Goal: Task Accomplishment & Management: Manage account settings

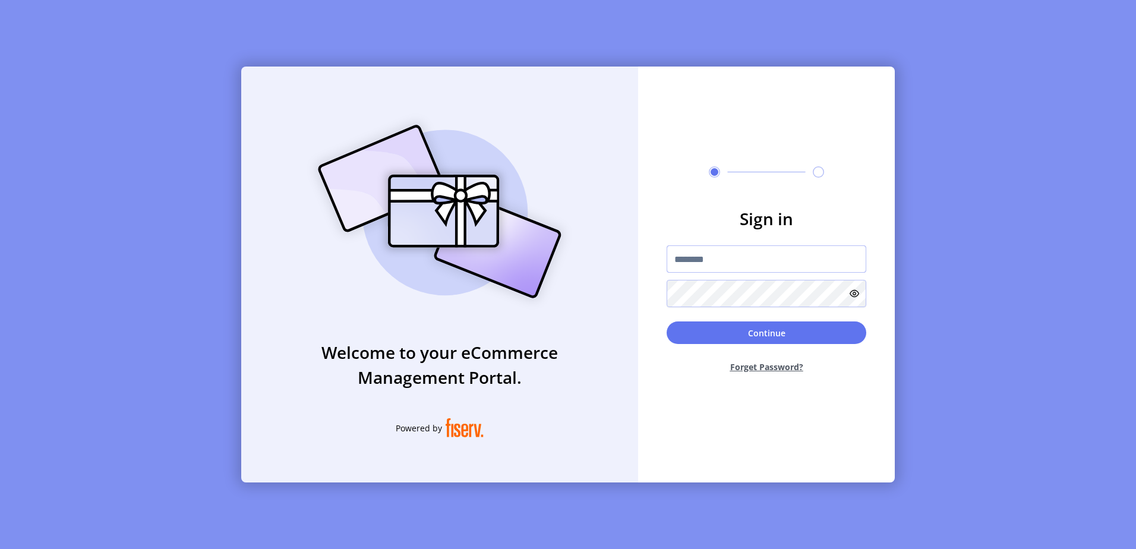
click at [768, 253] on input "text" at bounding box center [767, 258] width 200 height 27
type input "**********"
click at [667, 321] on button "Continue" at bounding box center [767, 332] width 200 height 23
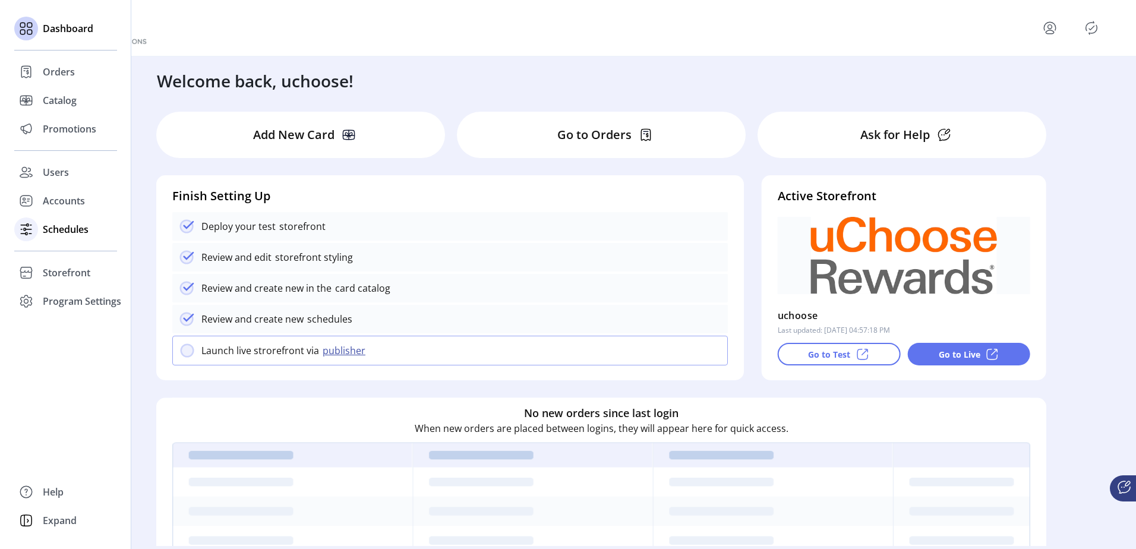
click at [82, 233] on span "Schedules" at bounding box center [66, 229] width 46 height 14
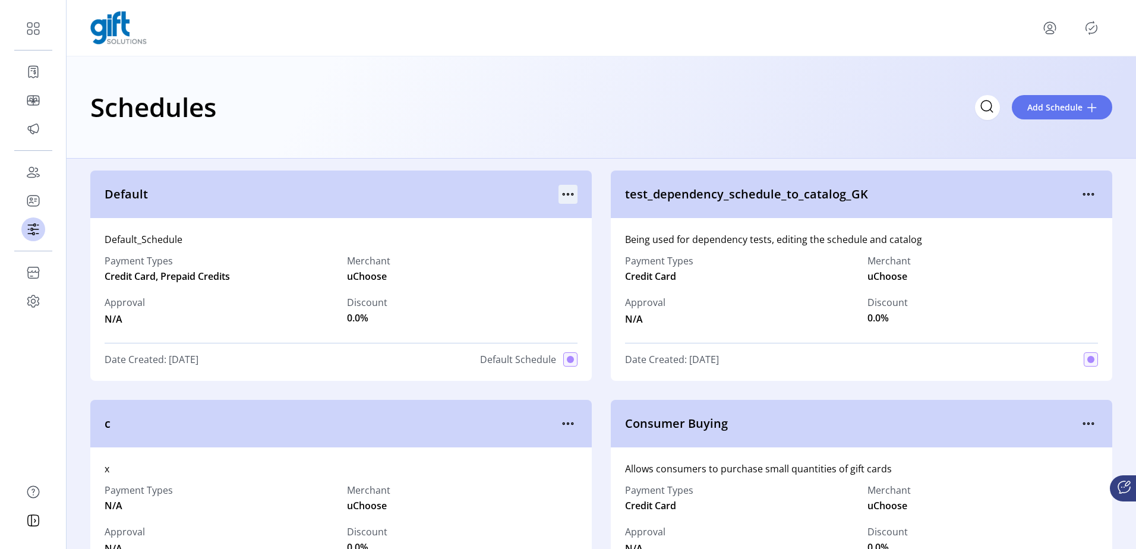
click at [569, 191] on icon "menu" at bounding box center [568, 194] width 19 height 19
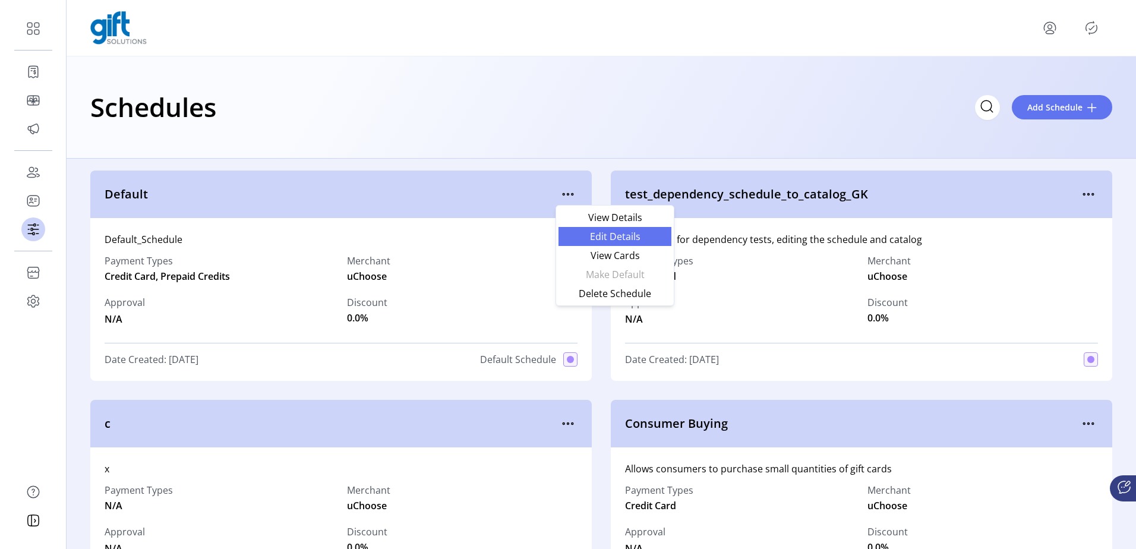
click at [600, 232] on span "Edit Details" at bounding box center [615, 237] width 99 height 10
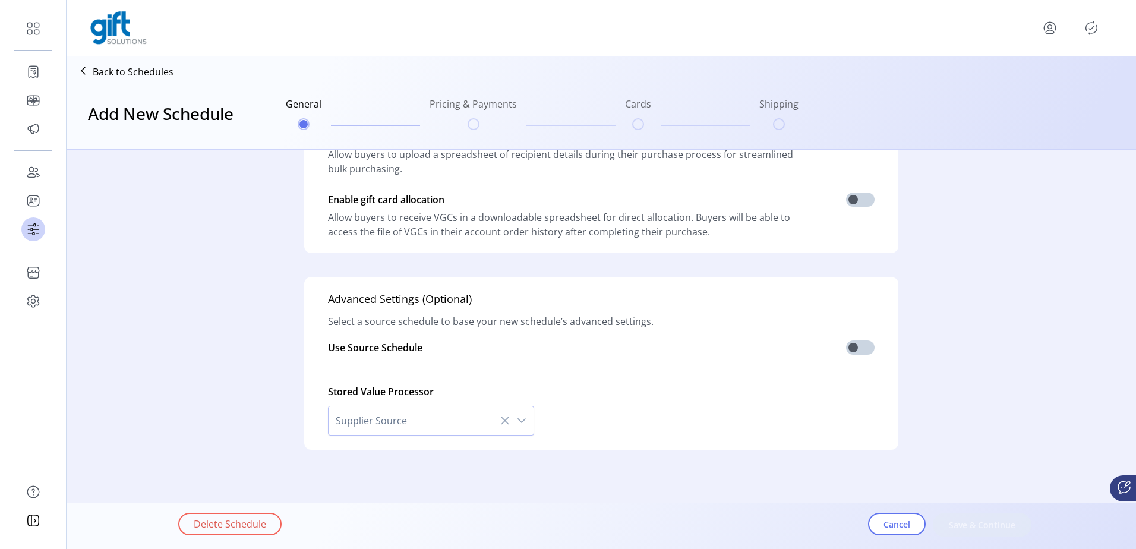
scroll to position [298, 0]
type input "*******"
type textarea "**********"
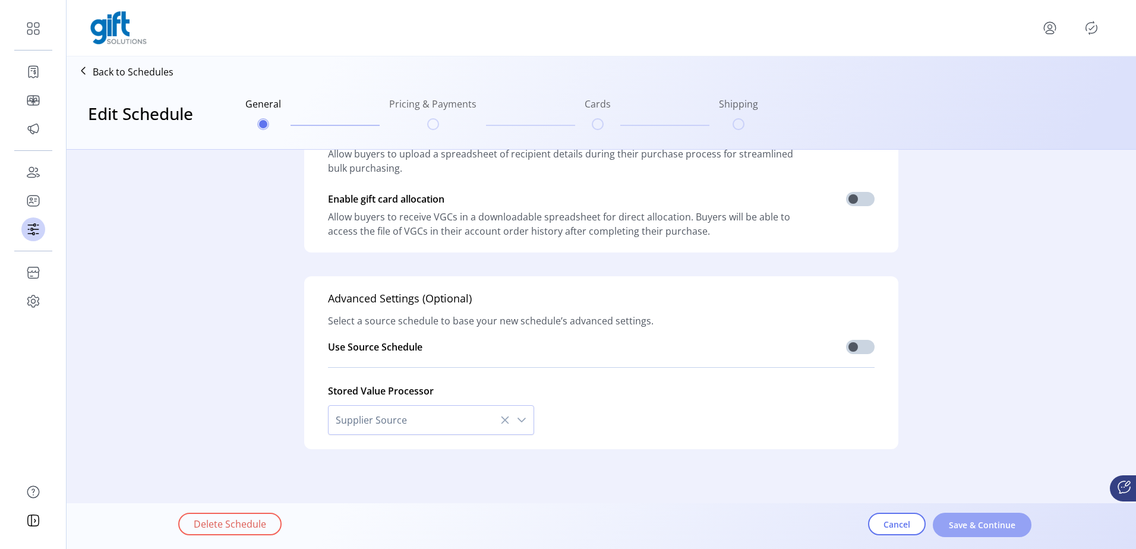
click at [983, 518] on button "Save & Continue" at bounding box center [982, 525] width 99 height 24
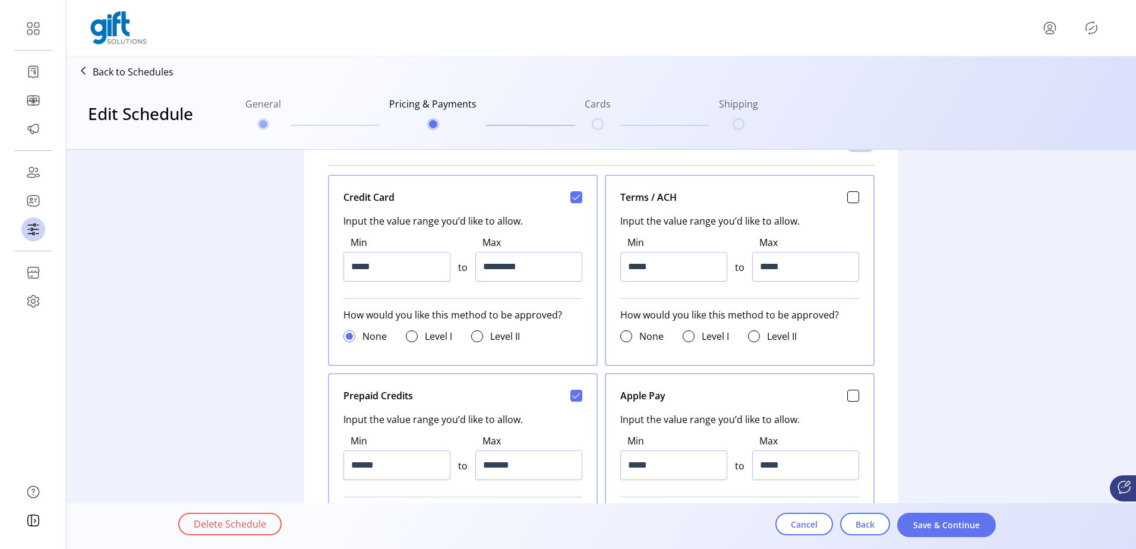
scroll to position [595, 0]
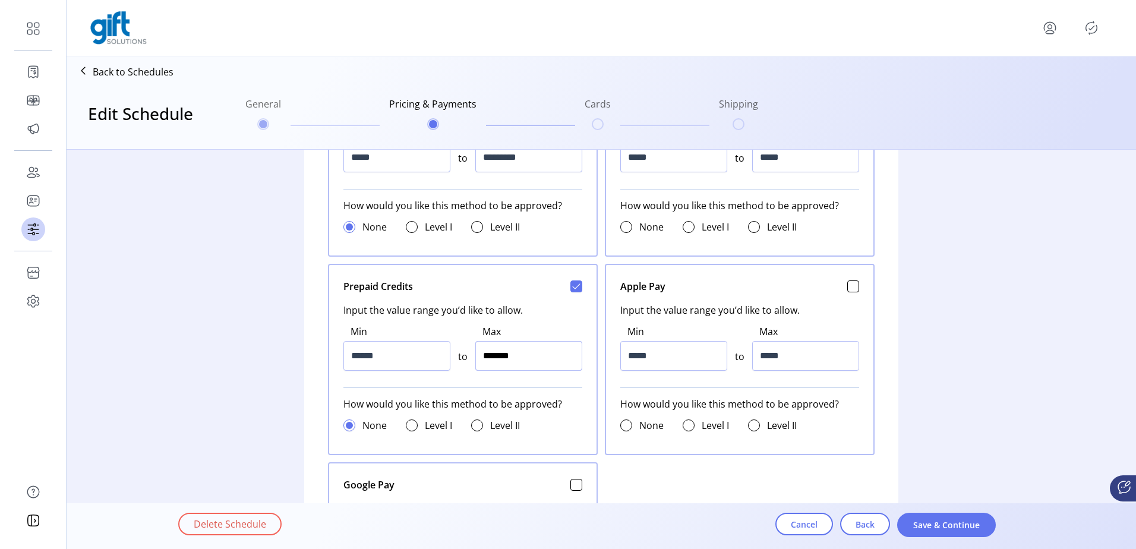
drag, startPoint x: 544, startPoint y: 355, endPoint x: 399, endPoint y: 358, distance: 145.0
click at [399, 358] on div "Min ****** to Max *******" at bounding box center [462, 347] width 239 height 61
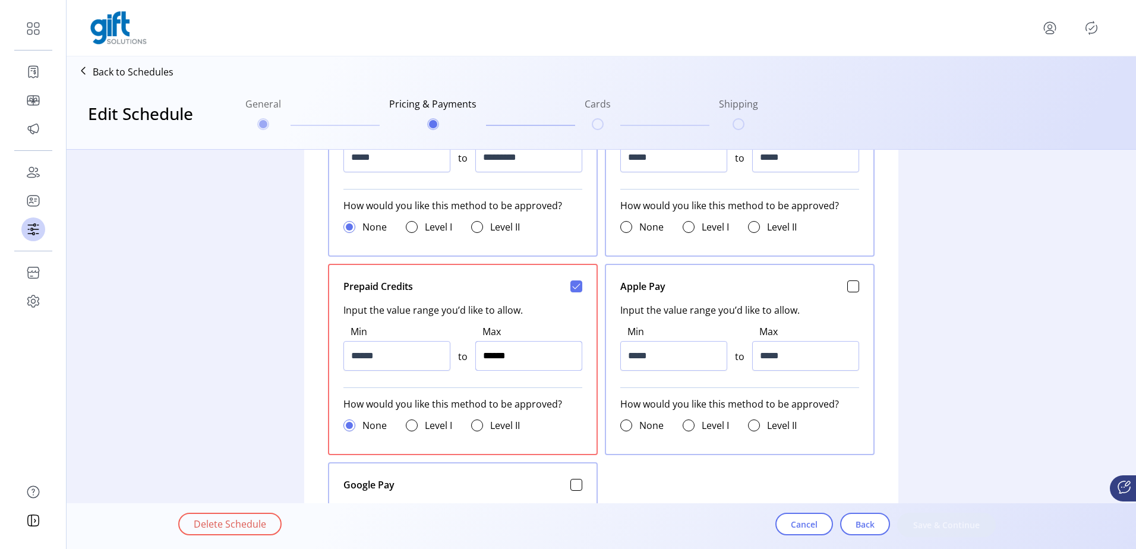
type input "*******"
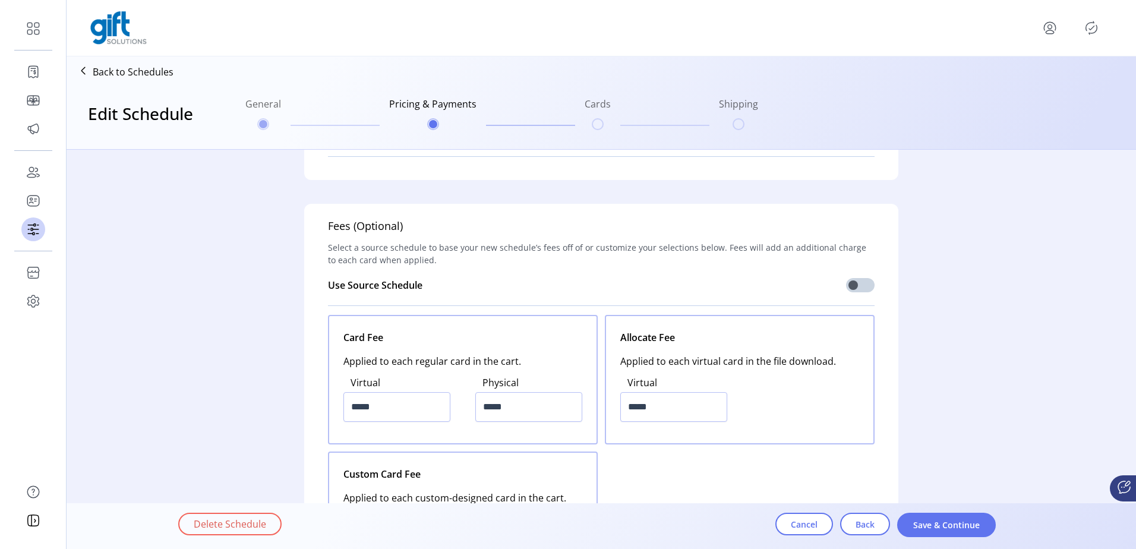
scroll to position [1295, 0]
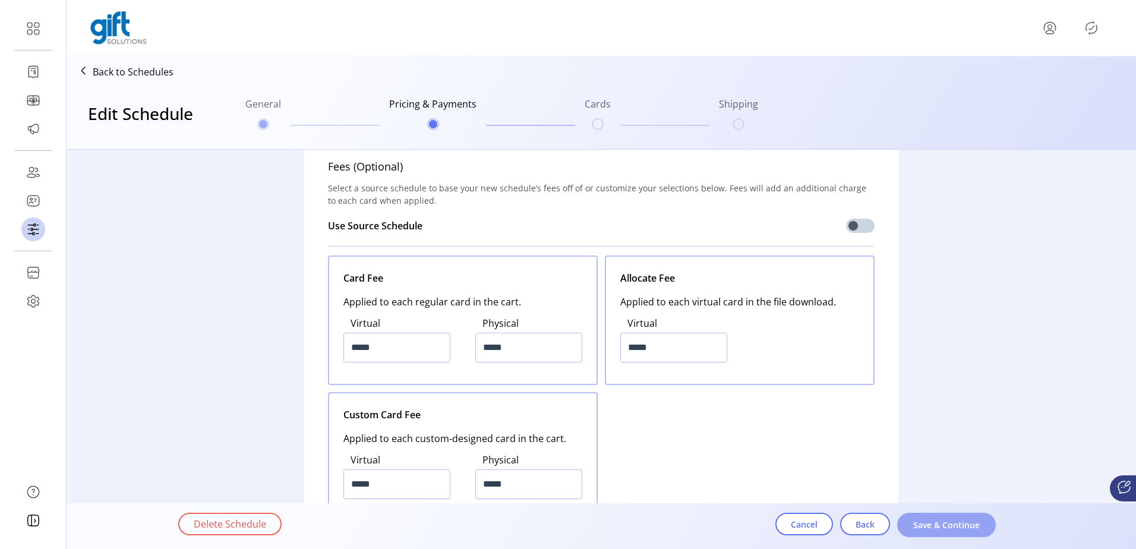
click at [931, 527] on span "Save & Continue" at bounding box center [947, 525] width 68 height 12
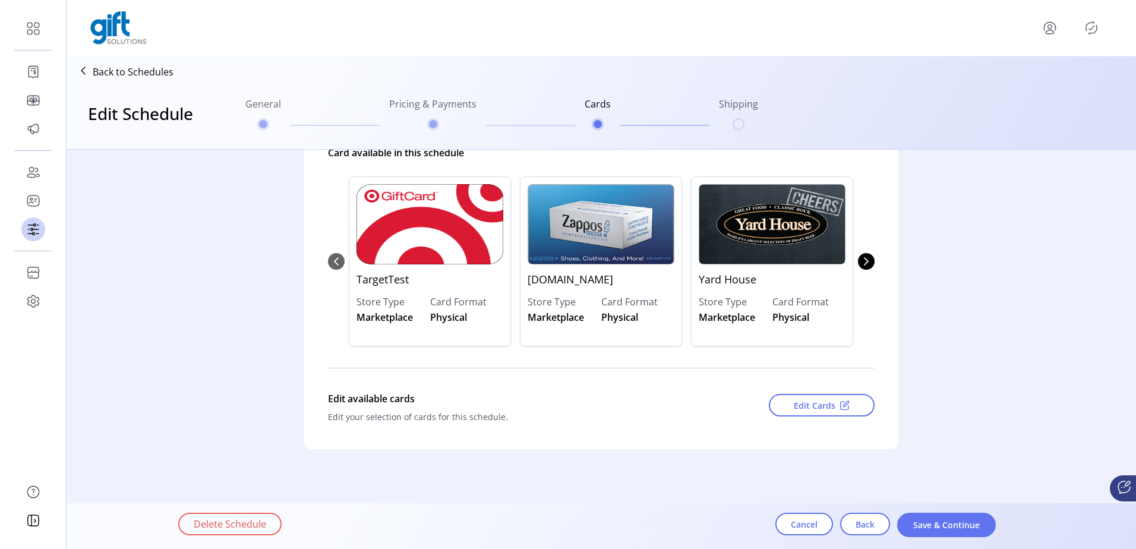
scroll to position [133, 0]
click at [931, 527] on span "Save & Continue" at bounding box center [947, 525] width 68 height 12
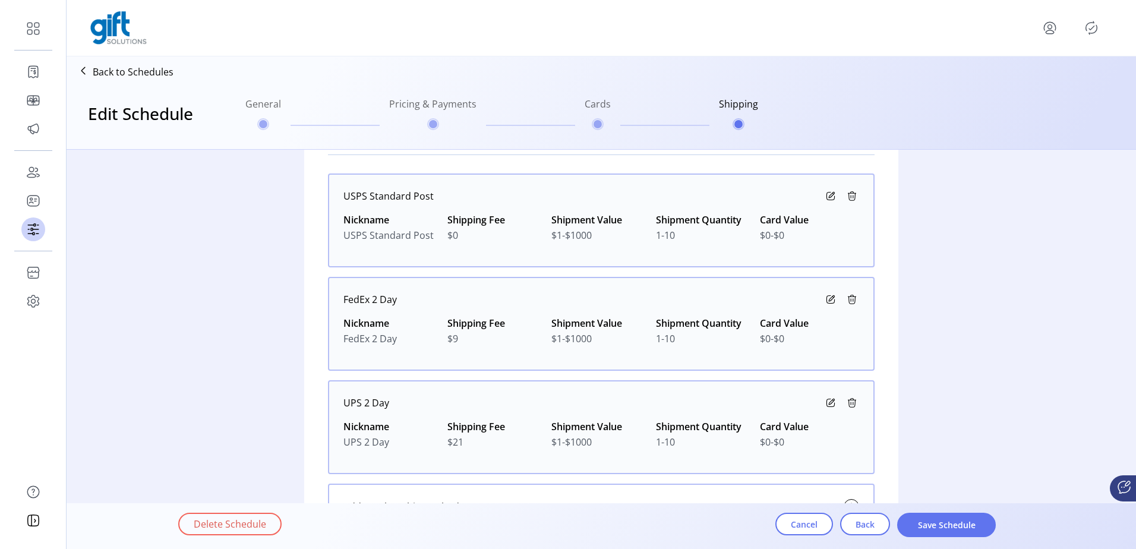
click at [931, 527] on span "Save Schedule" at bounding box center [947, 525] width 68 height 12
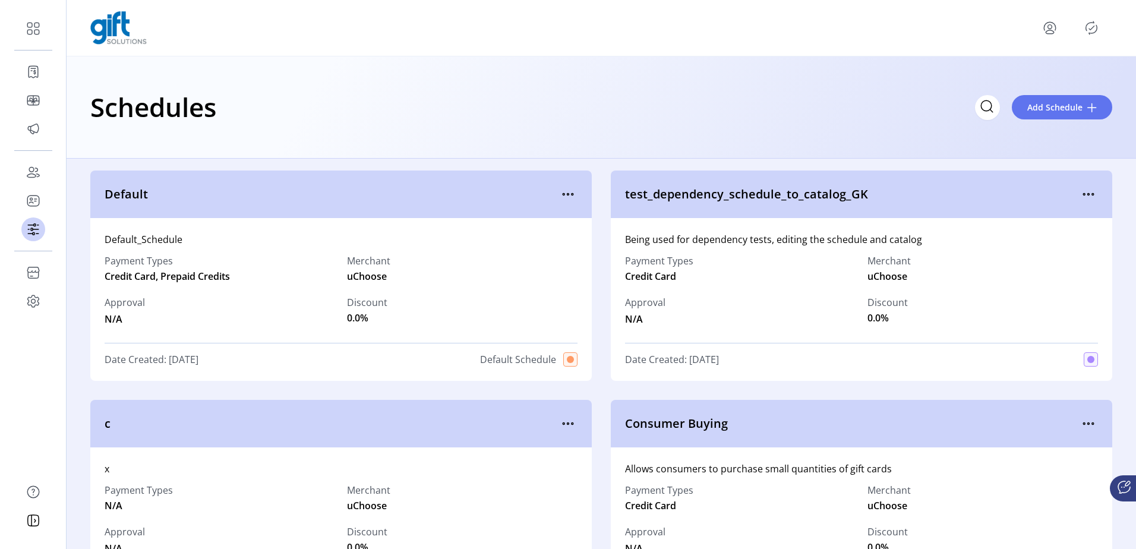
click at [1099, 24] on icon "Publisher Panel" at bounding box center [1091, 27] width 19 height 19
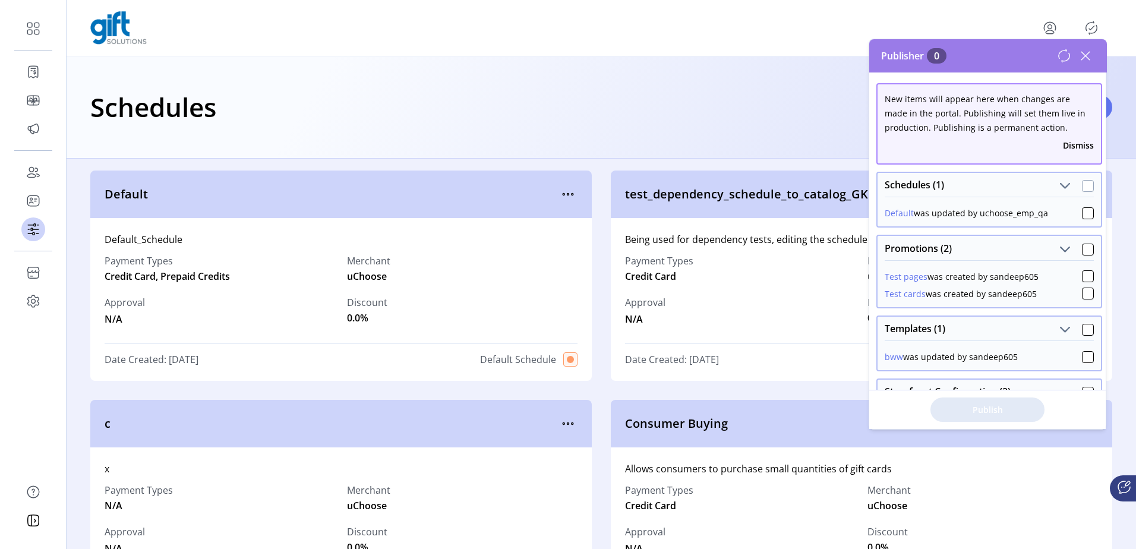
click at [1085, 187] on div at bounding box center [1088, 186] width 12 height 12
click at [1006, 410] on span "Publish 1 Items" at bounding box center [987, 409] width 83 height 12
click at [1083, 184] on div at bounding box center [1088, 186] width 12 height 12
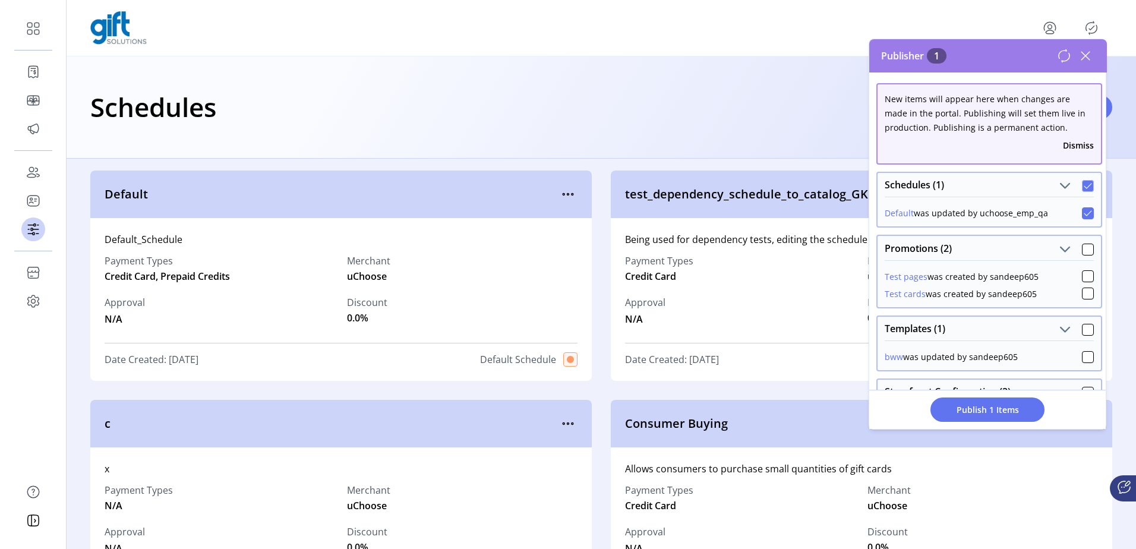
scroll to position [7, 4]
click at [1004, 412] on span "Publish 1 Items" at bounding box center [987, 409] width 83 height 12
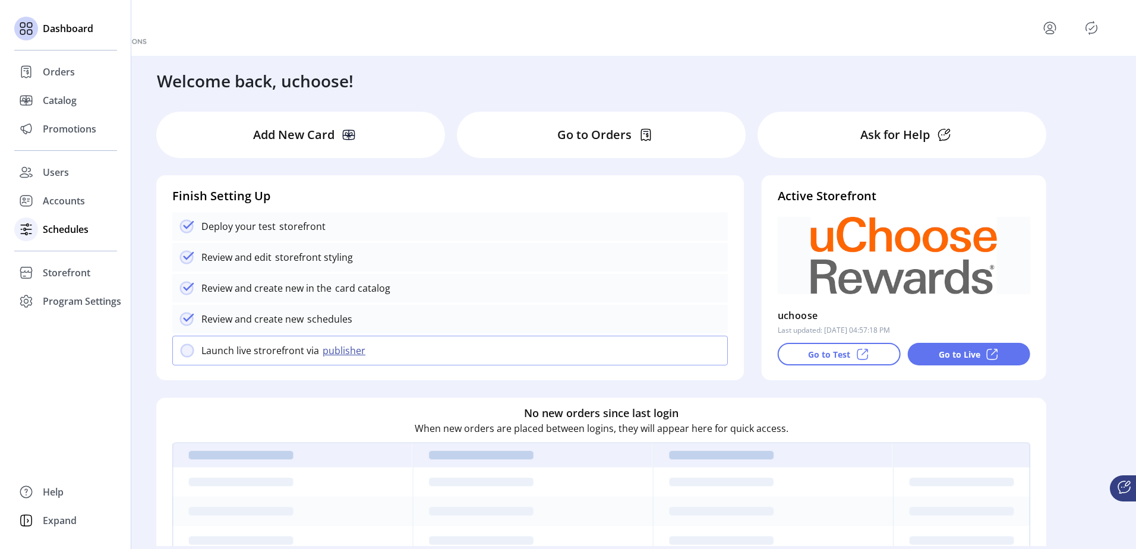
click at [65, 228] on span "Schedules" at bounding box center [66, 229] width 46 height 14
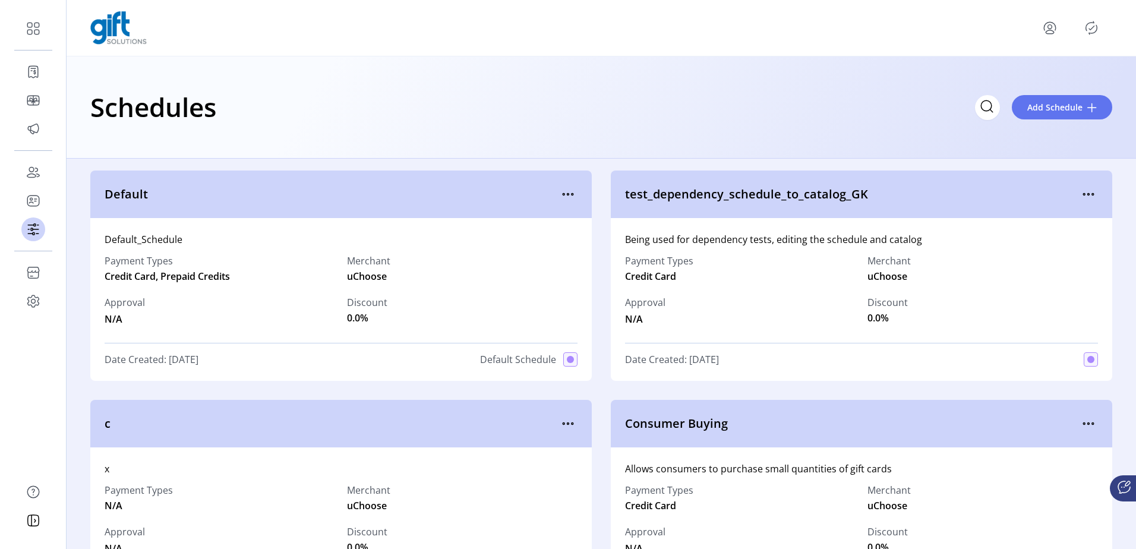
click at [1095, 29] on icon "Publisher Panel" at bounding box center [1091, 27] width 19 height 19
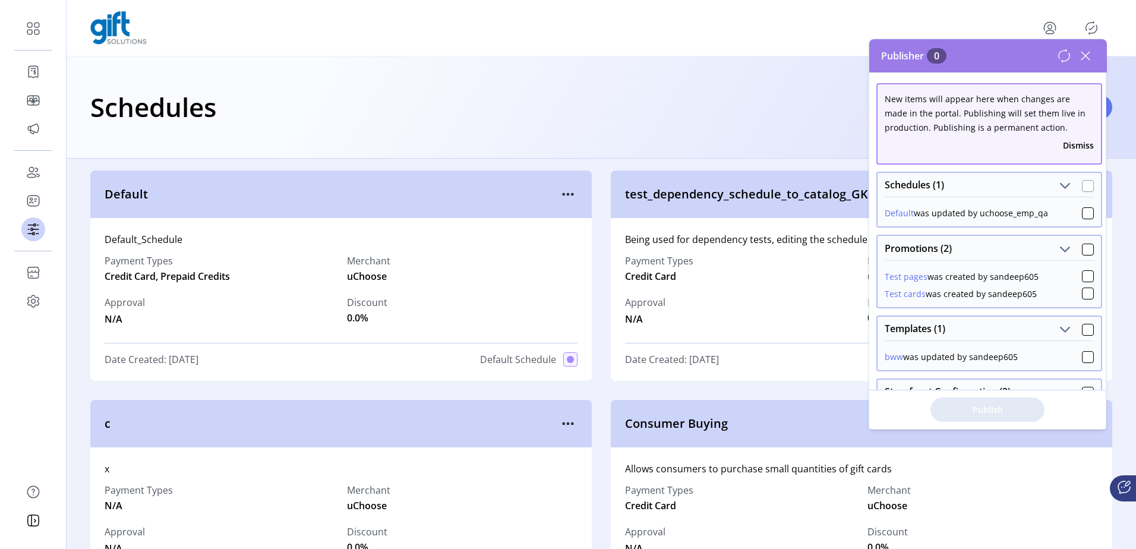
click at [1082, 182] on div at bounding box center [1088, 186] width 12 height 12
click at [1002, 409] on span "Publish 1 Items" at bounding box center [987, 409] width 83 height 12
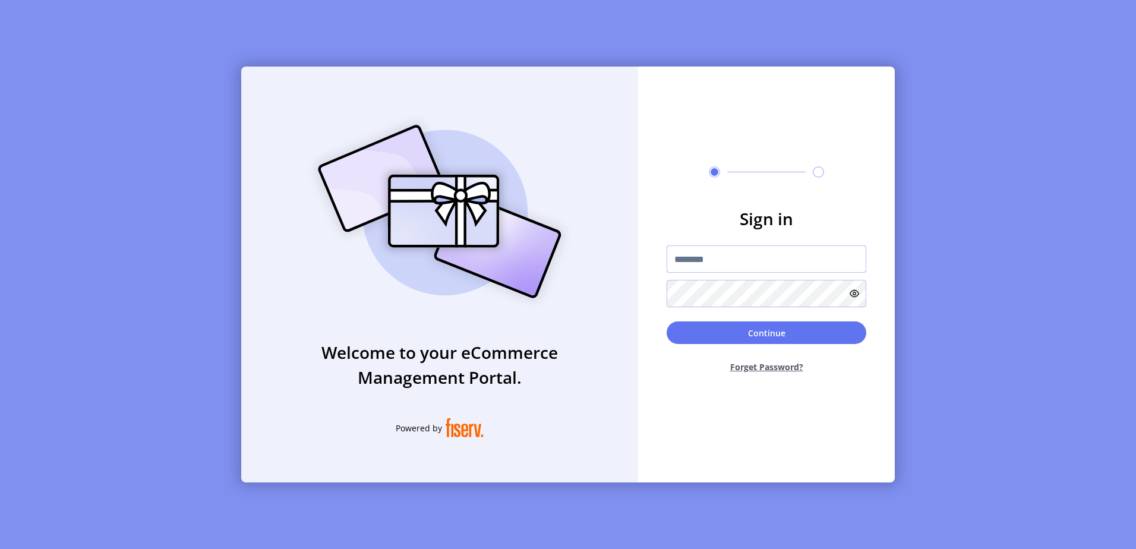
click at [734, 262] on input "text" at bounding box center [767, 258] width 200 height 27
type input "**********"
click at [667, 321] on button "Continue" at bounding box center [767, 332] width 200 height 23
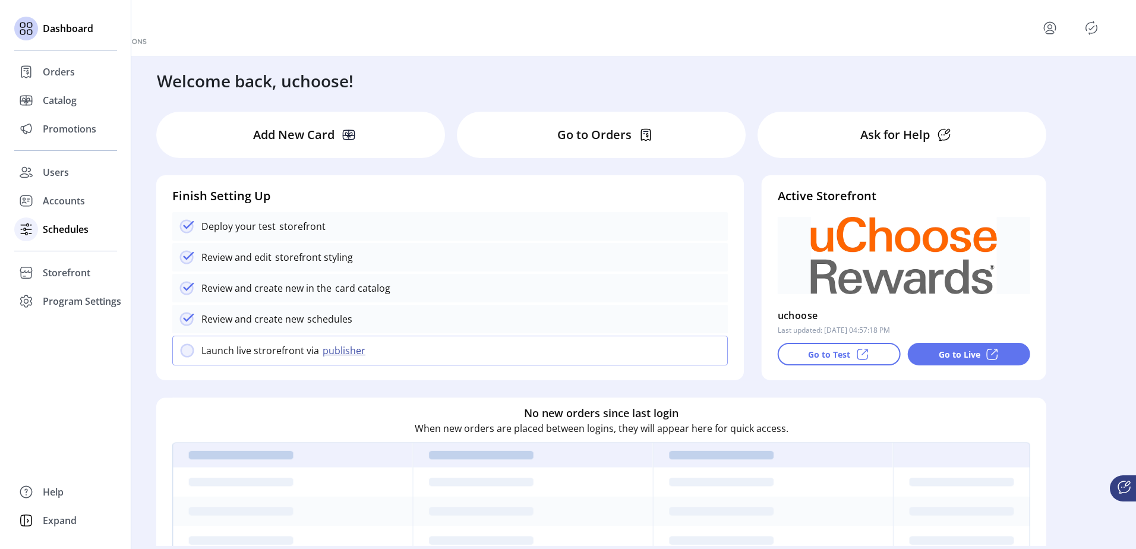
click at [72, 224] on span "Schedules" at bounding box center [66, 229] width 46 height 14
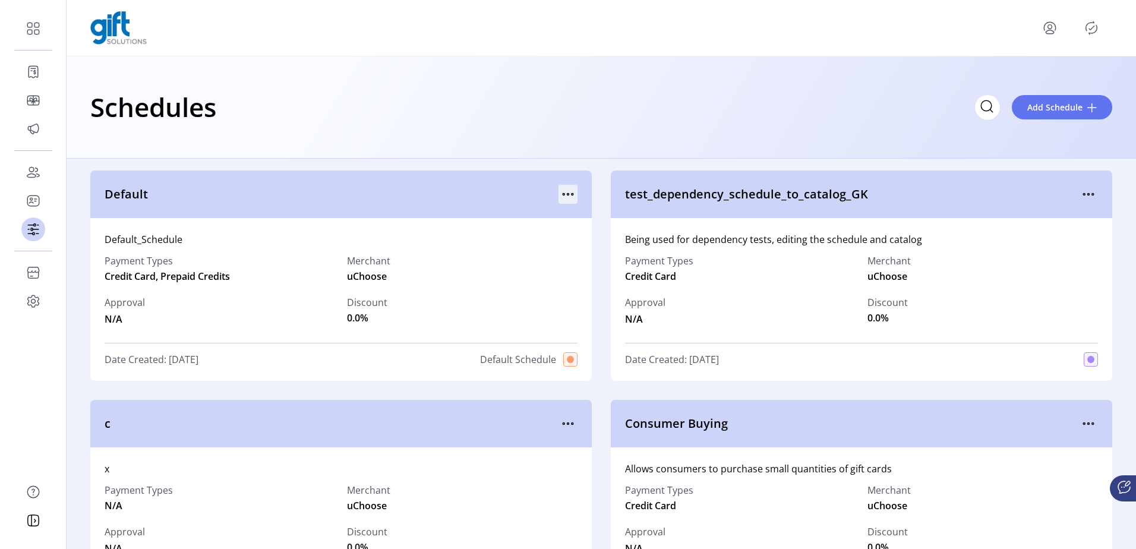
click at [565, 191] on icon "menu" at bounding box center [568, 194] width 19 height 19
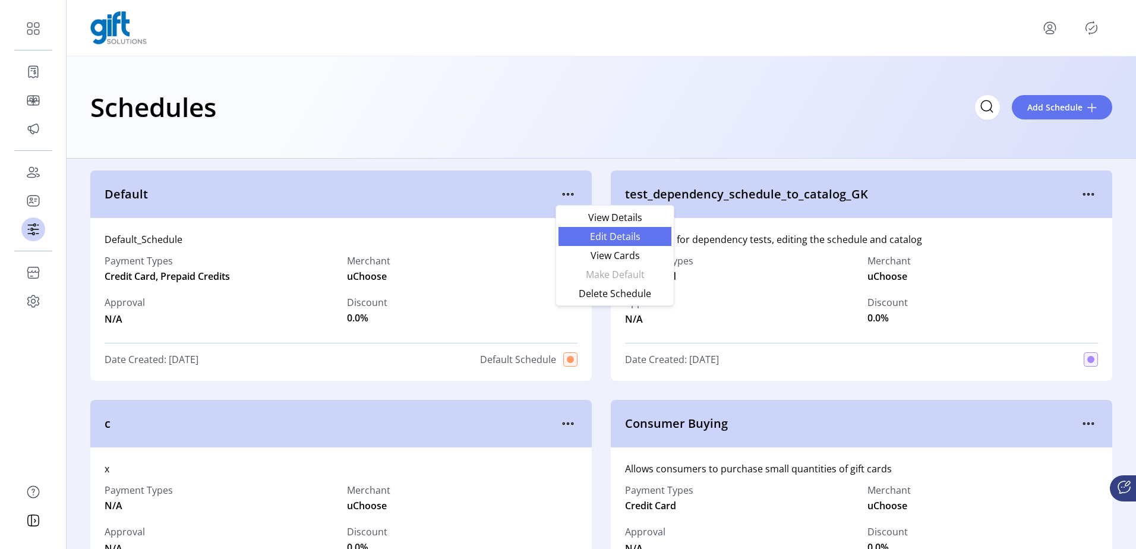
click at [594, 241] on span "Edit Details" at bounding box center [615, 237] width 99 height 10
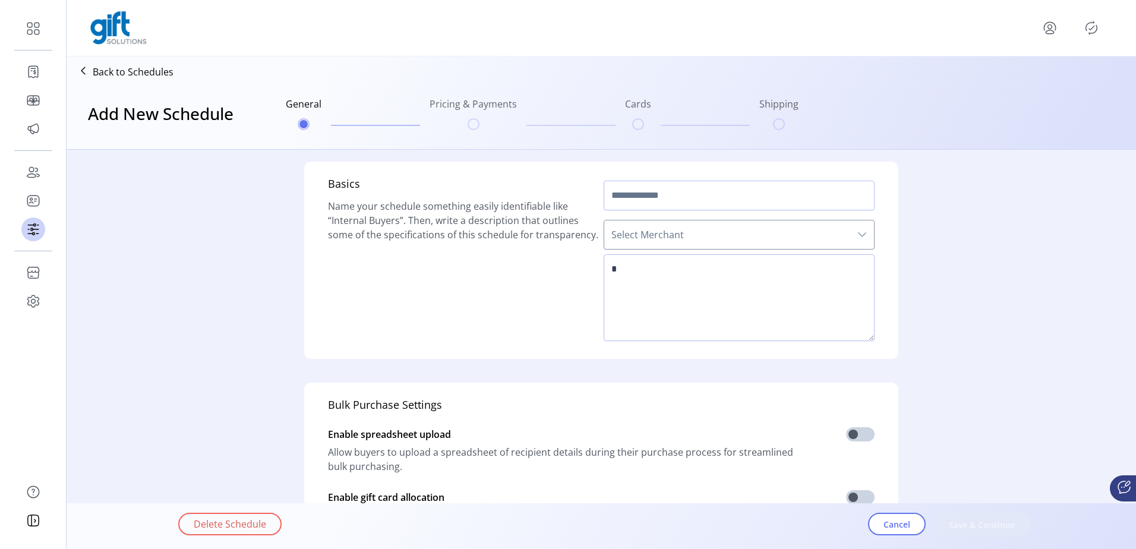
type input "*******"
type textarea "**********"
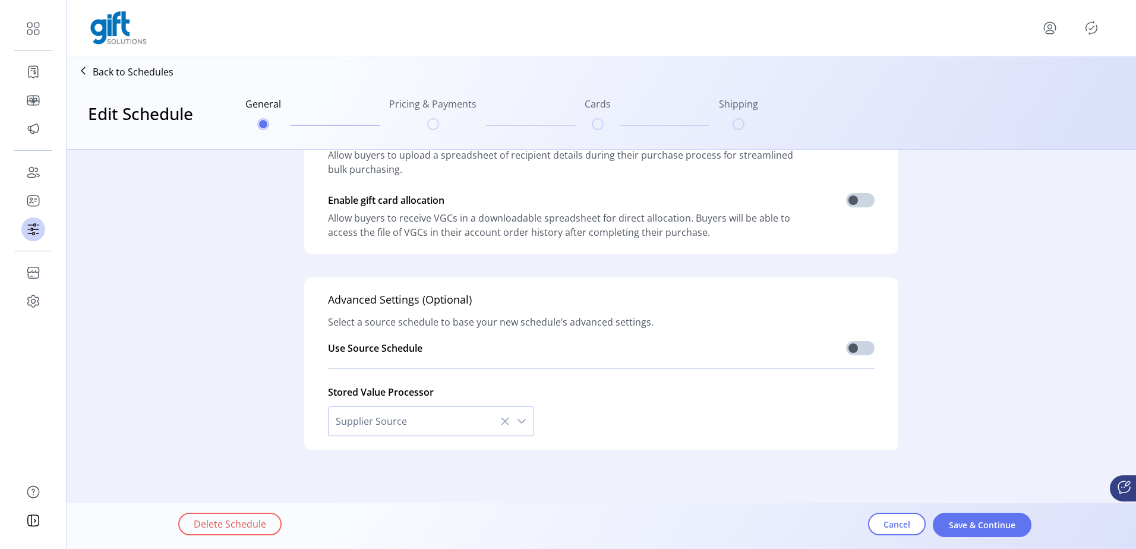
scroll to position [298, 0]
click at [970, 523] on span "Save & Continue" at bounding box center [982, 525] width 68 height 12
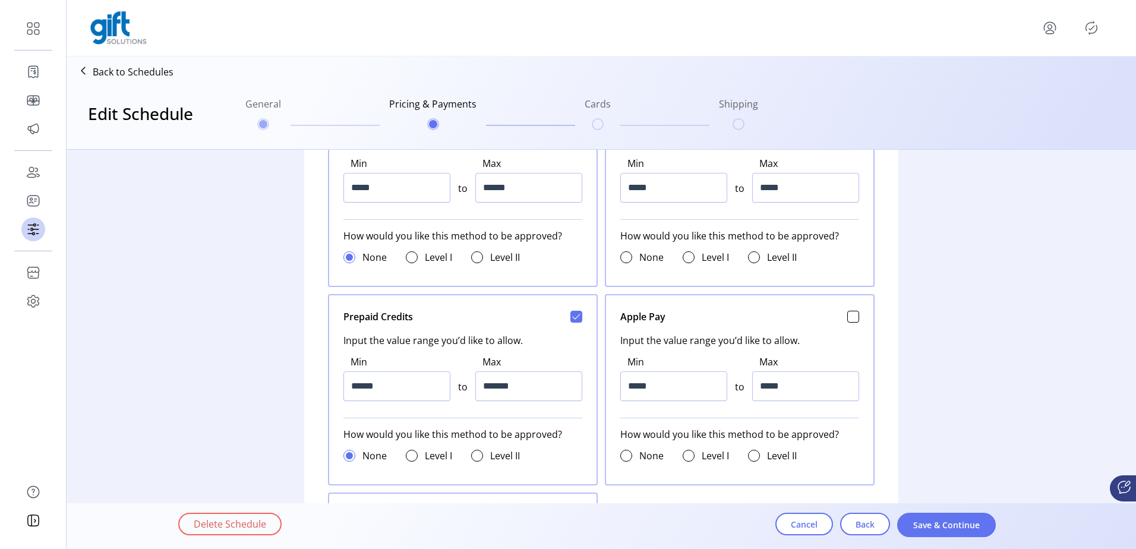
scroll to position [477, 0]
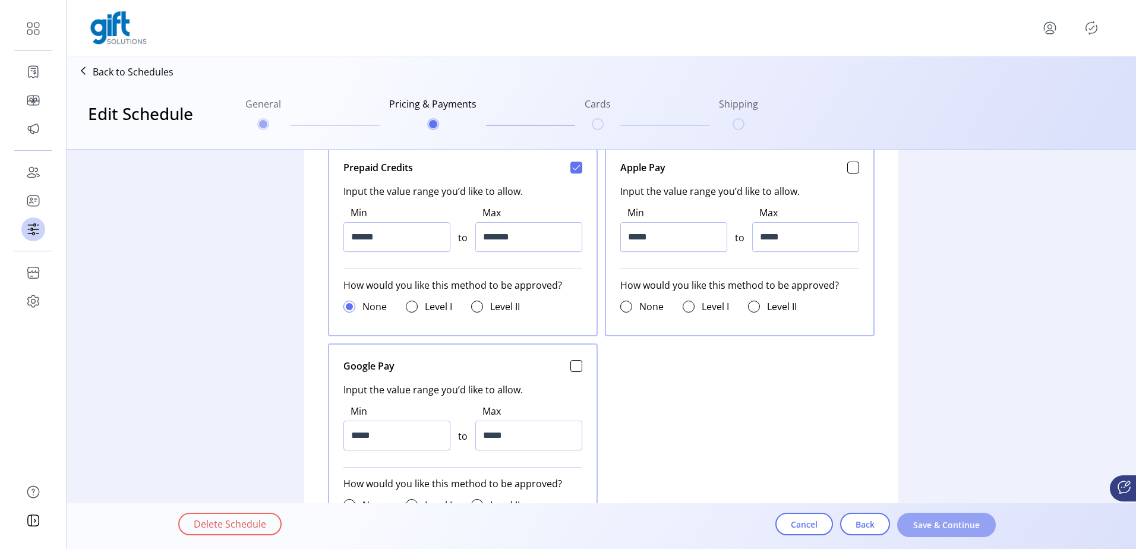
click at [937, 523] on span "Save & Continue" at bounding box center [947, 525] width 68 height 12
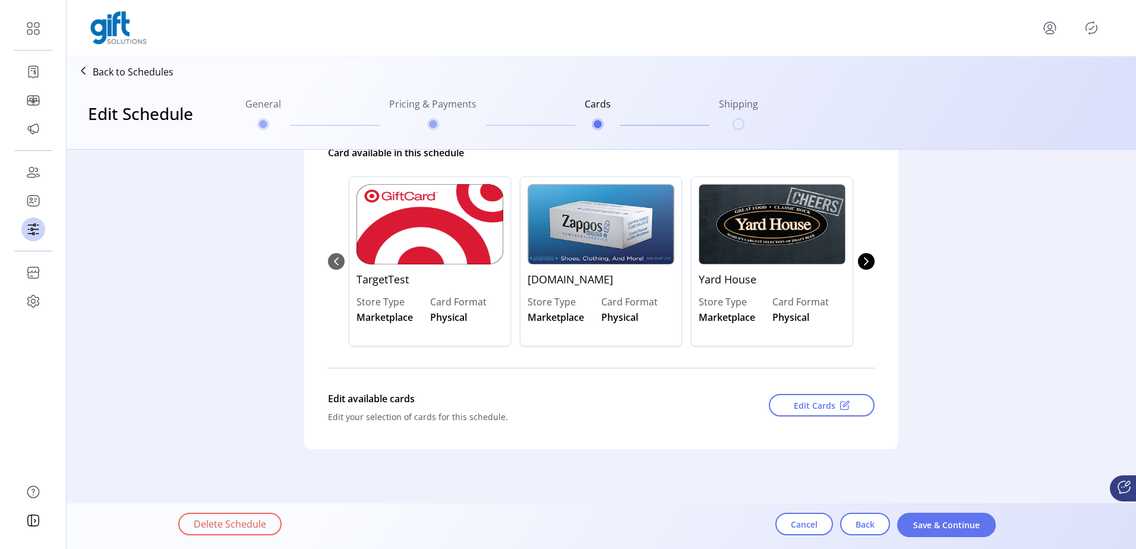
scroll to position [133, 0]
click at [948, 523] on span "Save & Continue" at bounding box center [947, 525] width 68 height 12
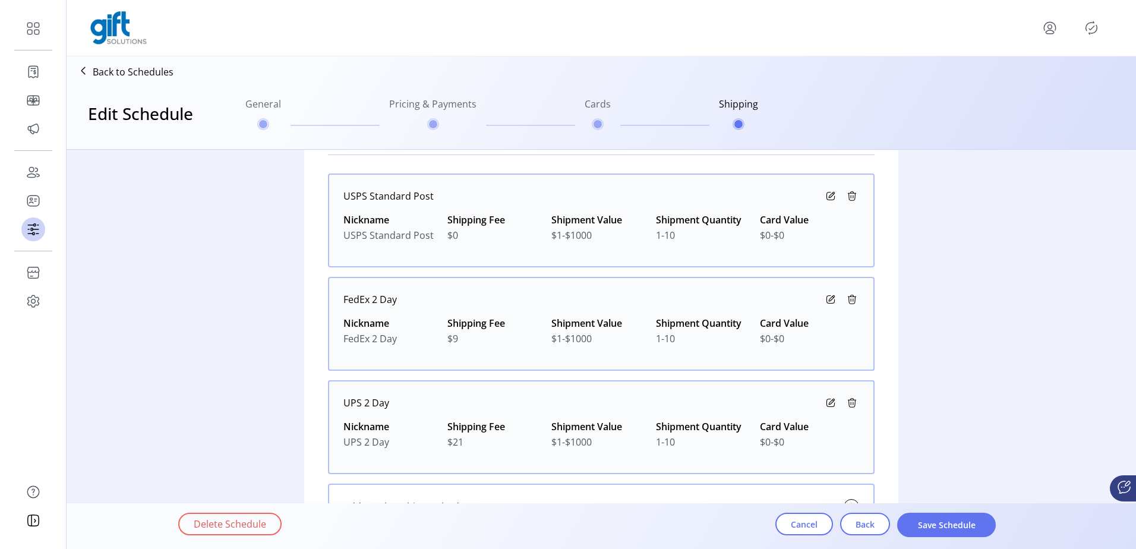
click at [948, 523] on span "Save Schedule" at bounding box center [947, 525] width 68 height 12
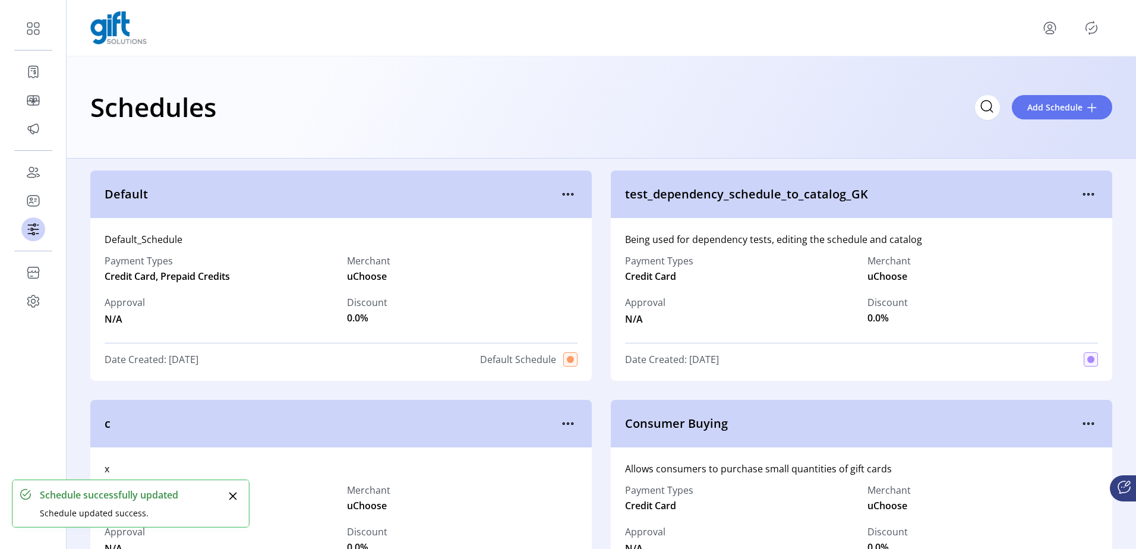
click at [1093, 23] on icon "Publisher Panel" at bounding box center [1091, 27] width 11 height 13
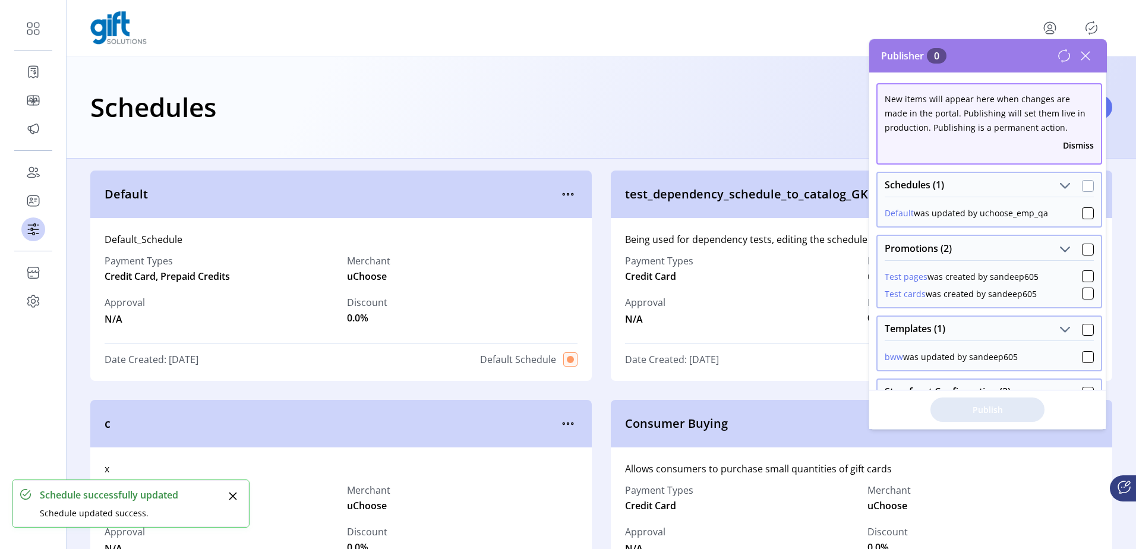
click at [1083, 185] on div at bounding box center [1088, 186] width 12 height 12
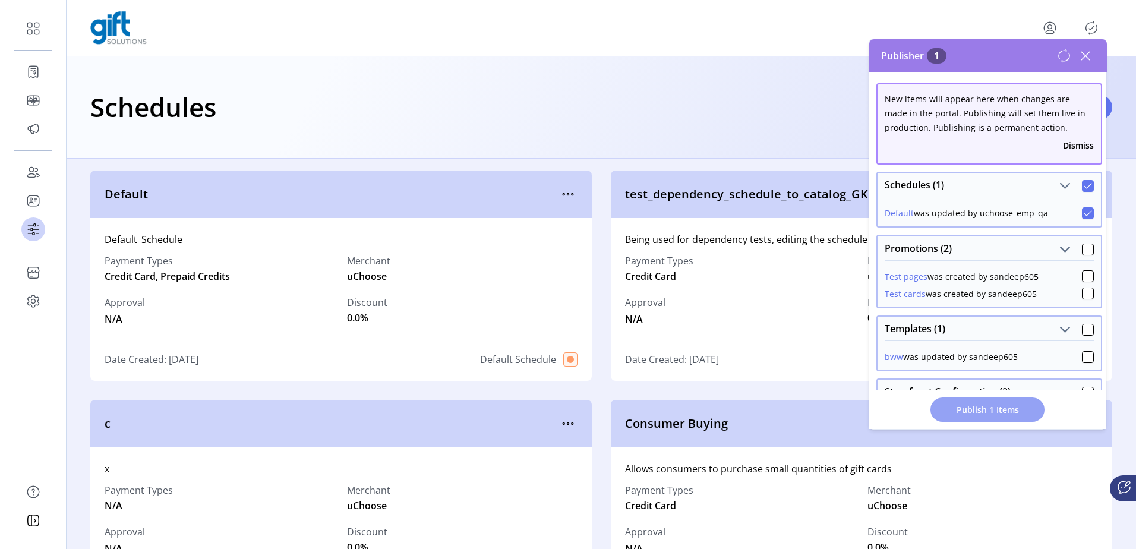
click at [1013, 417] on button "Publish 1 Items" at bounding box center [988, 410] width 114 height 24
click at [946, 383] on span "Publishing request submitted successful!" at bounding box center [958, 380] width 165 height 12
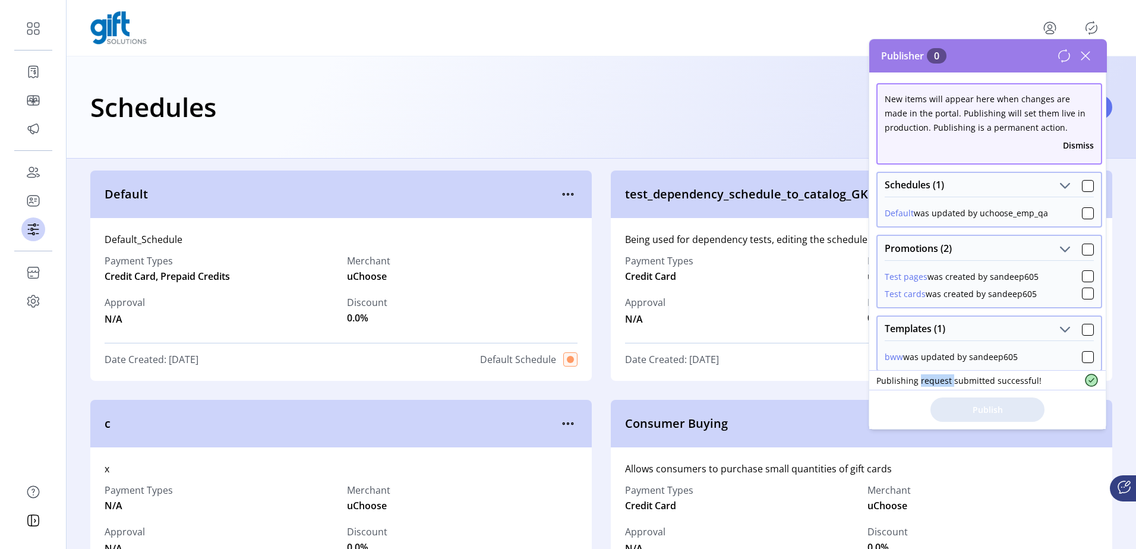
click at [946, 383] on span "Publishing request submitted successful!" at bounding box center [958, 380] width 165 height 12
copy span "Publishing request submitted successful!"
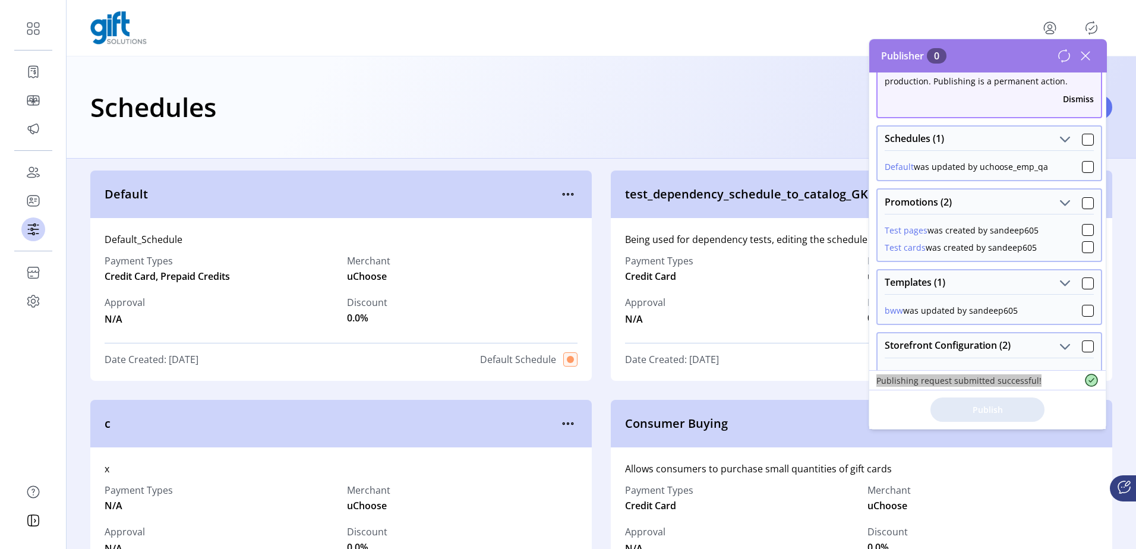
scroll to position [0, 0]
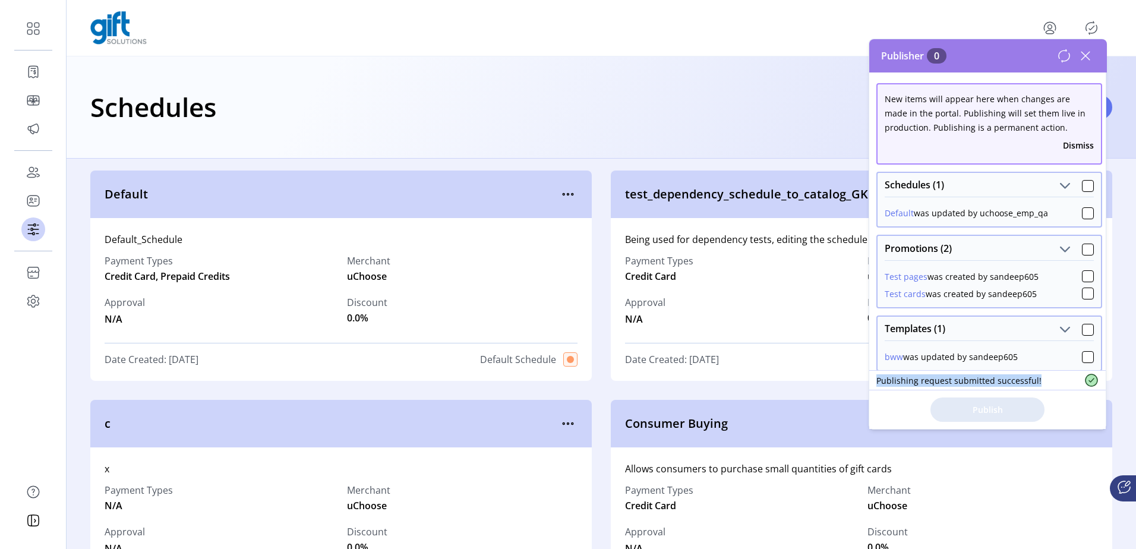
drag, startPoint x: 1082, startPoint y: 250, endPoint x: 1071, endPoint y: 312, distance: 63.3
click at [1082, 250] on div at bounding box center [1088, 250] width 12 height 12
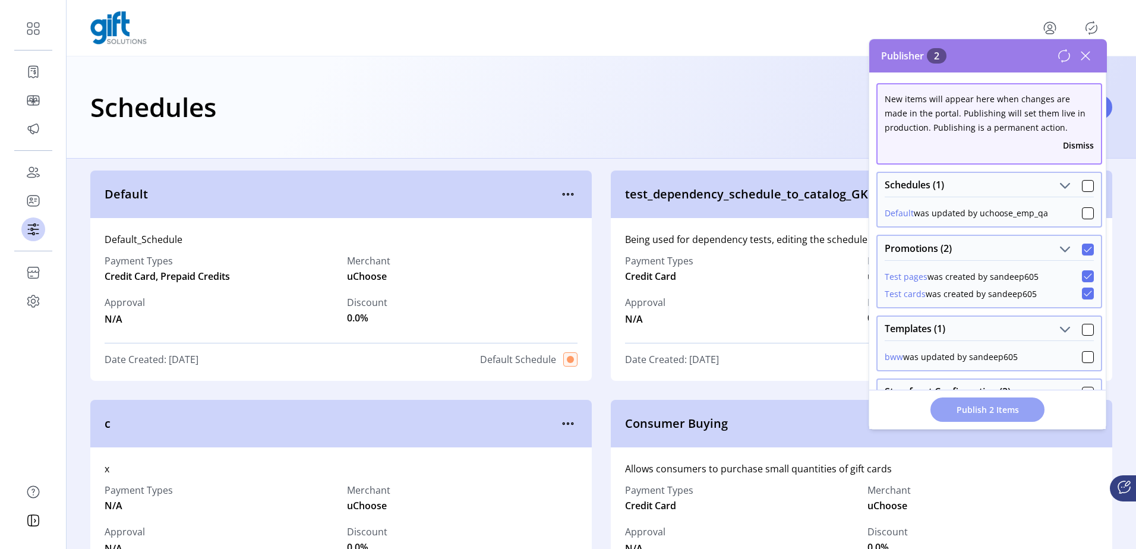
click at [1026, 412] on span "Publish 2 Items" at bounding box center [987, 409] width 83 height 12
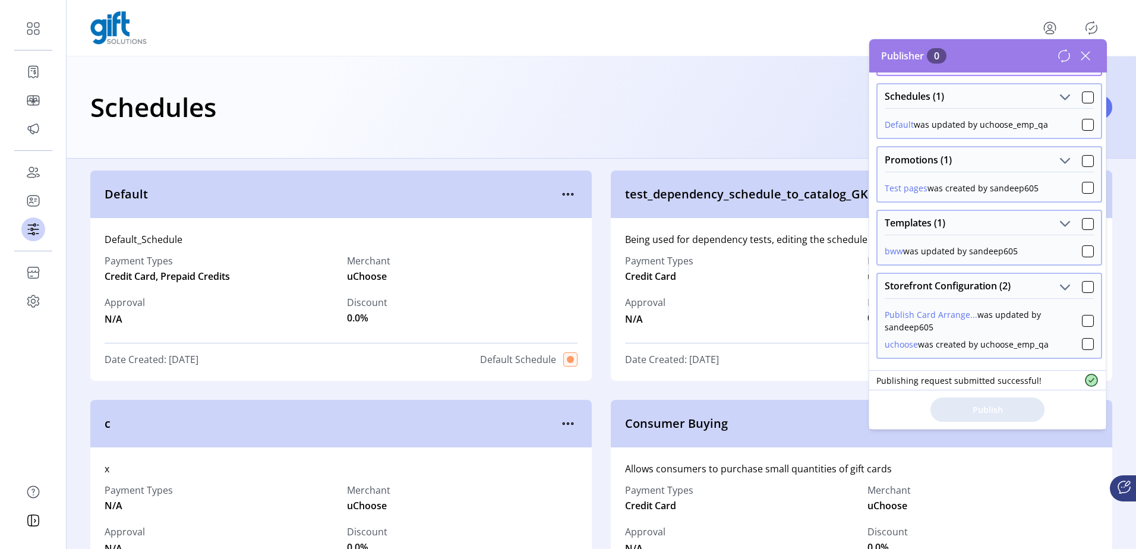
scroll to position [29, 0]
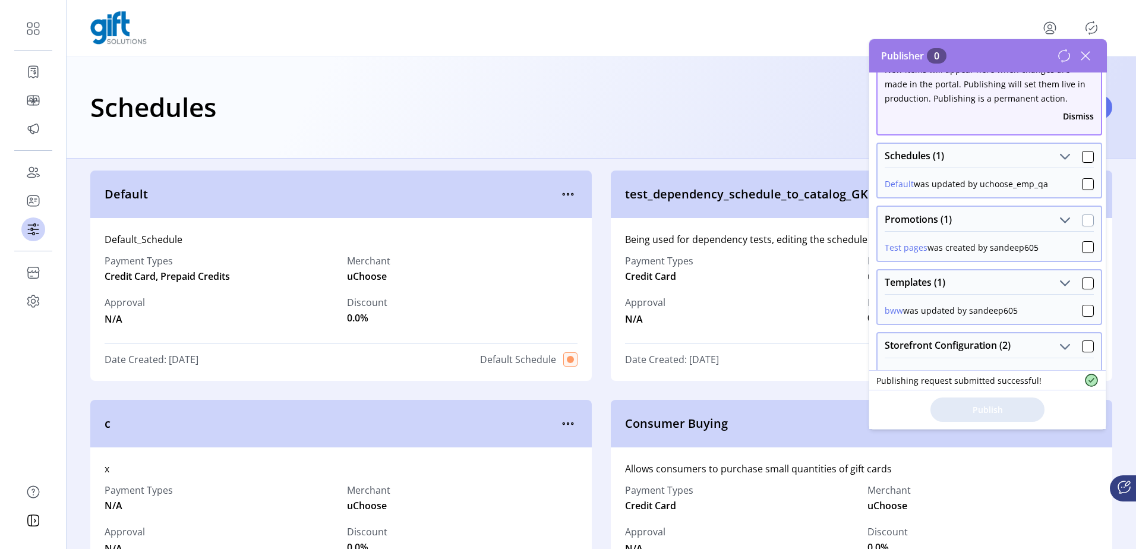
click at [1086, 220] on div at bounding box center [1088, 221] width 12 height 12
click at [995, 413] on span "Publish 1 Items" at bounding box center [987, 409] width 83 height 12
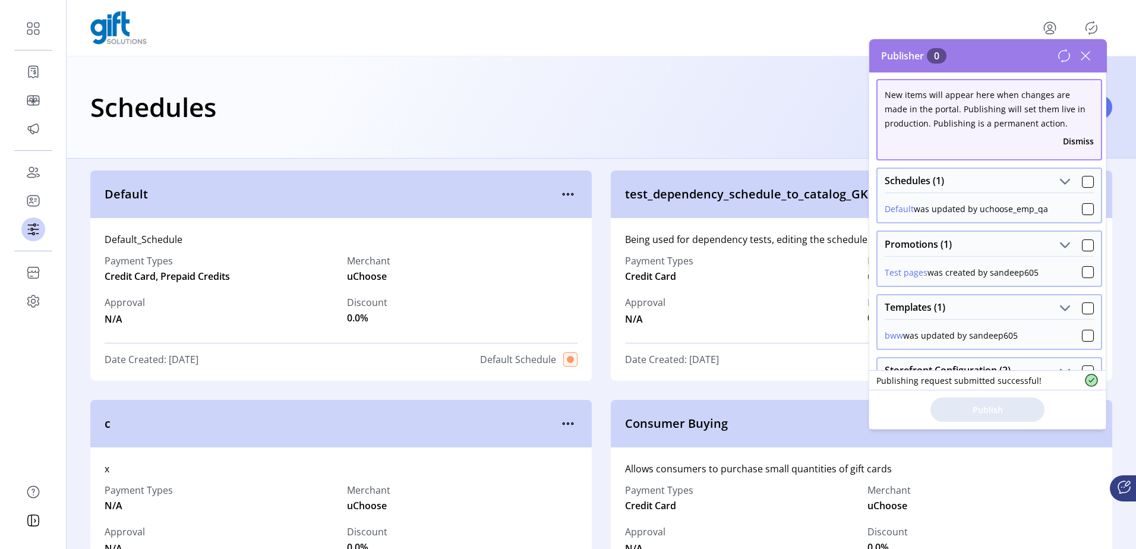
scroll to position [0, 0]
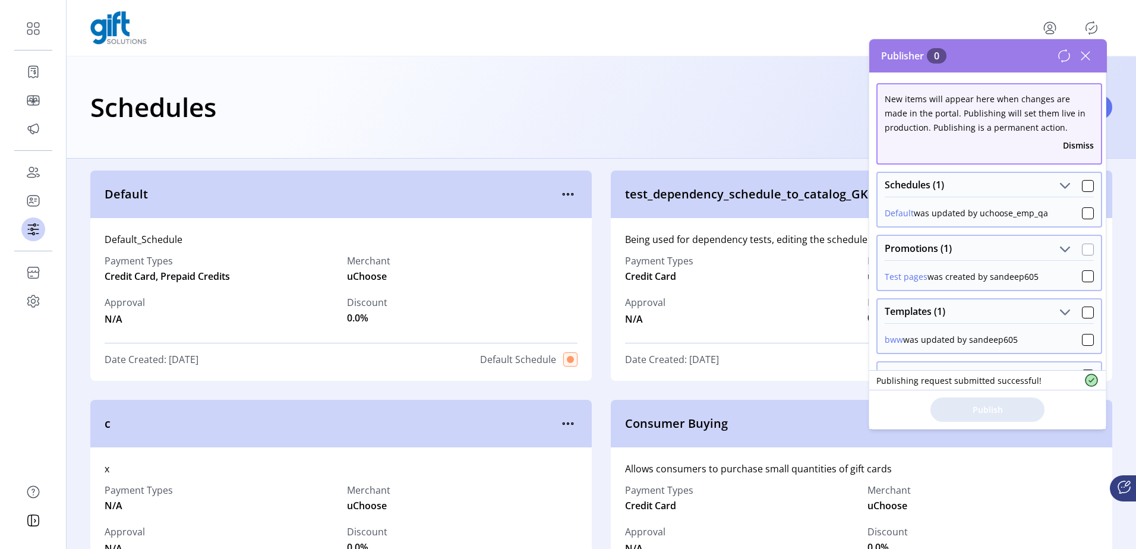
click at [1084, 249] on div at bounding box center [1088, 250] width 12 height 12
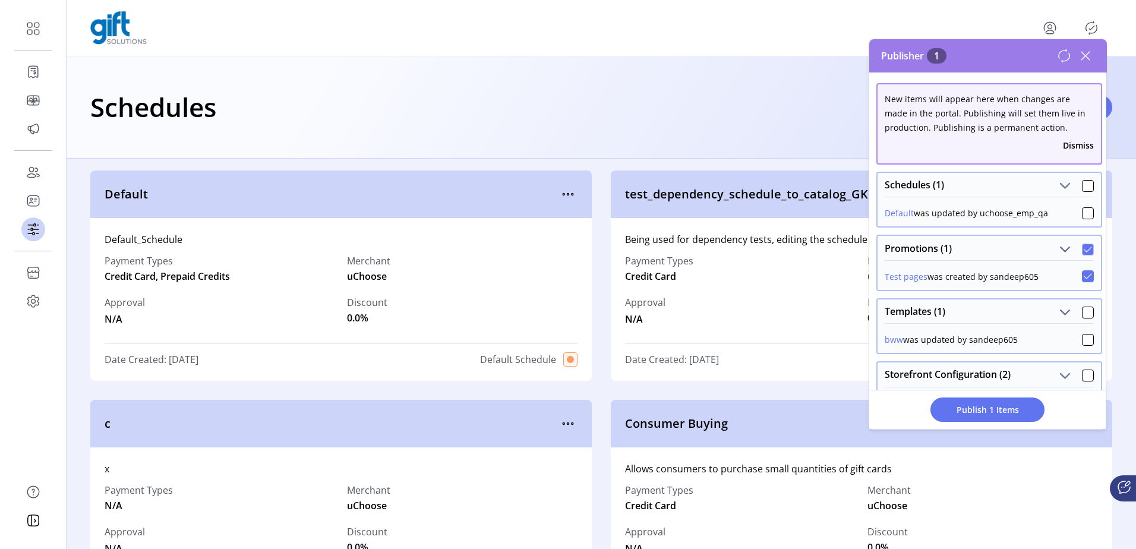
scroll to position [7, 4]
click at [1023, 395] on div "Publish 1 Items" at bounding box center [987, 409] width 236 height 39
click at [1015, 410] on span "Publish 1 Items" at bounding box center [987, 409] width 83 height 12
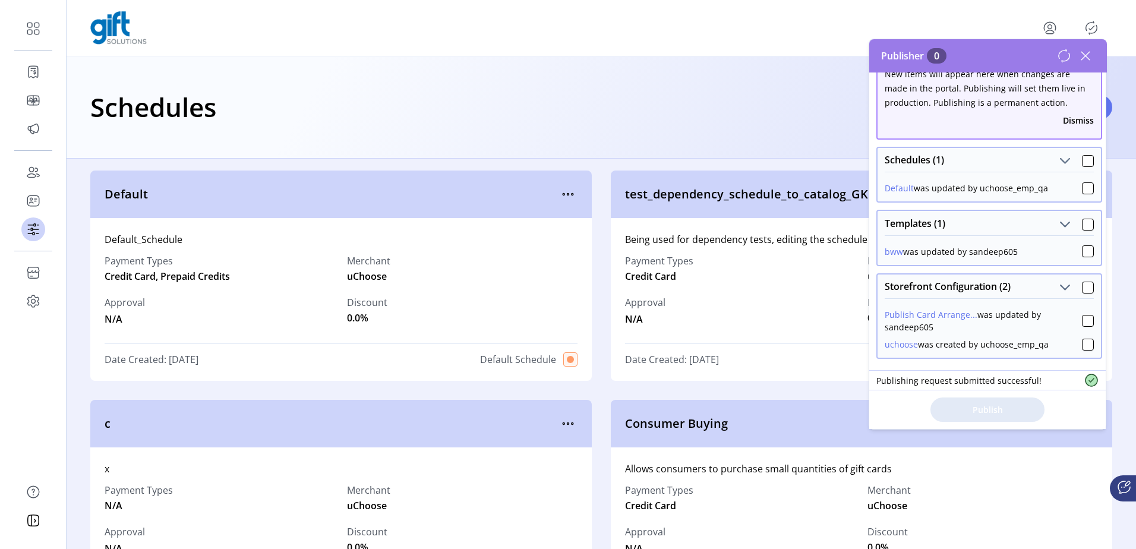
scroll to position [0, 0]
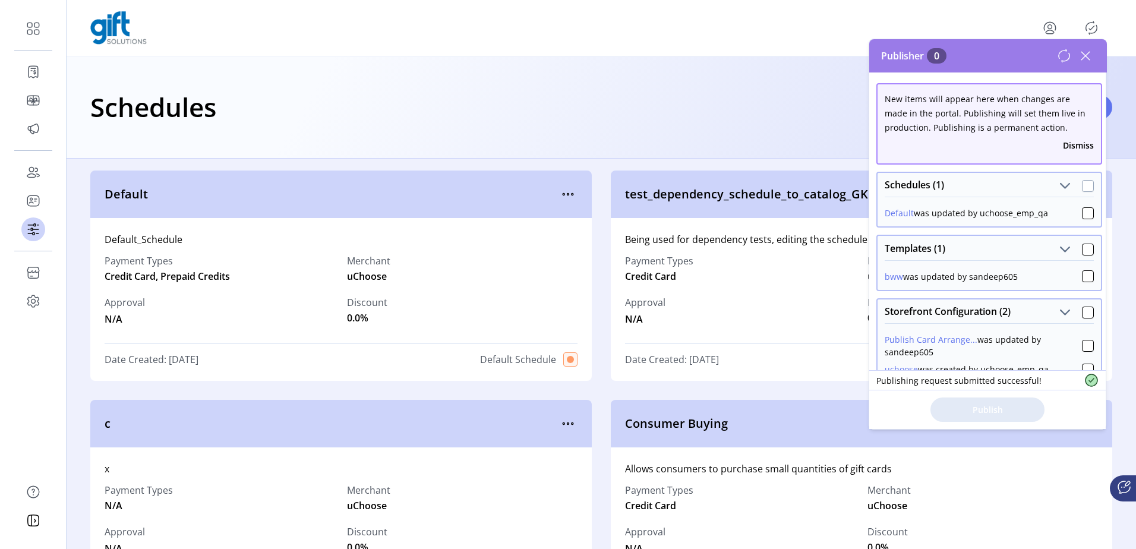
click at [1082, 187] on div at bounding box center [1088, 186] width 12 height 12
click at [1001, 413] on span "Publish 1 Items" at bounding box center [987, 409] width 83 height 12
click at [1087, 314] on div at bounding box center [1088, 313] width 12 height 12
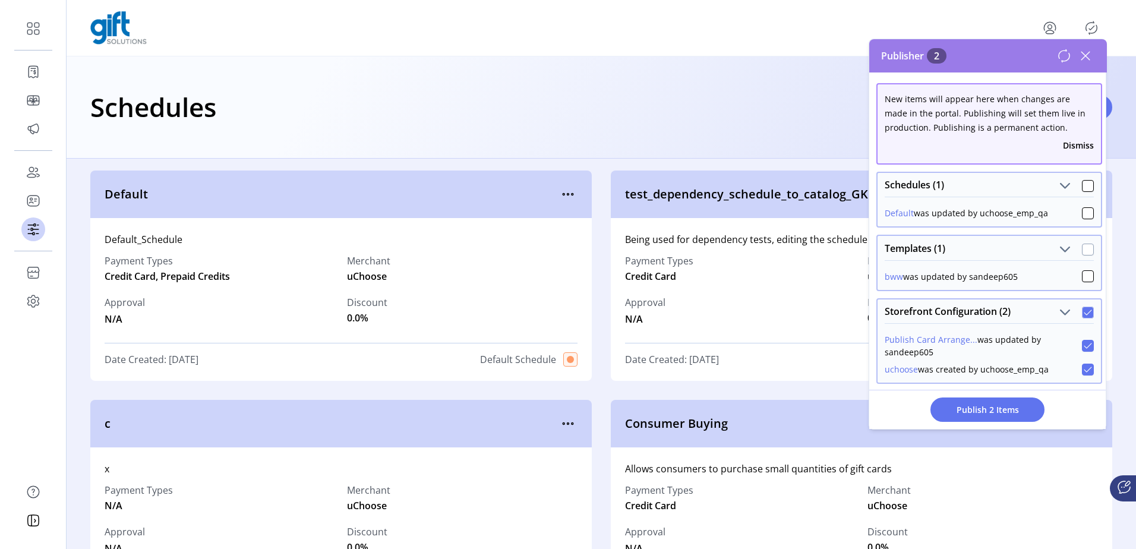
click at [1082, 250] on div at bounding box center [1088, 250] width 12 height 12
click at [1083, 184] on div at bounding box center [1088, 186] width 12 height 12
click at [991, 412] on span "Publish 4 Items" at bounding box center [987, 409] width 83 height 12
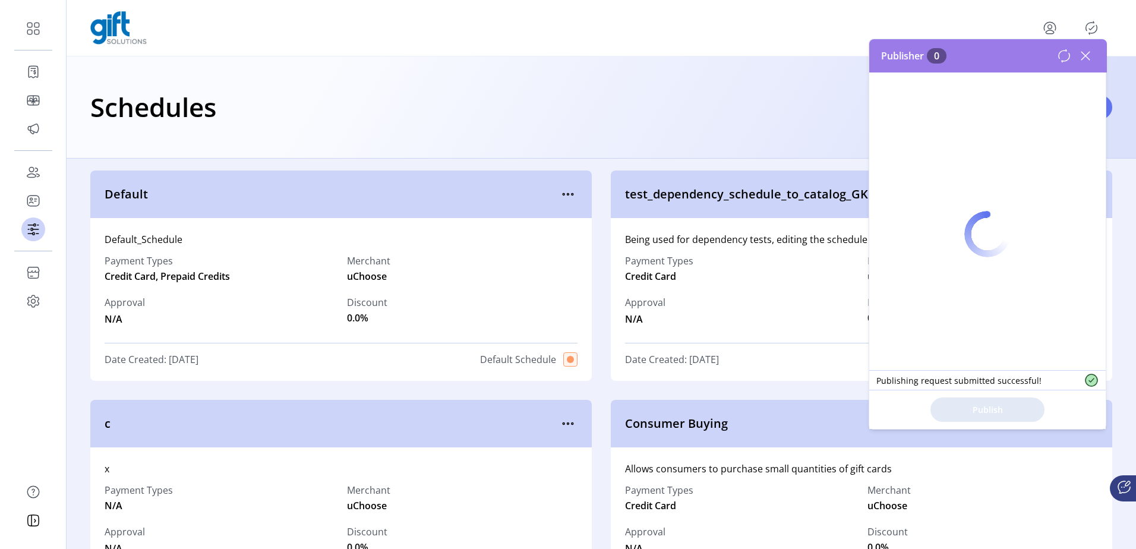
scroll to position [0, 0]
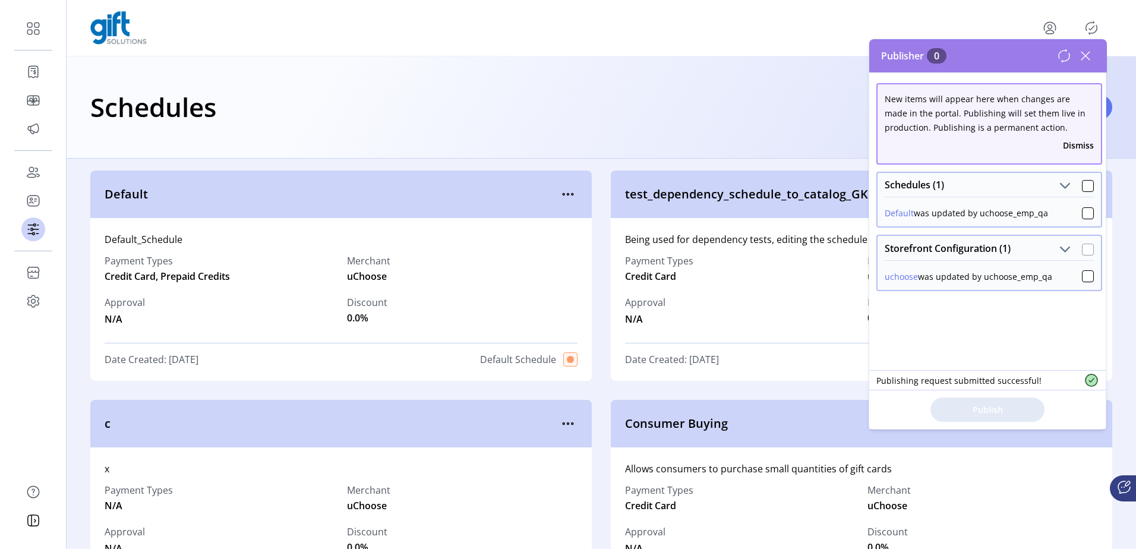
click at [1082, 251] on div at bounding box center [1088, 250] width 12 height 12
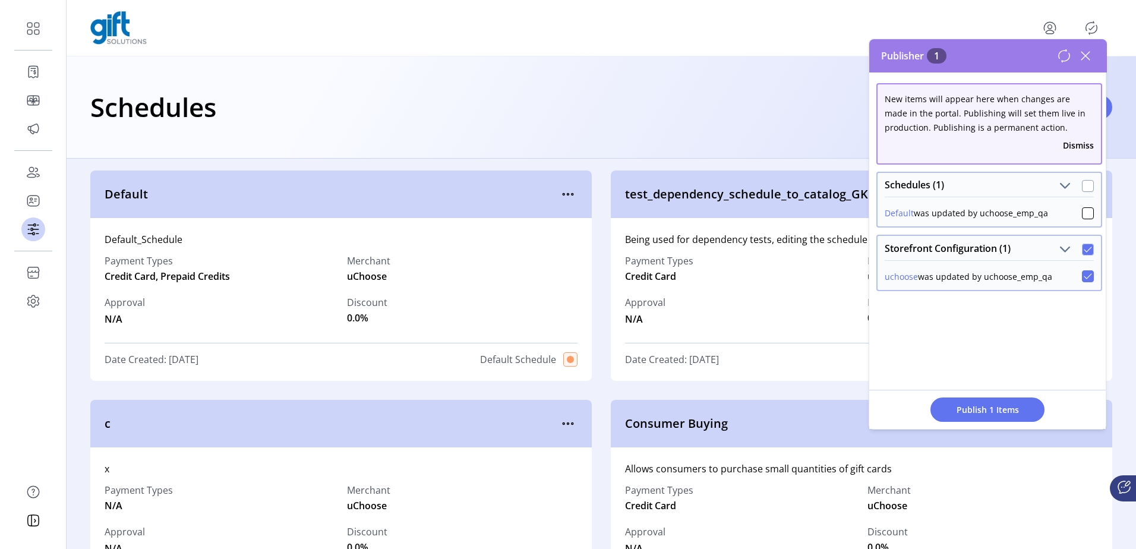
click at [1082, 188] on div at bounding box center [1088, 186] width 12 height 12
click at [997, 417] on button "Publish 2 Items" at bounding box center [988, 410] width 114 height 24
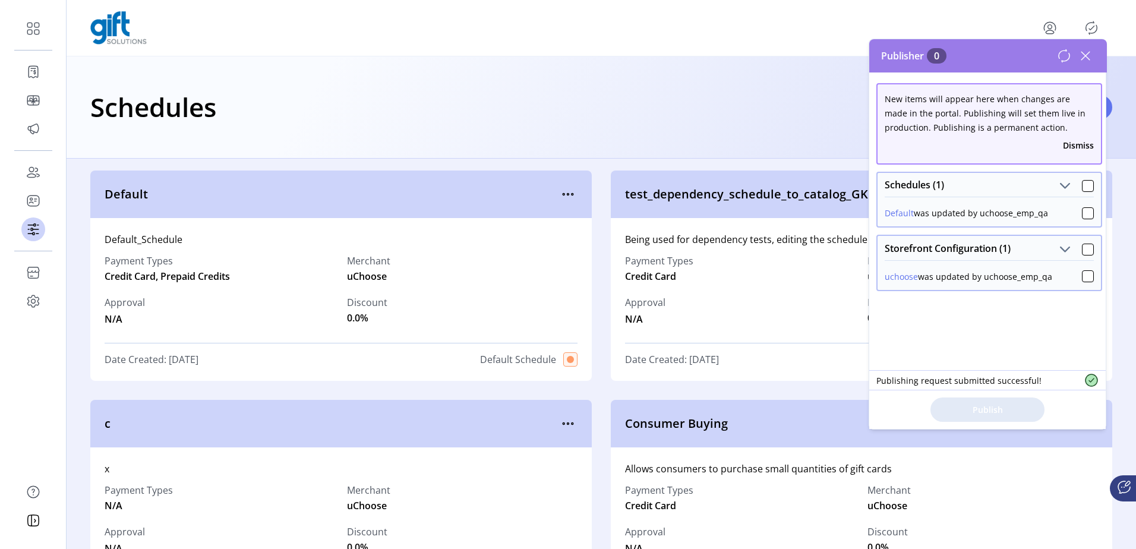
click at [1030, 328] on div "New items will appear here when changes are made in the portal. Publishing will…" at bounding box center [988, 250] width 238 height 357
drag, startPoint x: 1083, startPoint y: 61, endPoint x: 1079, endPoint y: 52, distance: 9.8
click at [1083, 61] on icon at bounding box center [1085, 55] width 19 height 19
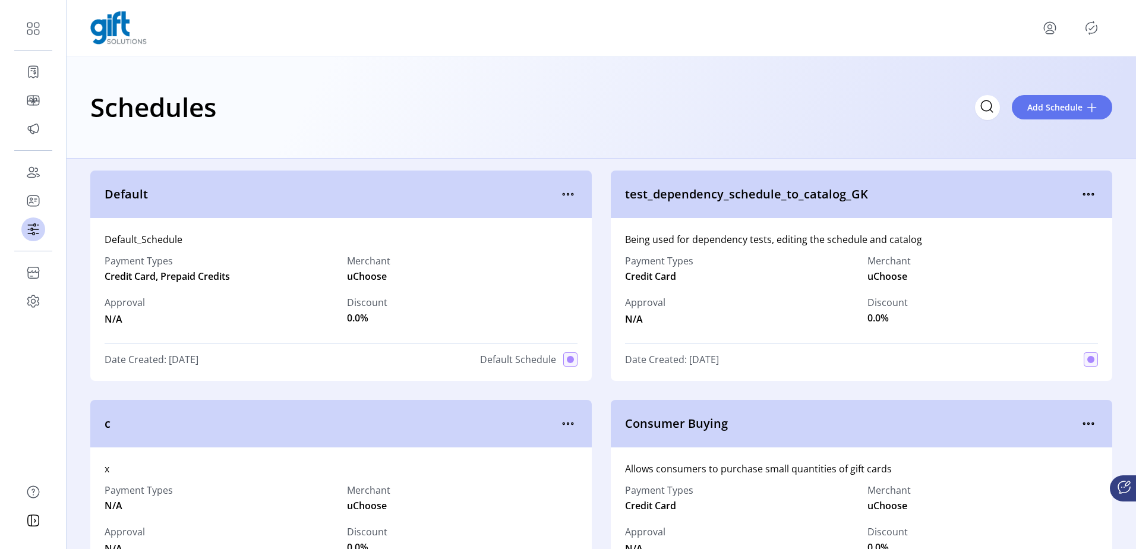
click at [1094, 30] on icon "Publisher Panel" at bounding box center [1091, 27] width 19 height 19
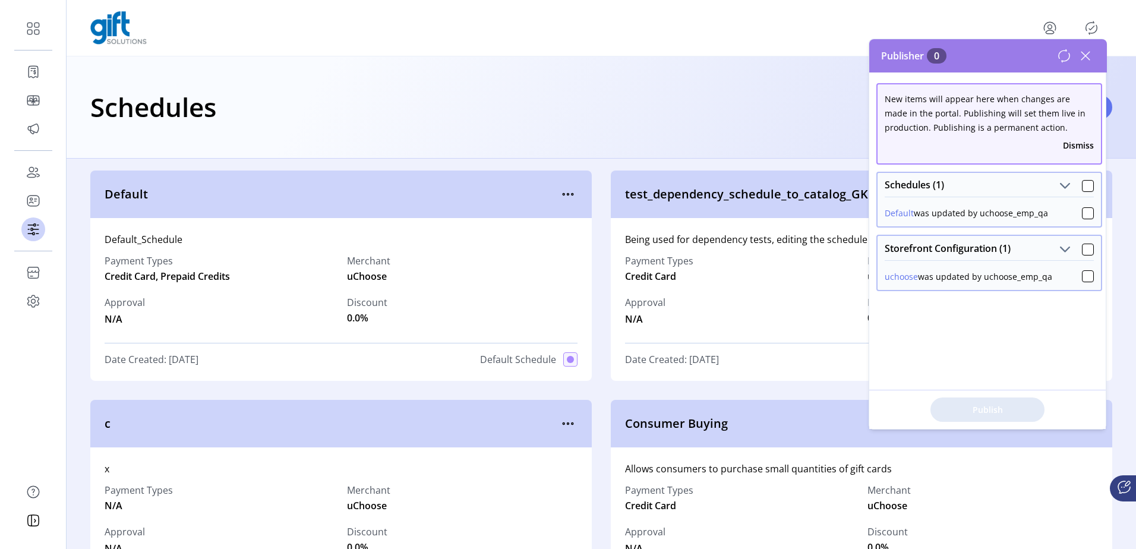
drag, startPoint x: 1093, startPoint y: 30, endPoint x: 1070, endPoint y: 34, distance: 23.5
click at [1093, 30] on icon "Publisher Panel" at bounding box center [1091, 27] width 19 height 19
click at [459, 187] on span "Default" at bounding box center [332, 194] width 454 height 18
click at [562, 191] on icon "menu" at bounding box center [568, 194] width 19 height 19
click at [600, 235] on span "Edit Details" at bounding box center [615, 237] width 99 height 10
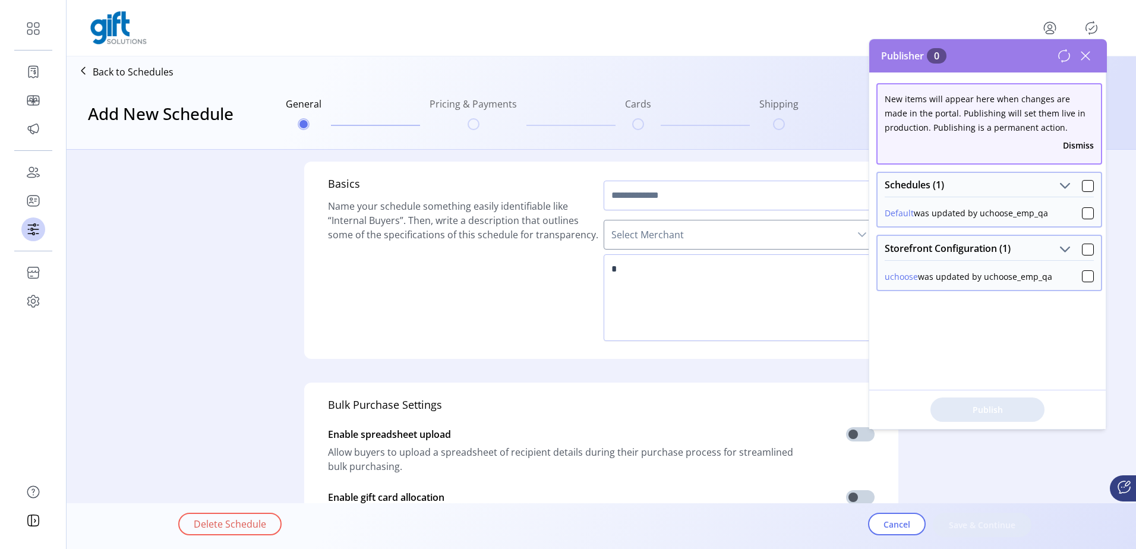
click at [1086, 52] on icon at bounding box center [1085, 55] width 19 height 19
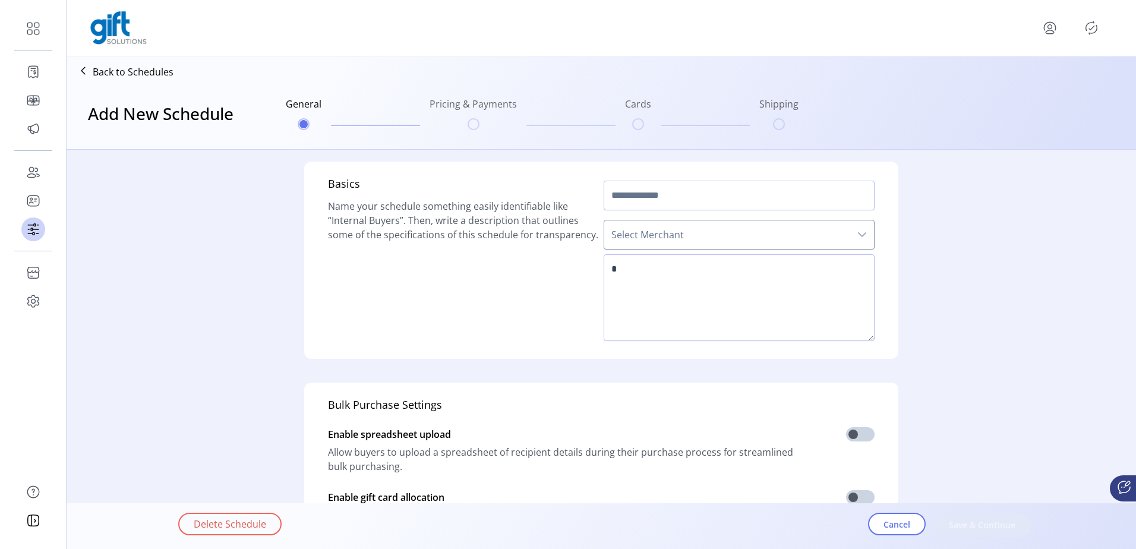
type input "*******"
type textarea "**********"
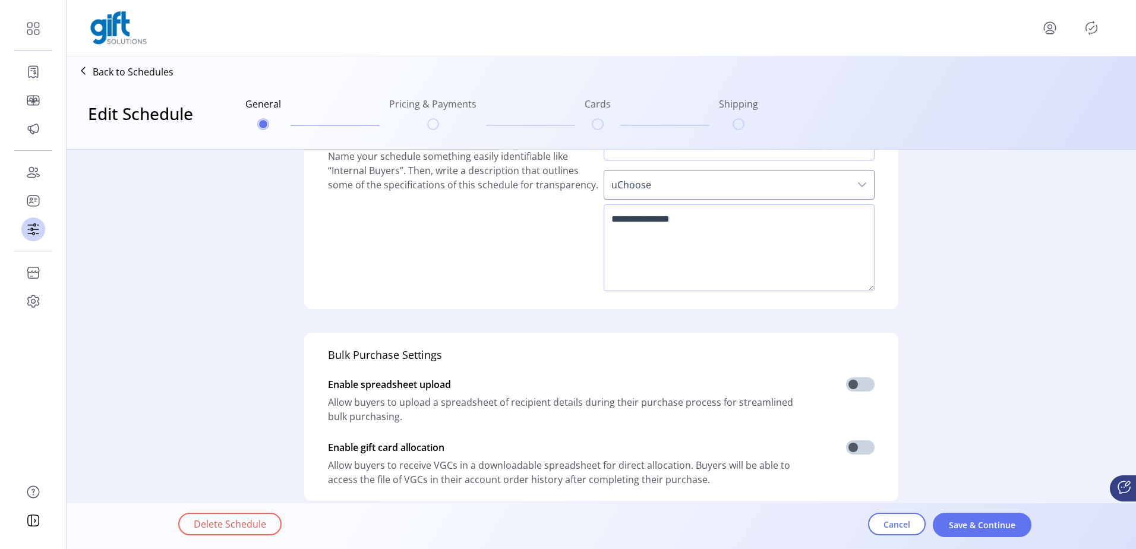
scroll to position [119, 0]
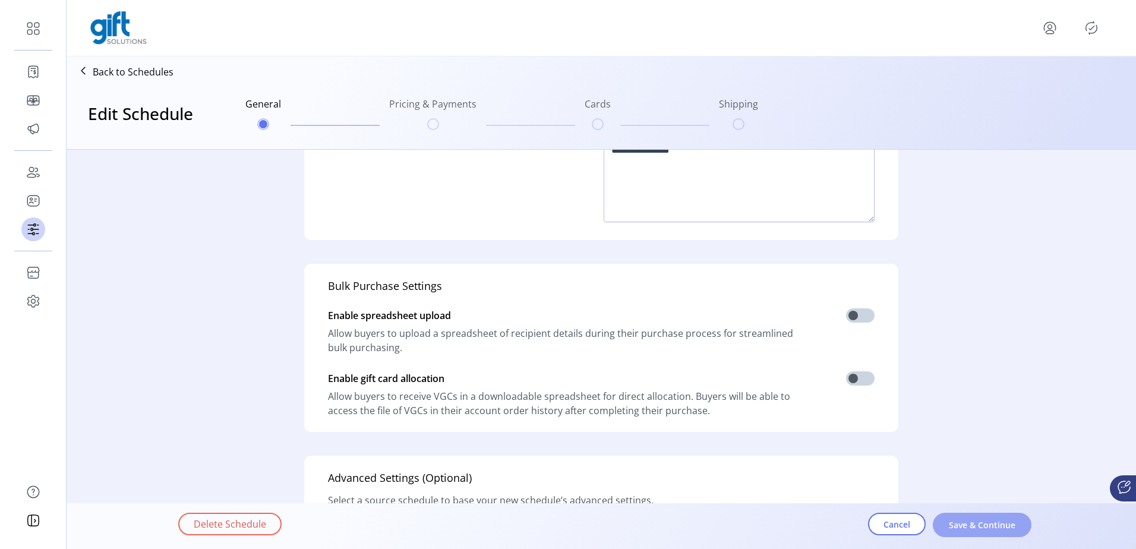
click at [984, 533] on button "Save & Continue" at bounding box center [982, 525] width 99 height 24
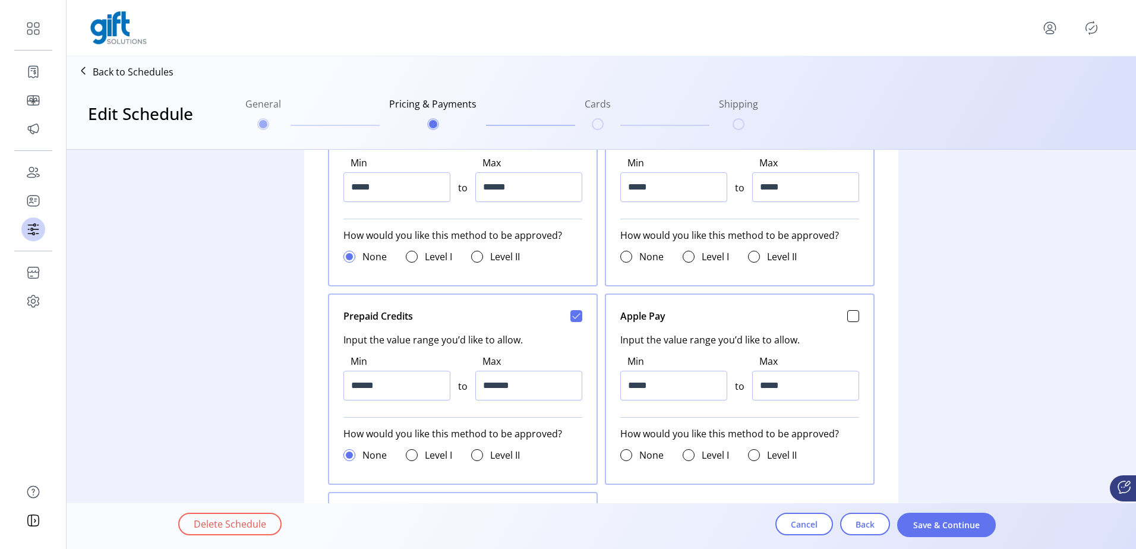
scroll to position [594, 0]
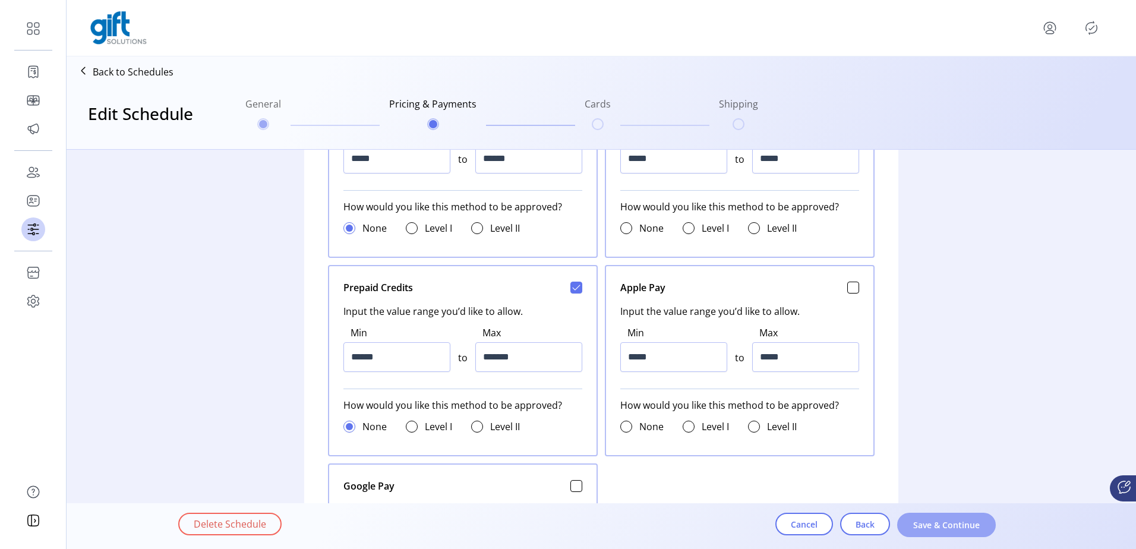
click at [946, 525] on span "Save & Continue" at bounding box center [947, 525] width 68 height 12
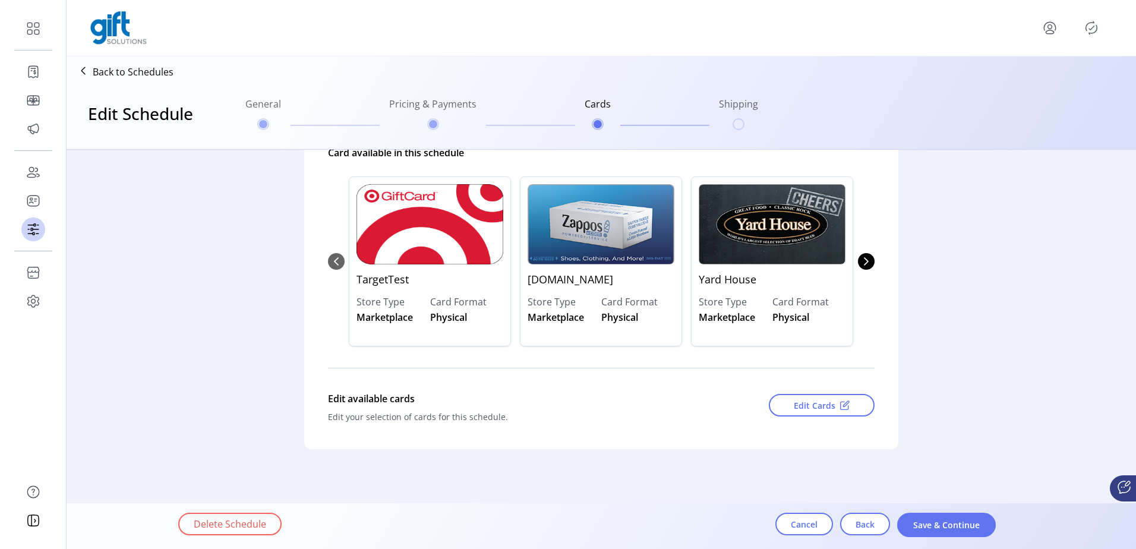
scroll to position [133, 0]
click at [946, 525] on span "Save & Continue" at bounding box center [947, 525] width 68 height 12
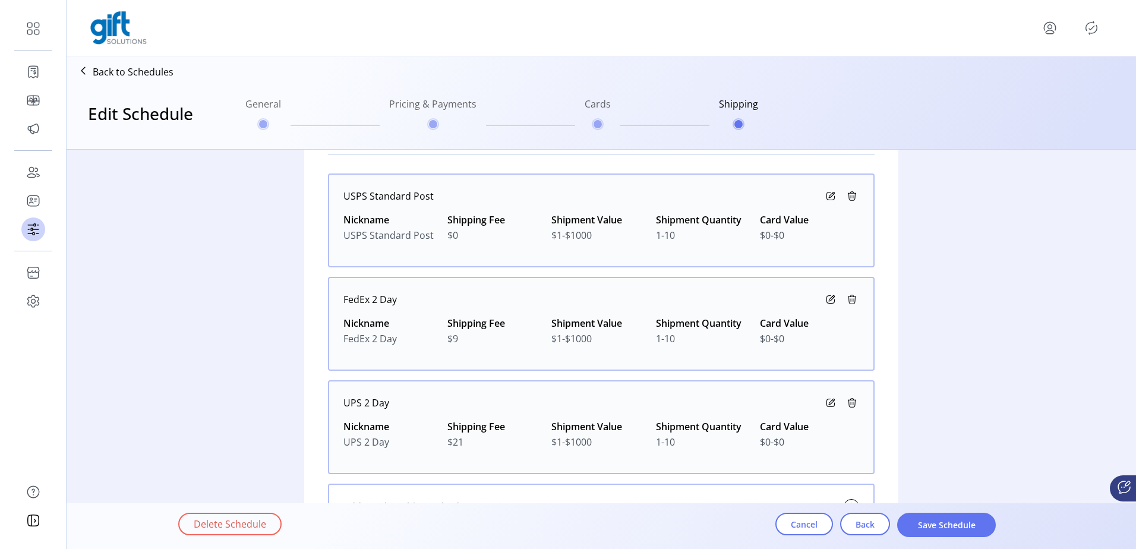
click at [946, 525] on span "Save Schedule" at bounding box center [947, 525] width 68 height 12
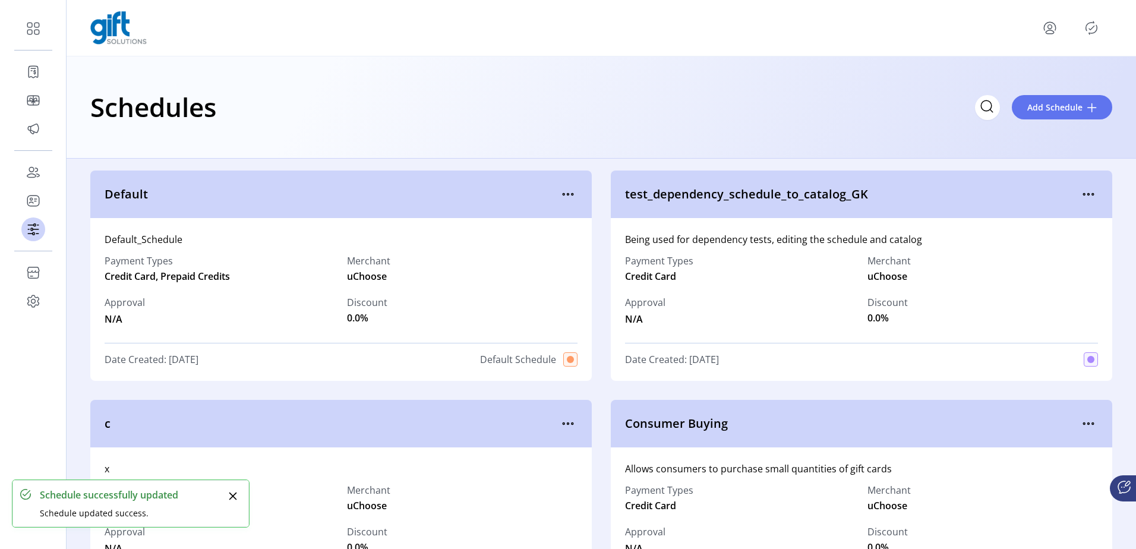
click at [1093, 29] on icon "Publisher Panel" at bounding box center [1091, 27] width 19 height 19
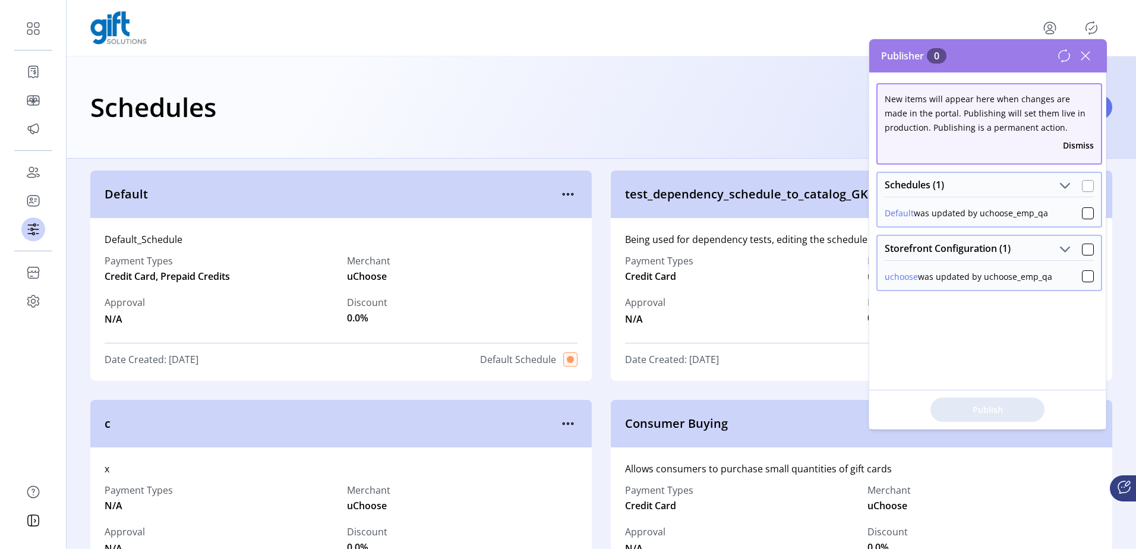
click at [1084, 185] on div at bounding box center [1088, 186] width 12 height 12
click at [984, 403] on span "Publish 1 Items" at bounding box center [987, 409] width 83 height 12
click at [1083, 244] on div at bounding box center [1088, 250] width 12 height 12
click at [958, 406] on span "Publish 1 Items" at bounding box center [987, 409] width 83 height 12
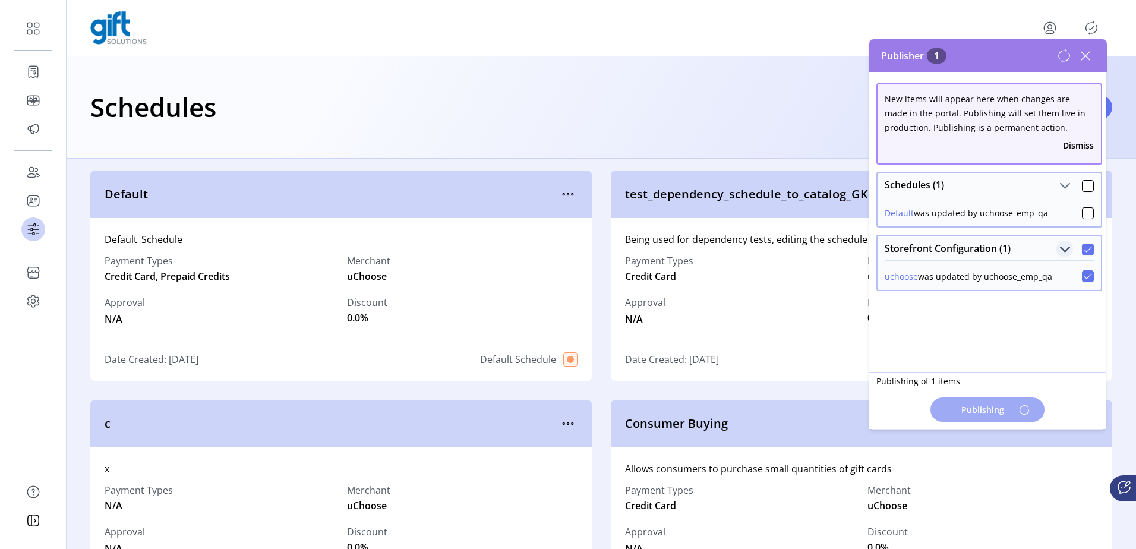
click at [1059, 251] on span "Storefront Configuration (1)" at bounding box center [1064, 249] width 11 height 11
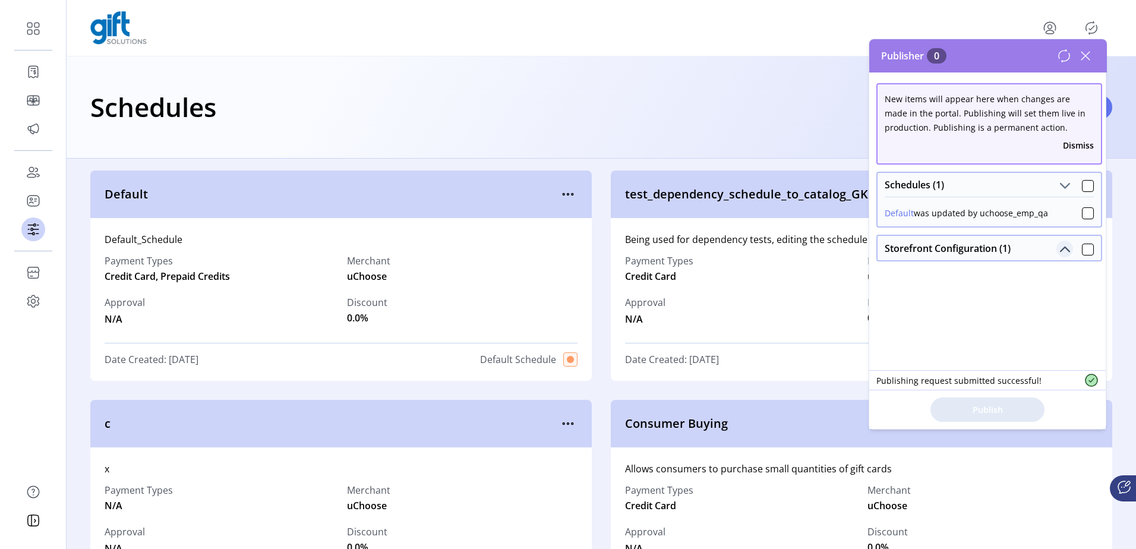
click at [1060, 255] on button "Storefront Configuration (1)" at bounding box center [1064, 249] width 17 height 17
click at [1082, 245] on div at bounding box center [1088, 250] width 12 height 12
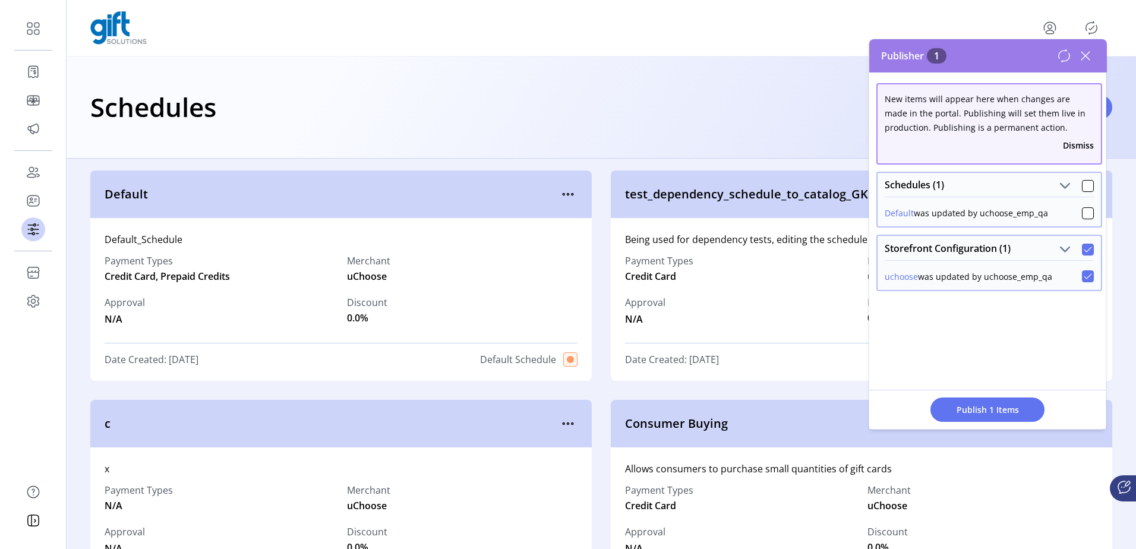
drag, startPoint x: 1077, startPoint y: 184, endPoint x: 1078, endPoint y: 195, distance: 11.3
click at [1082, 184] on div at bounding box center [1088, 186] width 12 height 12
click at [1008, 414] on span "Publish 2 Items" at bounding box center [987, 409] width 83 height 12
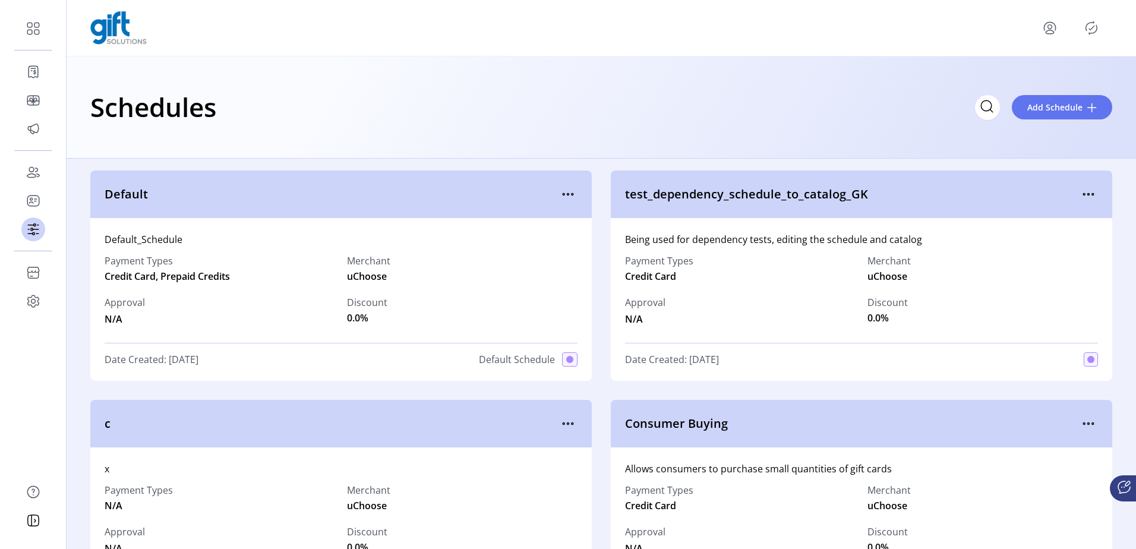
click at [1055, 30] on icon "menu" at bounding box center [1049, 27] width 19 height 19
click at [1007, 75] on span "Sign Out" at bounding box center [1007, 75] width 89 height 10
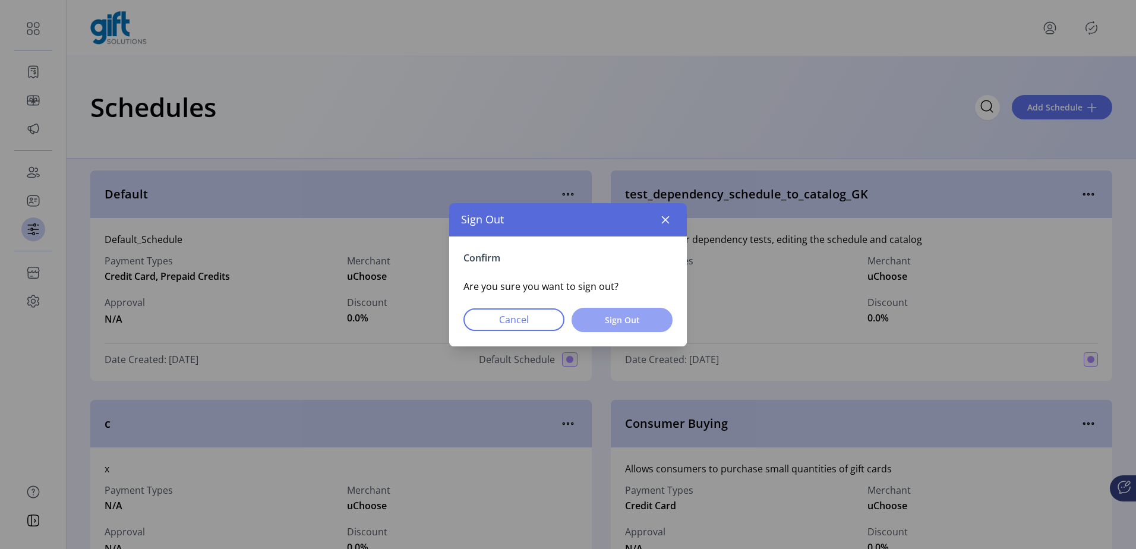
click at [633, 321] on span "Sign Out" at bounding box center [622, 320] width 70 height 12
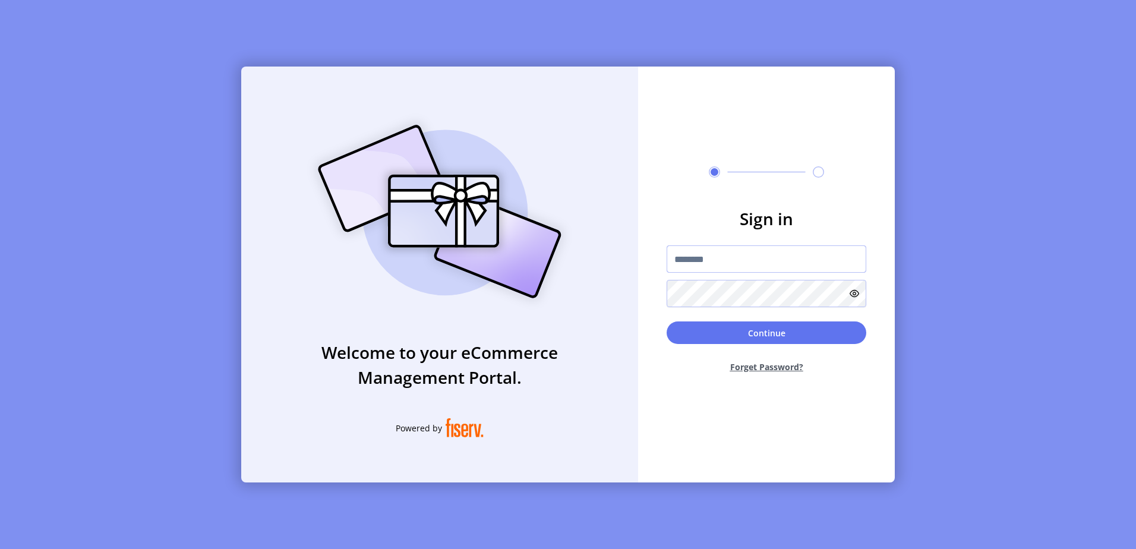
click at [699, 265] on input "text" at bounding box center [767, 258] width 200 height 27
type input "**********"
click at [667, 321] on button "Continue" at bounding box center [767, 332] width 200 height 23
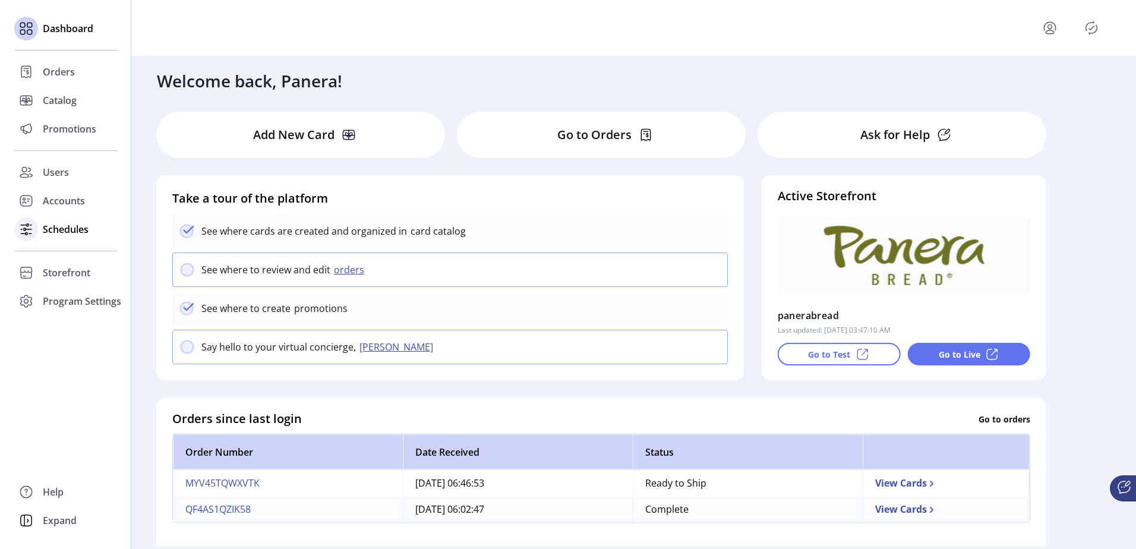
click at [67, 234] on span "Schedules" at bounding box center [66, 229] width 46 height 14
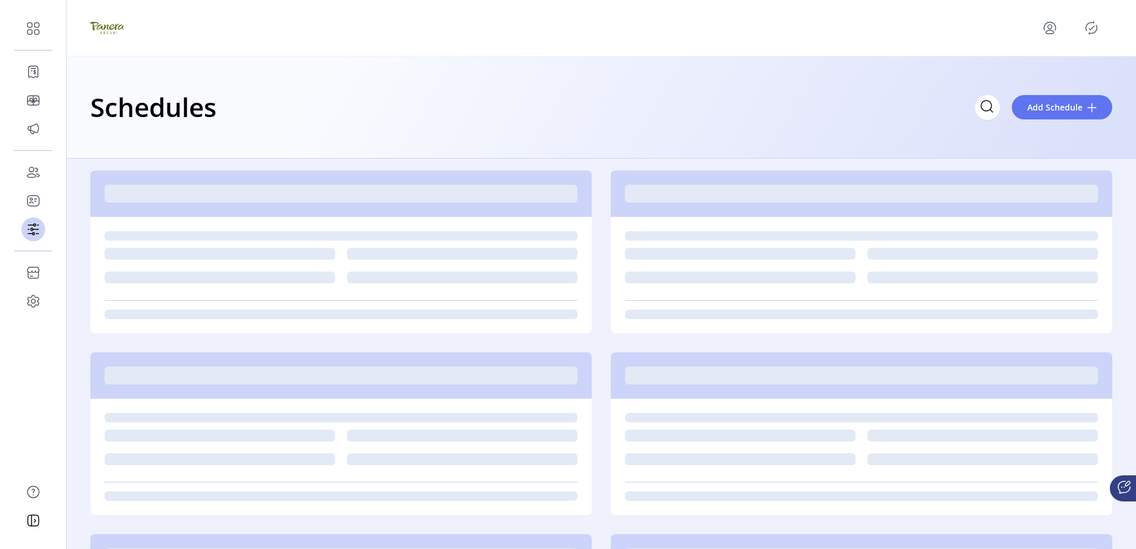
click at [1084, 33] on icon "Publisher Panel" at bounding box center [1091, 27] width 19 height 19
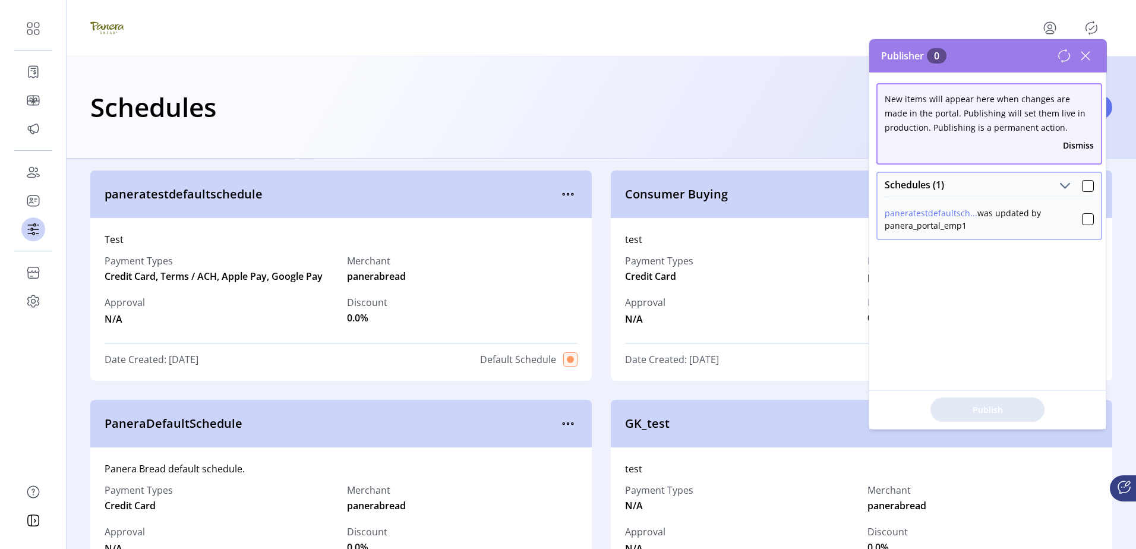
click at [1084, 33] on icon "Publisher Panel" at bounding box center [1091, 27] width 19 height 19
click at [1082, 185] on div at bounding box center [1088, 186] width 12 height 12
click at [989, 412] on span "Publish 1 Items" at bounding box center [987, 409] width 83 height 12
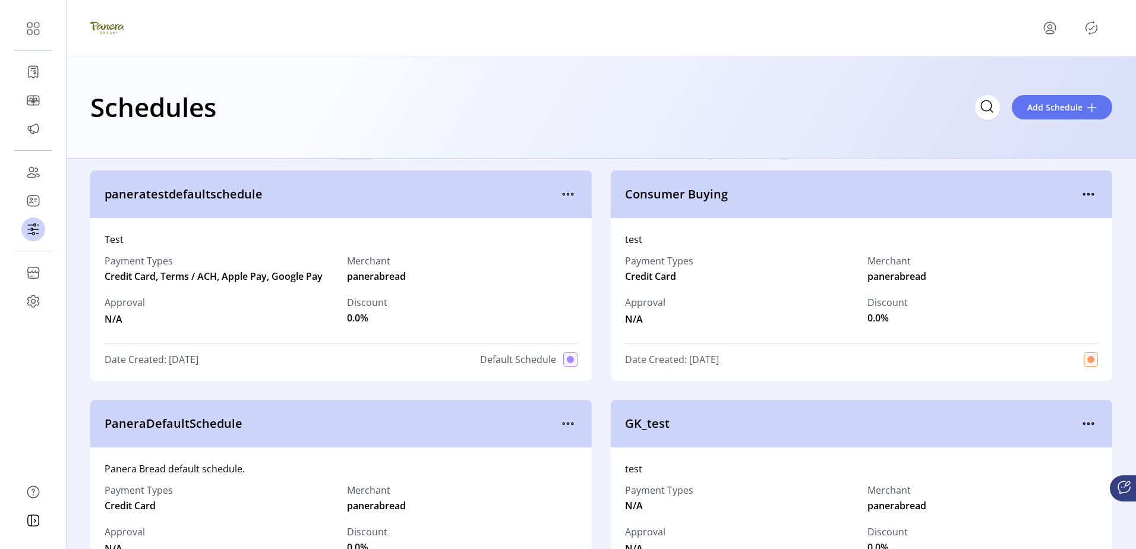
click at [1099, 28] on icon "Publisher Panel" at bounding box center [1091, 27] width 19 height 19
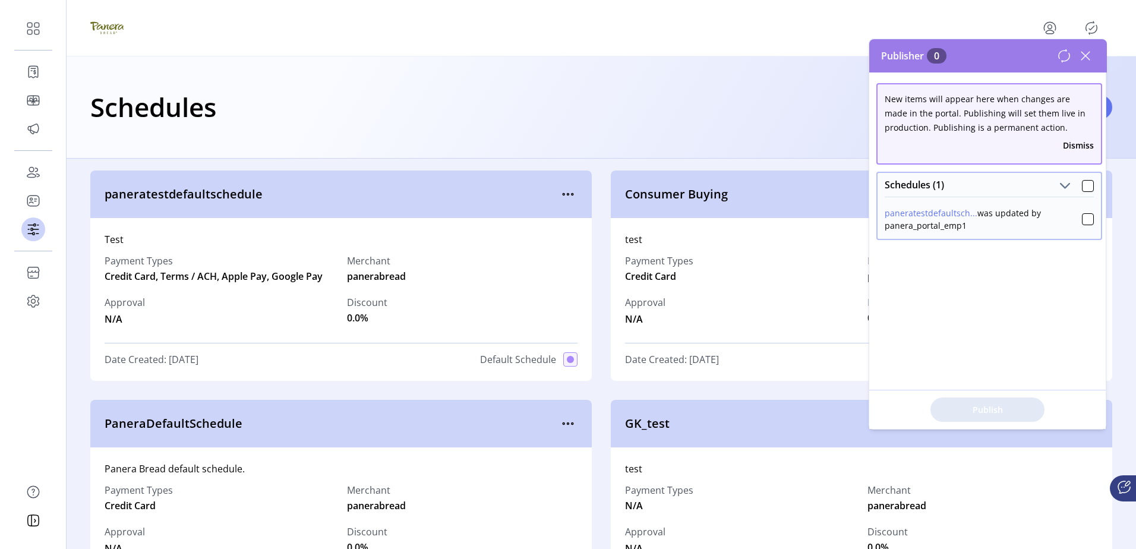
click at [1096, 25] on icon "Publisher Panel" at bounding box center [1091, 27] width 11 height 13
click at [1088, 54] on icon at bounding box center [1085, 56] width 8 height 8
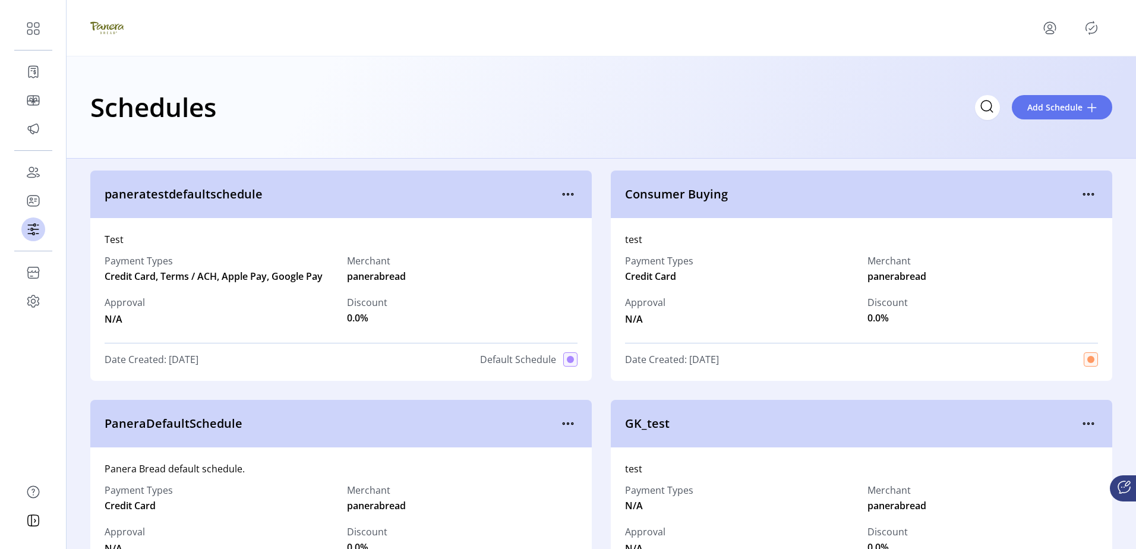
click at [1093, 33] on icon "Publisher Panel" at bounding box center [1091, 27] width 19 height 19
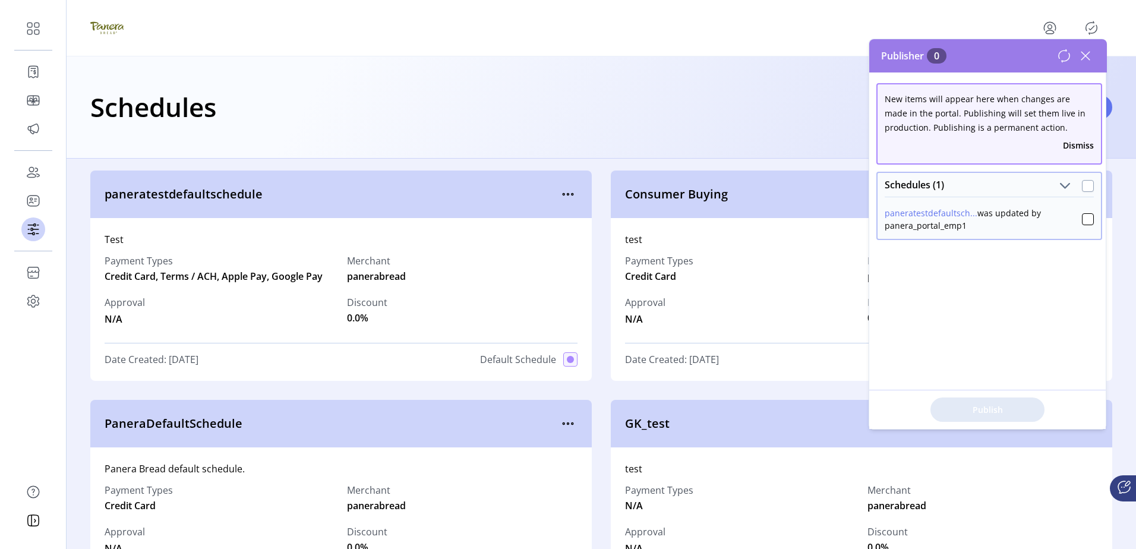
click at [1082, 186] on div at bounding box center [1088, 186] width 12 height 12
click at [984, 414] on span "Publish 1 Items" at bounding box center [987, 409] width 83 height 12
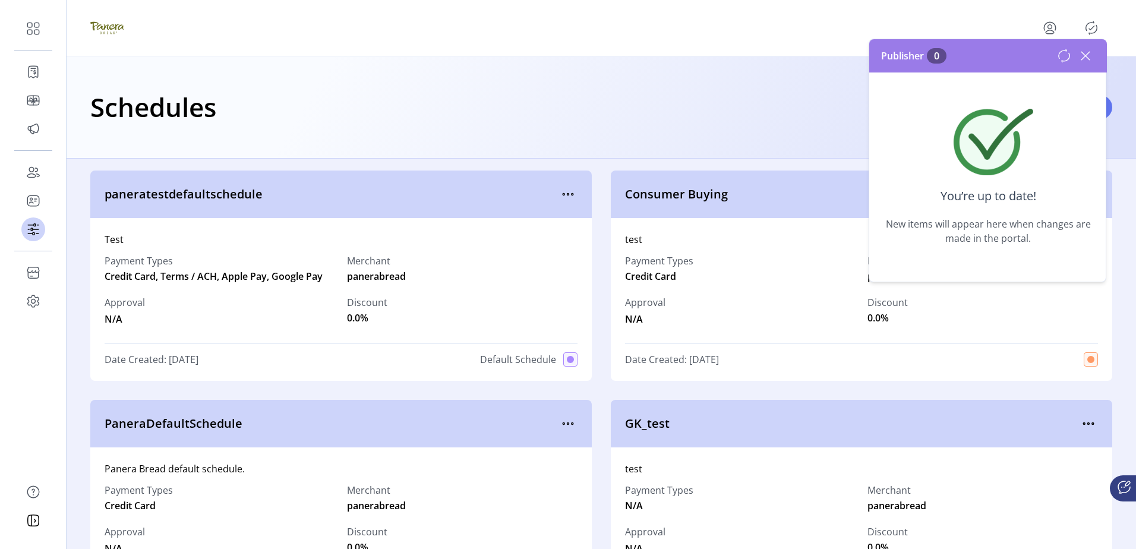
click at [645, 87] on div "Schedules Add Schedule" at bounding box center [601, 107] width 1022 height 42
click at [1090, 49] on icon at bounding box center [1085, 55] width 19 height 19
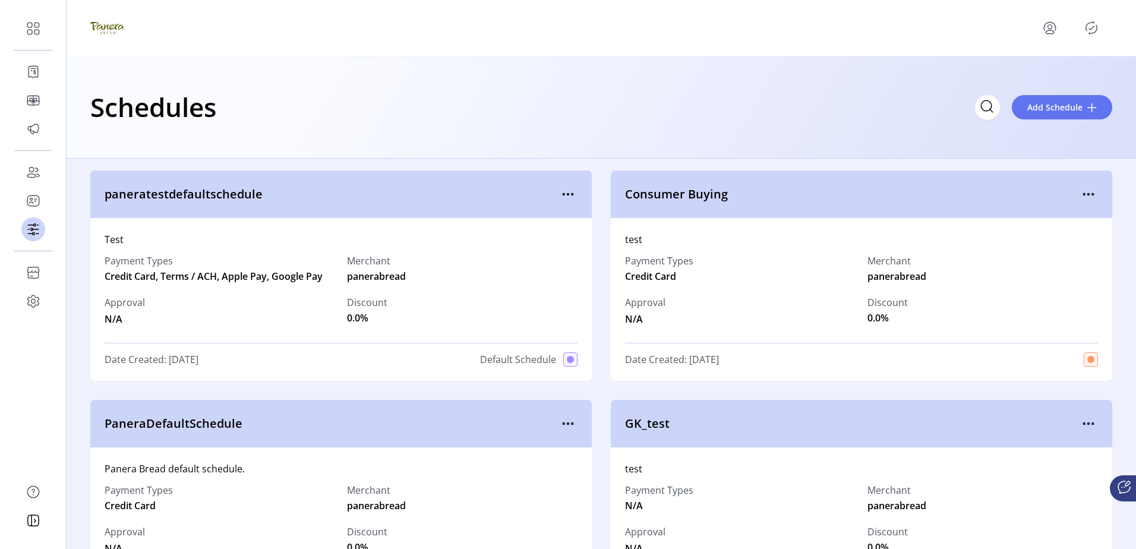
click at [752, 75] on div "Schedules Add Schedule" at bounding box center [602, 107] width 1070 height 102
click at [1092, 23] on icon "Publisher Panel" at bounding box center [1091, 27] width 19 height 19
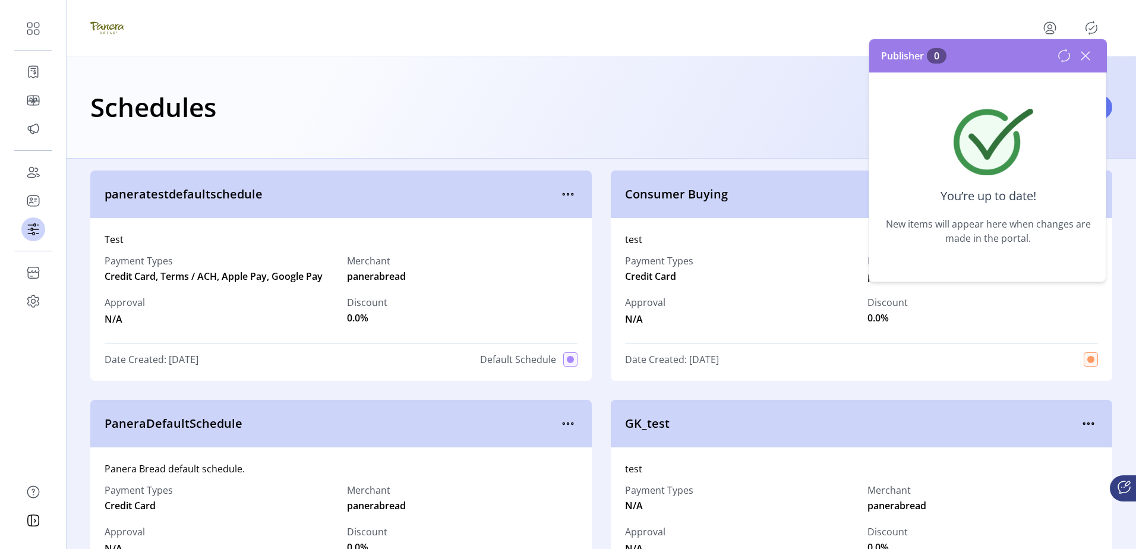
click at [1092, 23] on icon "Publisher Panel" at bounding box center [1091, 27] width 19 height 19
click at [276, 60] on div "Schedules Add Schedule" at bounding box center [602, 107] width 1070 height 102
click at [535, 330] on div "Payment Types Credit Card, Terms / ACH, Apple Pay, Google Pay Merchant panerabr…" at bounding box center [341, 290] width 473 height 87
click at [1099, 11] on div at bounding box center [602, 28] width 1070 height 56
click at [1095, 20] on icon "Publisher Panel" at bounding box center [1091, 27] width 19 height 19
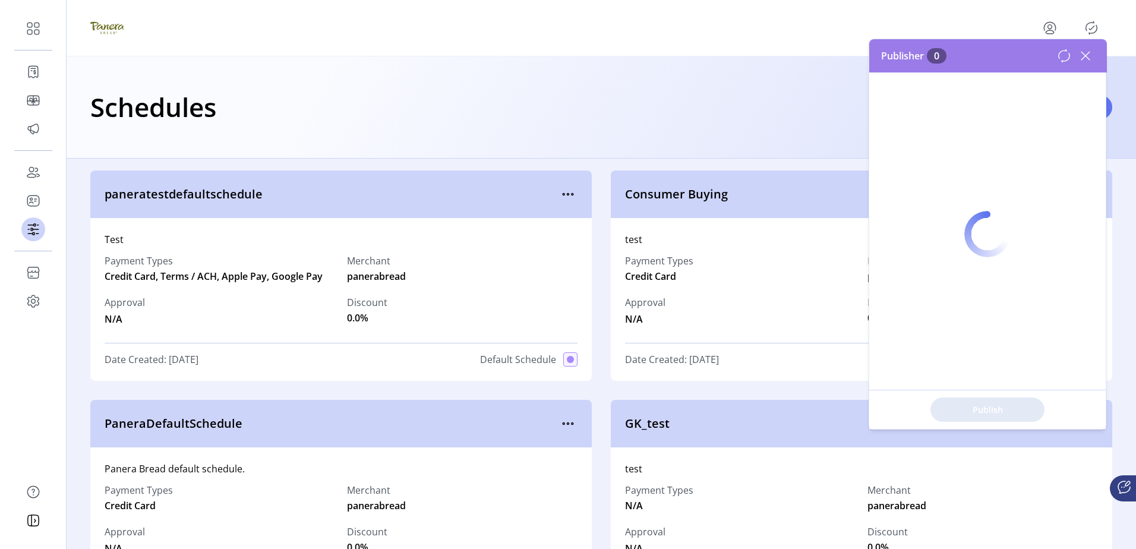
click at [170, 26] on div at bounding box center [601, 27] width 1022 height 33
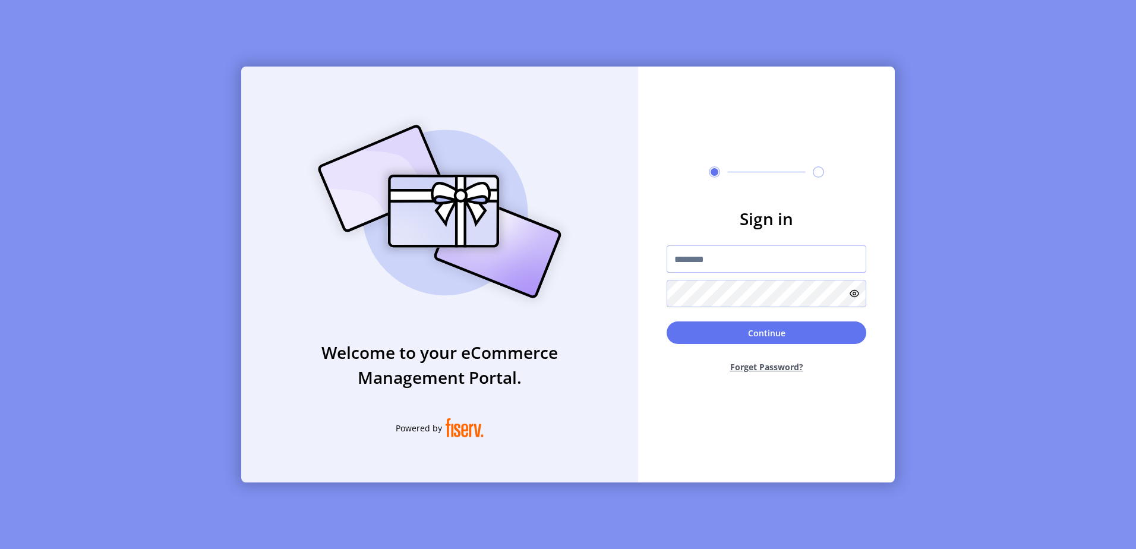
click at [717, 262] on input "text" at bounding box center [767, 258] width 200 height 27
click at [667, 321] on button "Continue" at bounding box center [767, 332] width 200 height 23
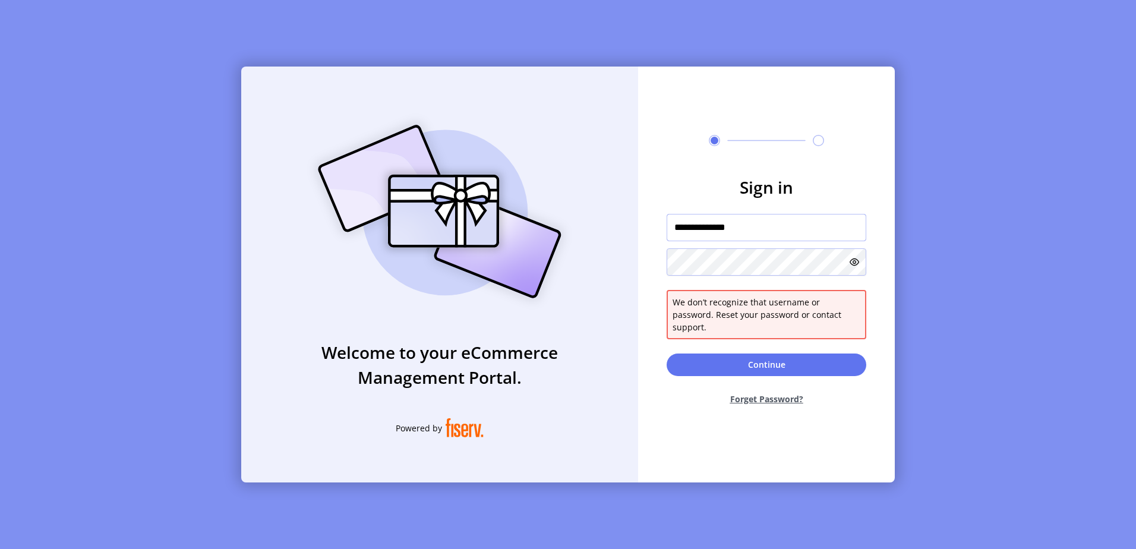
click at [774, 241] on input "**********" at bounding box center [767, 227] width 200 height 27
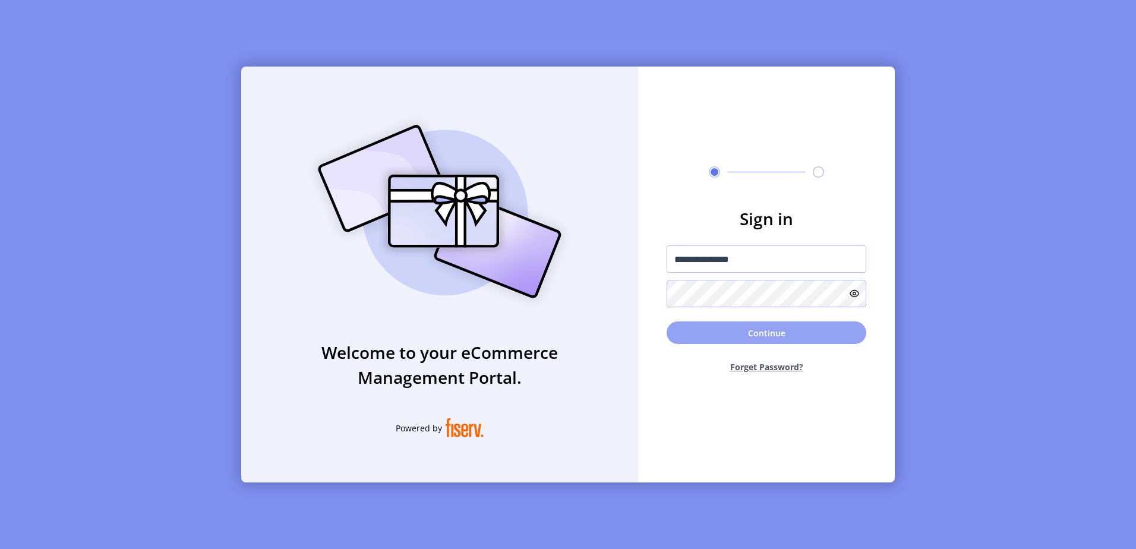
click at [812, 340] on button "Continue" at bounding box center [767, 332] width 200 height 23
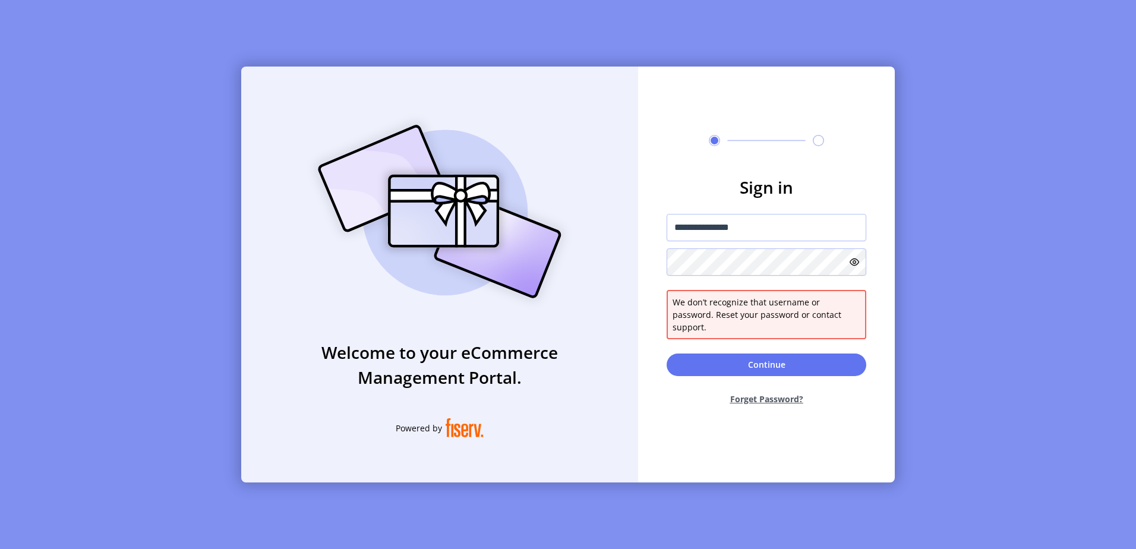
click at [856, 267] on icon at bounding box center [855, 262] width 10 height 10
drag, startPoint x: 758, startPoint y: 232, endPoint x: 718, endPoint y: 232, distance: 39.8
click at [718, 232] on input "**********" at bounding box center [767, 227] width 200 height 27
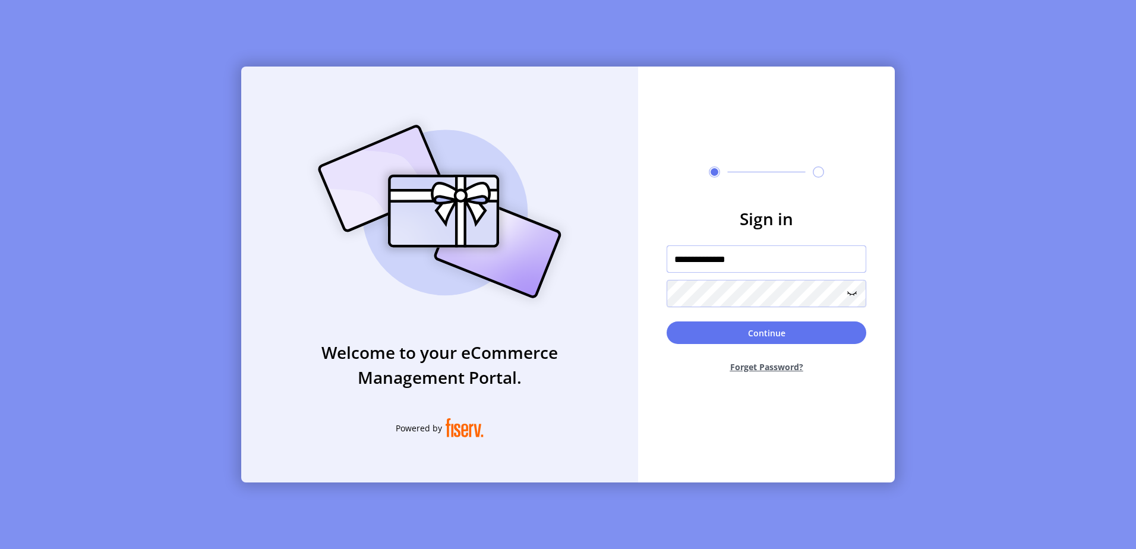
type input "**********"
click at [667, 321] on button "Continue" at bounding box center [767, 332] width 200 height 23
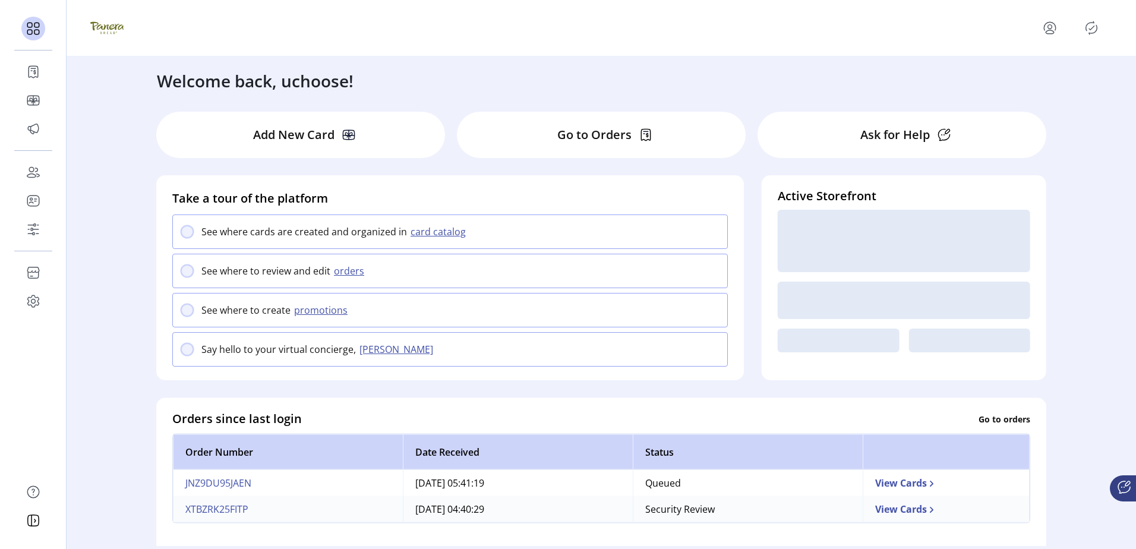
click at [1083, 21] on p-button at bounding box center [1091, 27] width 19 height 19
click at [1092, 30] on icon "Publisher Panel" at bounding box center [1091, 27] width 19 height 19
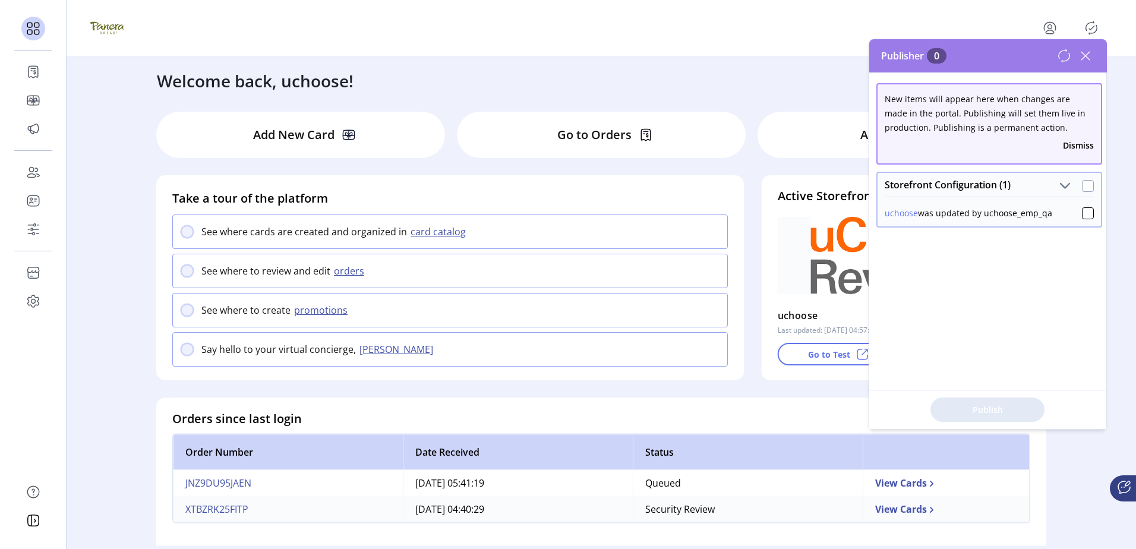
click at [1084, 185] on div at bounding box center [1088, 186] width 12 height 12
click at [1004, 418] on button "Publish 1 Items" at bounding box center [988, 410] width 114 height 24
click at [429, 77] on div "Welcome back, uchoose!" at bounding box center [601, 74] width 913 height 37
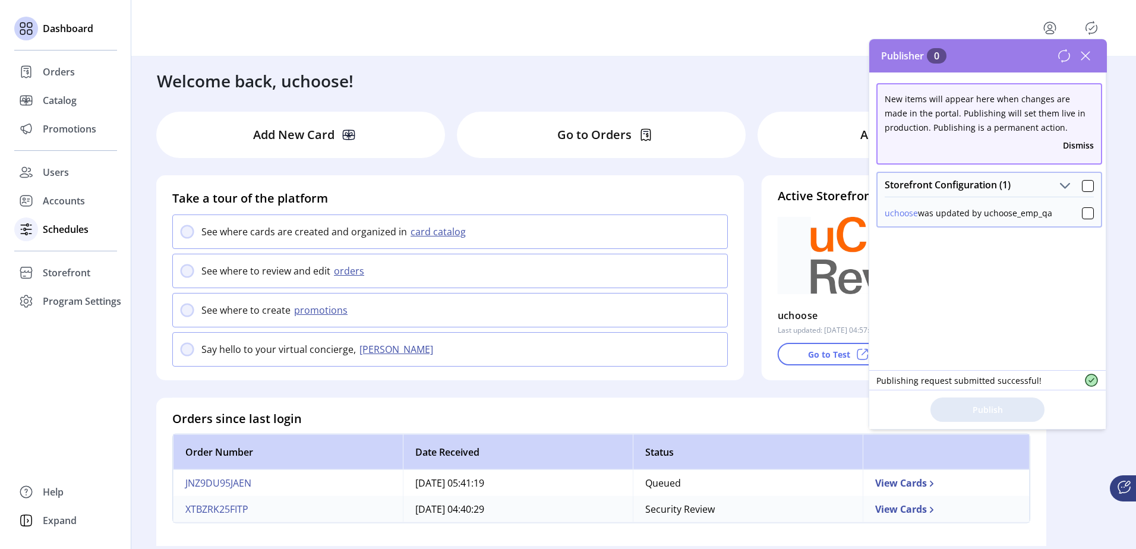
click at [71, 229] on span "Schedules" at bounding box center [66, 229] width 46 height 14
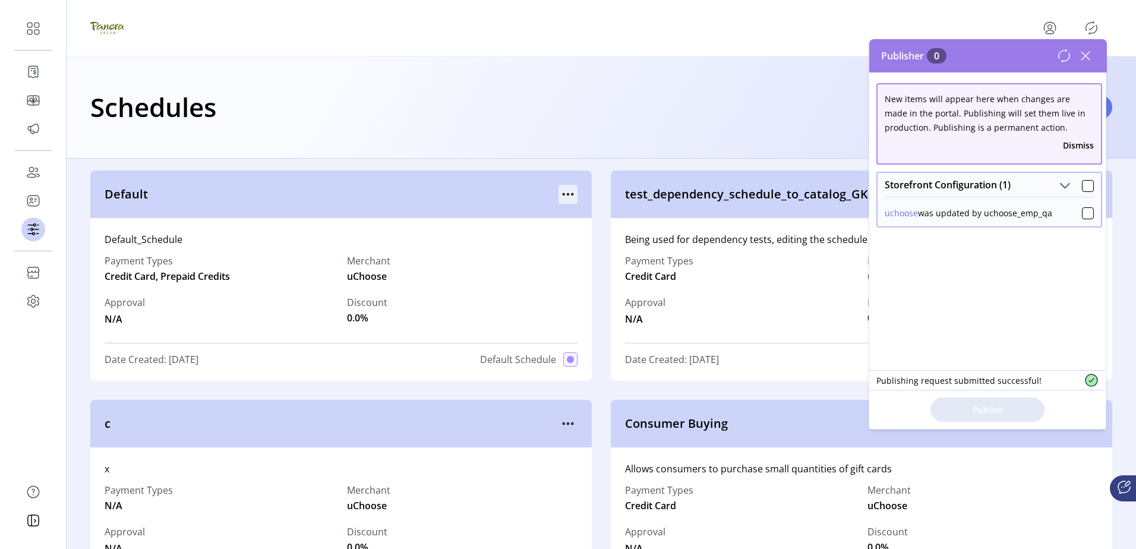
click at [567, 201] on icon "menu" at bounding box center [568, 194] width 19 height 19
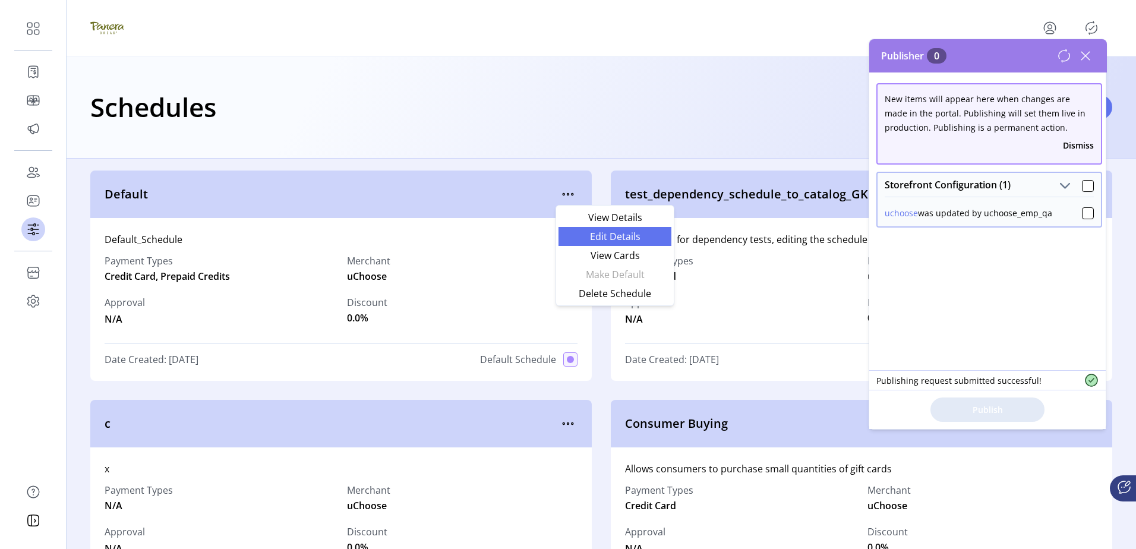
click at [589, 235] on span "Edit Details" at bounding box center [615, 237] width 99 height 10
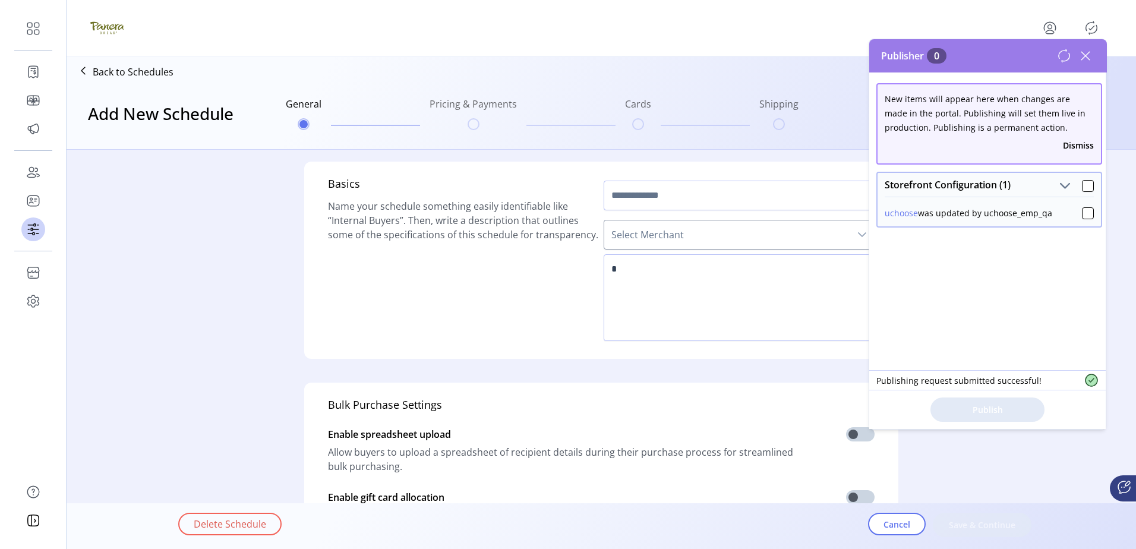
click at [1086, 58] on icon at bounding box center [1085, 55] width 19 height 19
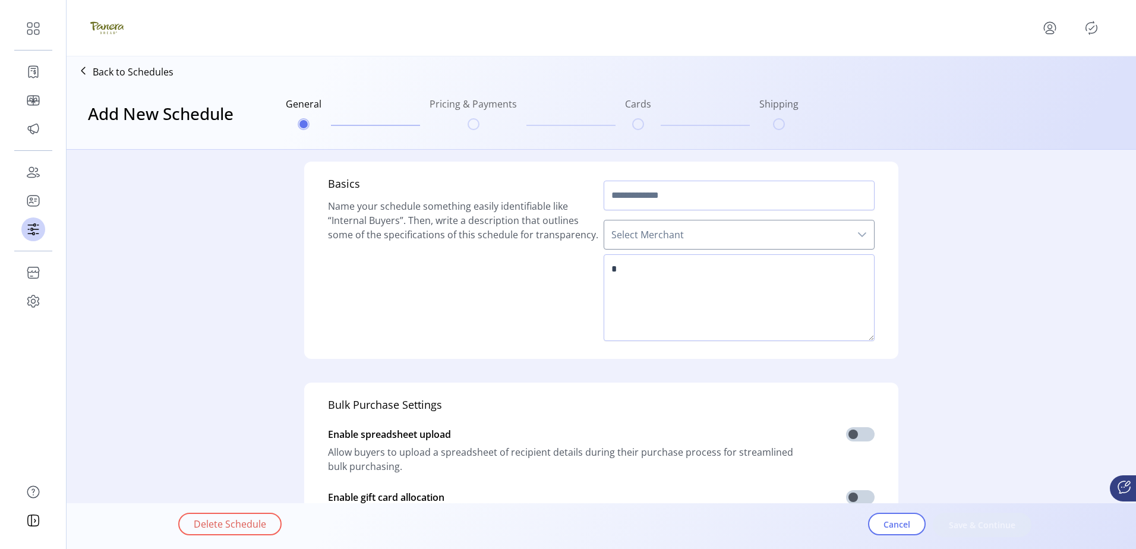
type input "*******"
type textarea "**********"
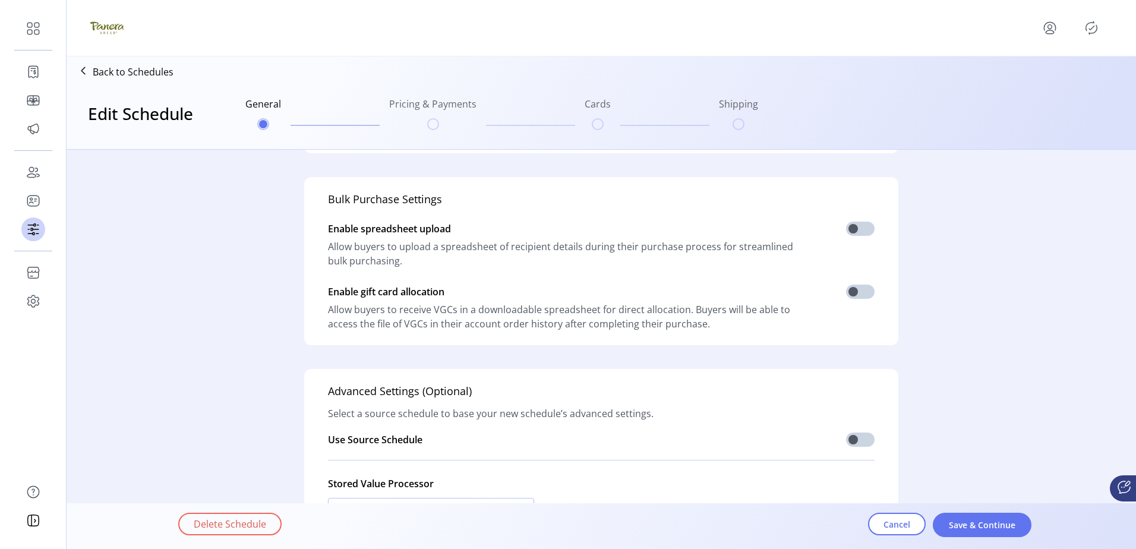
scroll to position [238, 0]
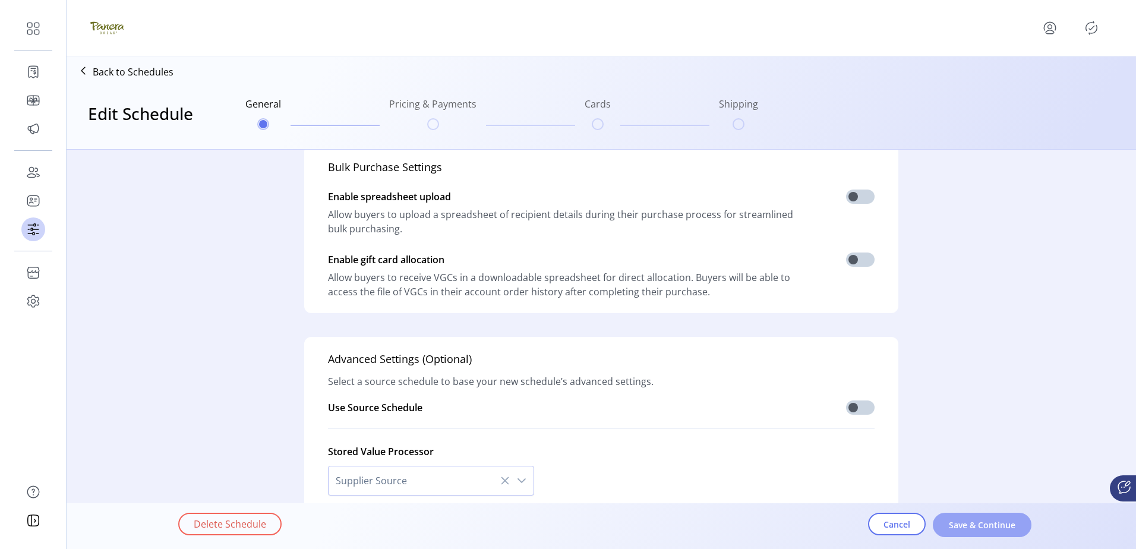
click at [1000, 532] on button "Save & Continue" at bounding box center [982, 525] width 99 height 24
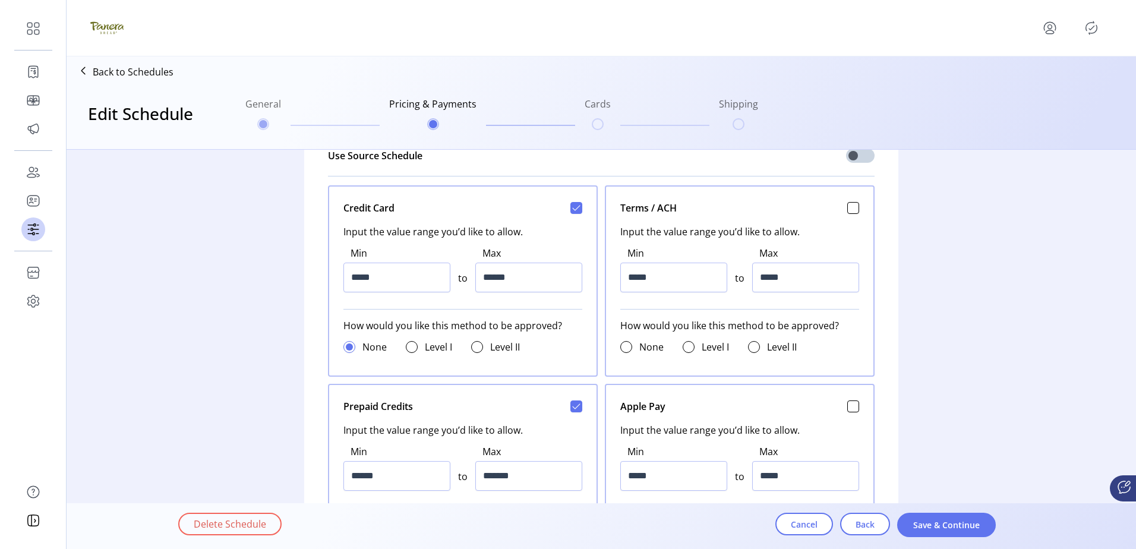
scroll to position [535, 0]
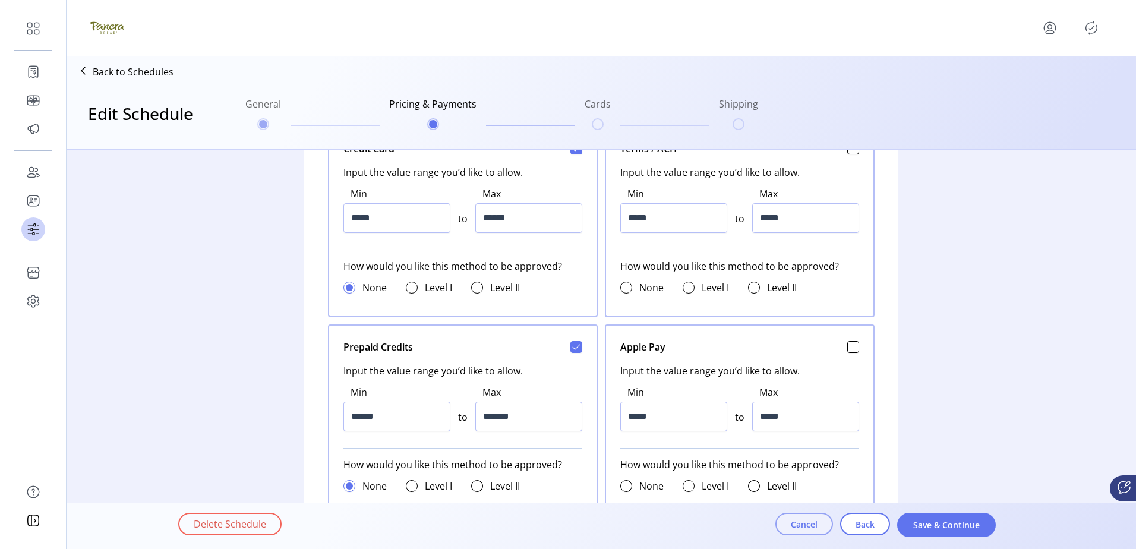
click at [821, 522] on button "Cancel" at bounding box center [804, 524] width 58 height 23
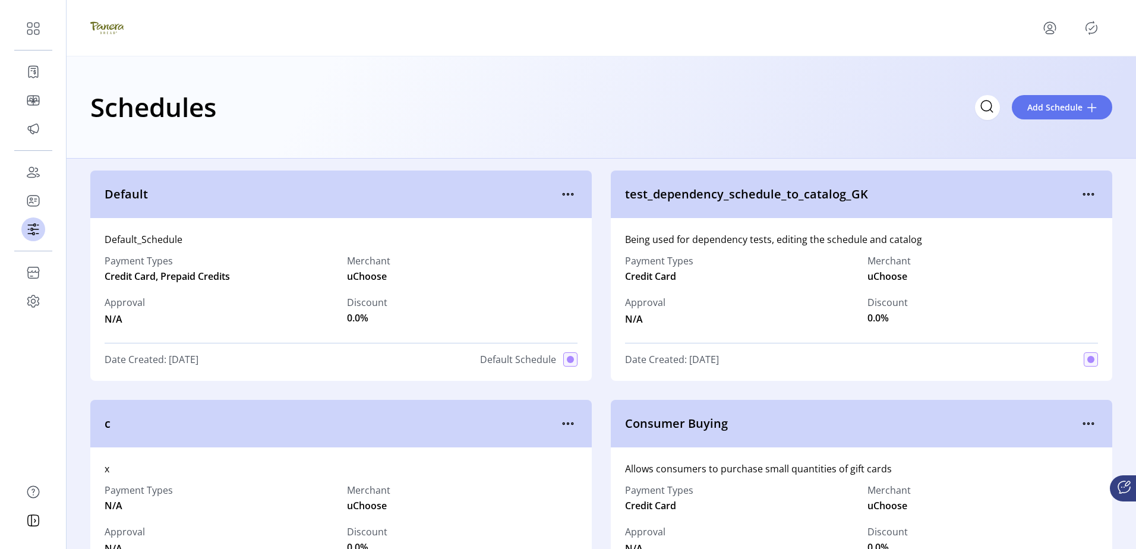
click at [1084, 18] on p-button at bounding box center [1091, 27] width 19 height 19
click at [1088, 27] on icon "Publisher Panel" at bounding box center [1091, 27] width 19 height 19
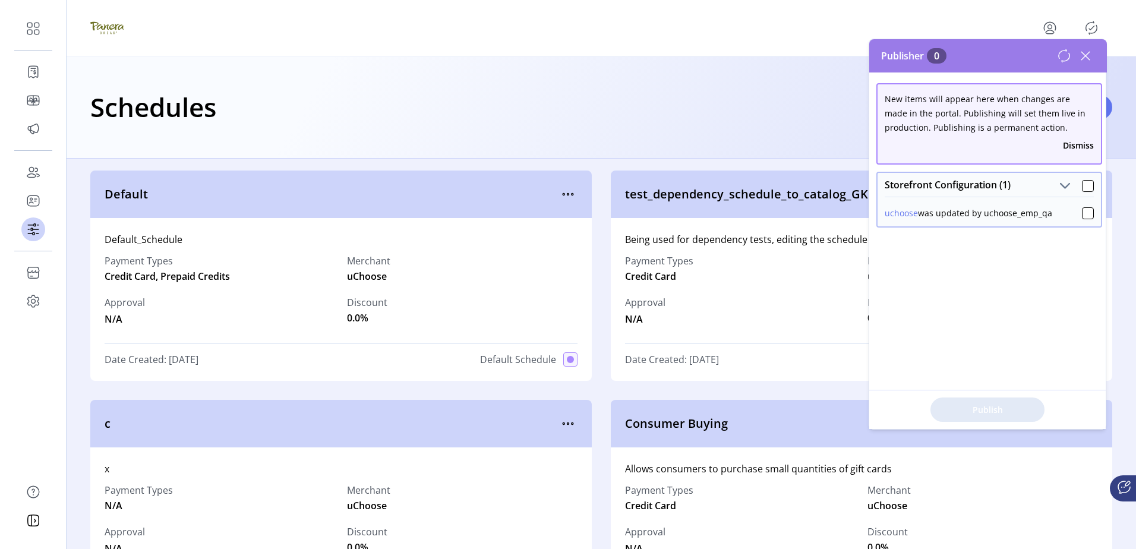
click at [1088, 27] on icon "Publisher Panel" at bounding box center [1091, 27] width 19 height 19
click at [1083, 187] on div at bounding box center [1088, 186] width 12 height 12
click at [1015, 422] on div "Publish 1 Items" at bounding box center [987, 409] width 236 height 39
click at [1013, 417] on button "Publish 1 Items" at bounding box center [988, 410] width 114 height 24
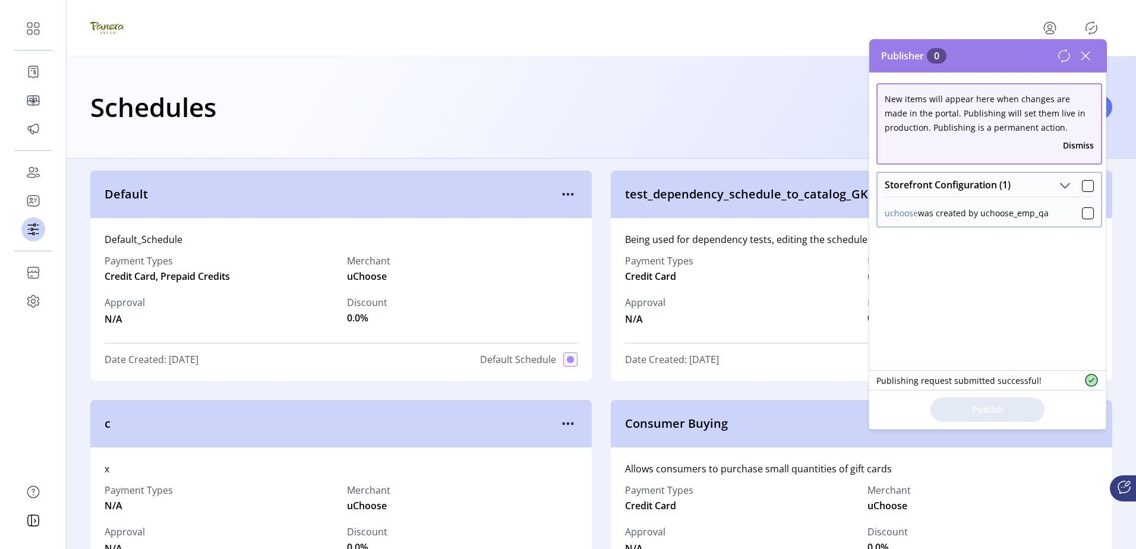
click at [1087, 56] on icon at bounding box center [1085, 55] width 19 height 19
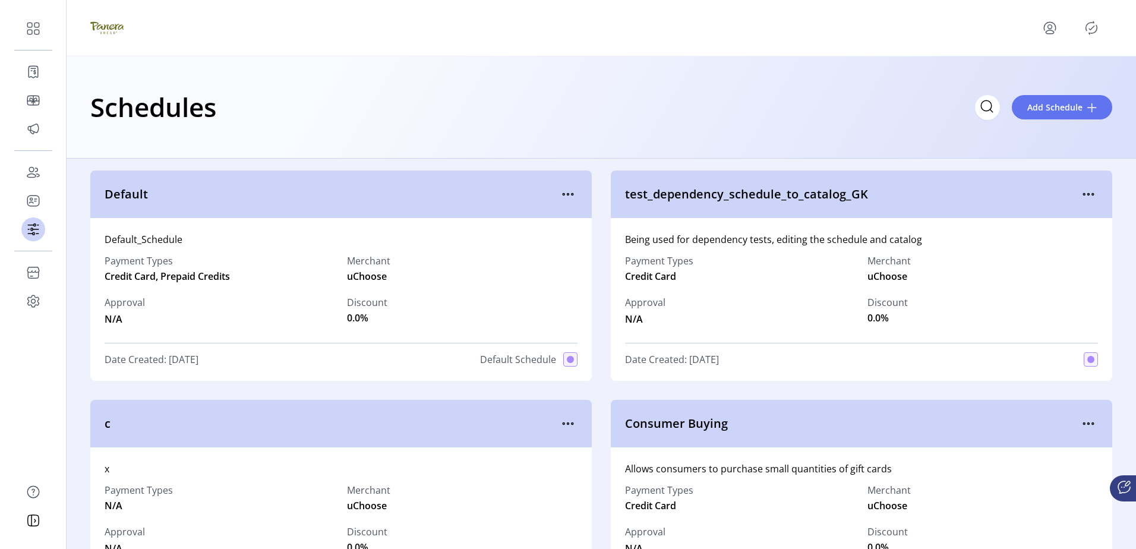
click at [499, 60] on div "Schedules Add Schedule" at bounding box center [602, 107] width 1070 height 102
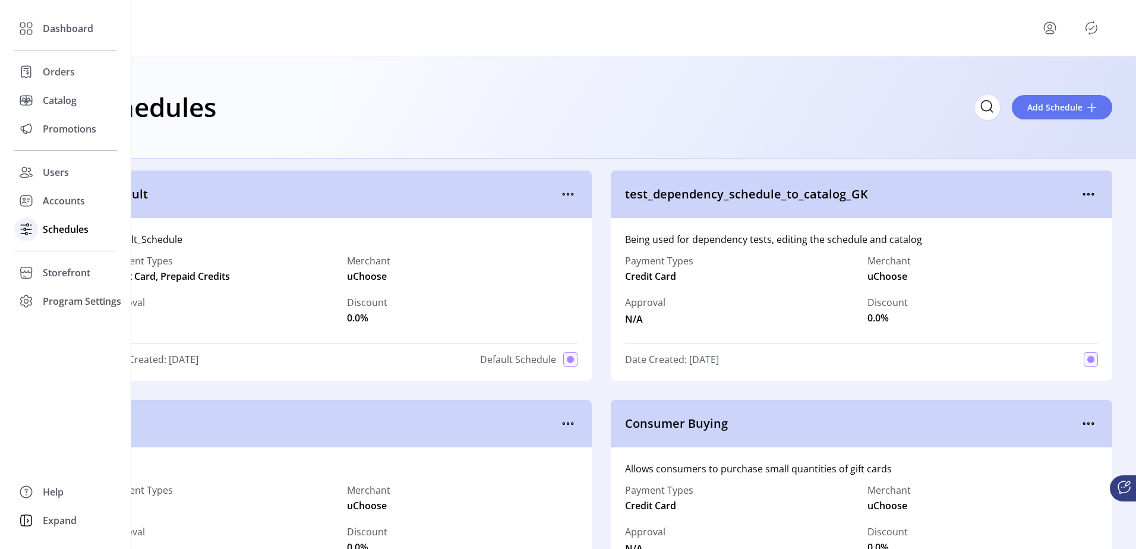
click at [79, 233] on span "Schedules" at bounding box center [66, 229] width 46 height 14
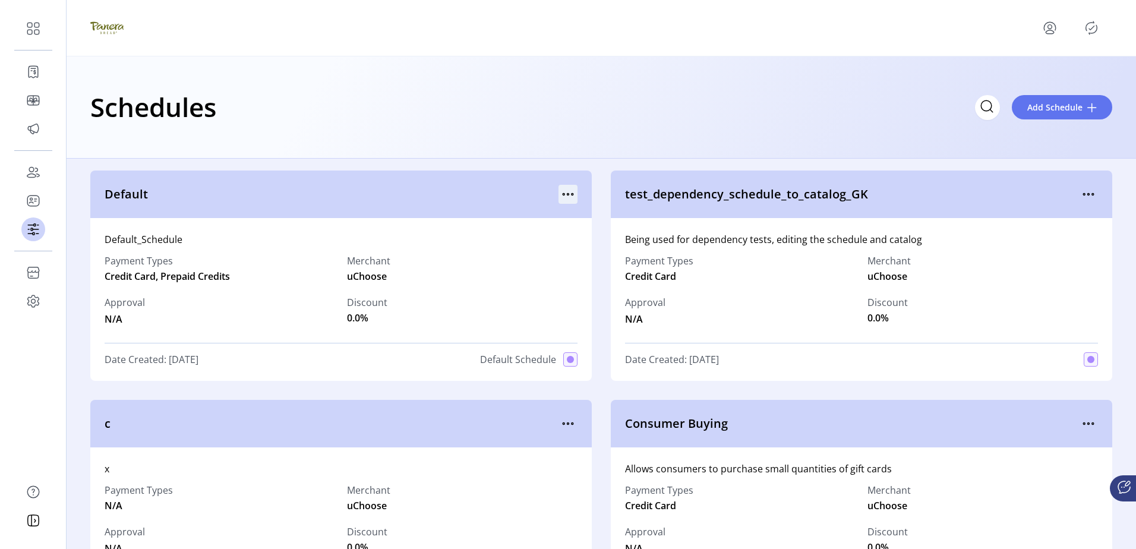
click at [566, 198] on icon "menu" at bounding box center [568, 194] width 19 height 19
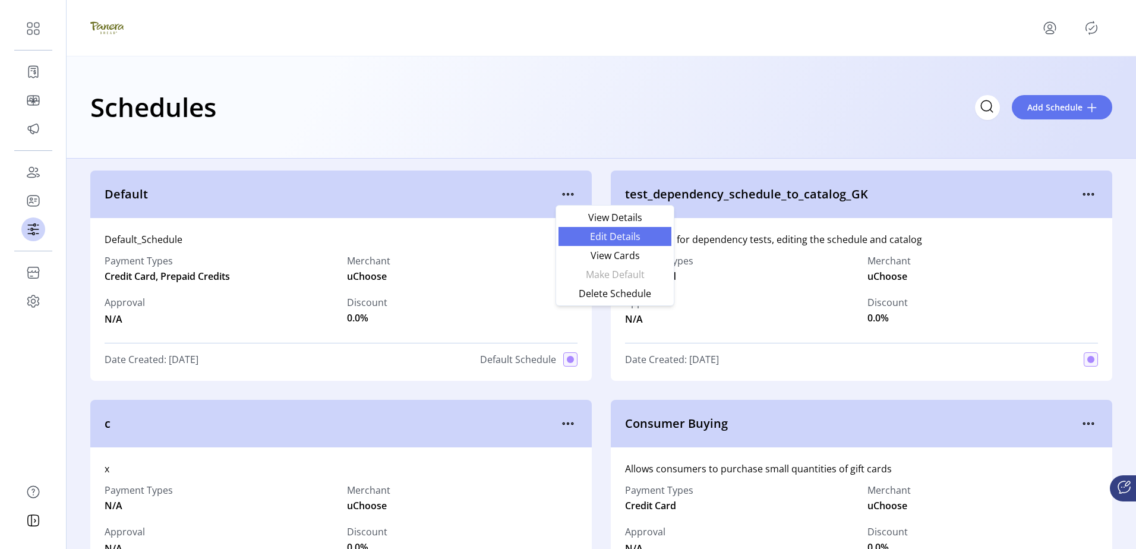
click at [583, 234] on span "Edit Details" at bounding box center [615, 237] width 99 height 10
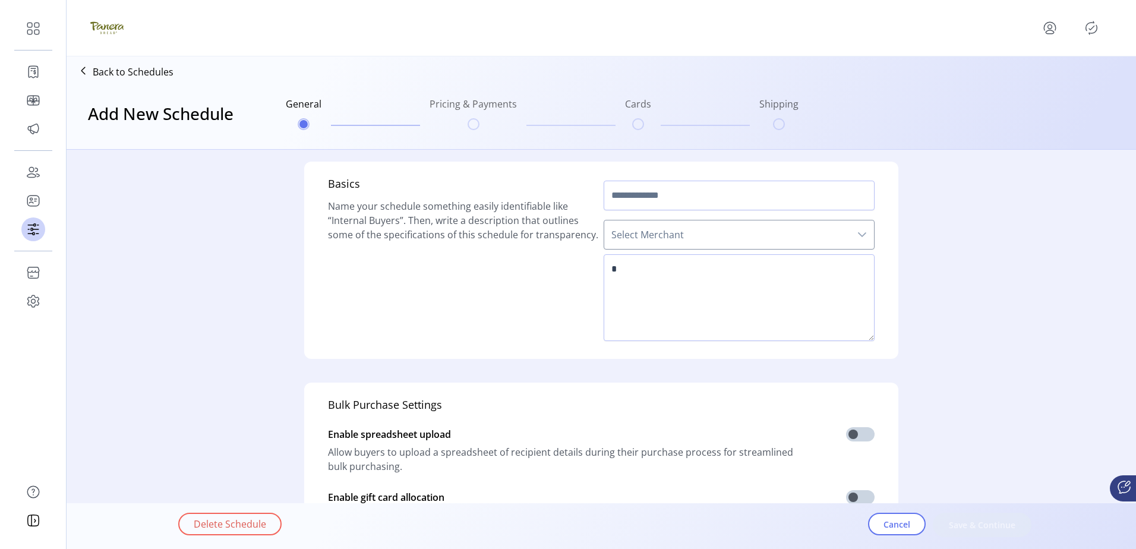
type input "*******"
type textarea "**********"
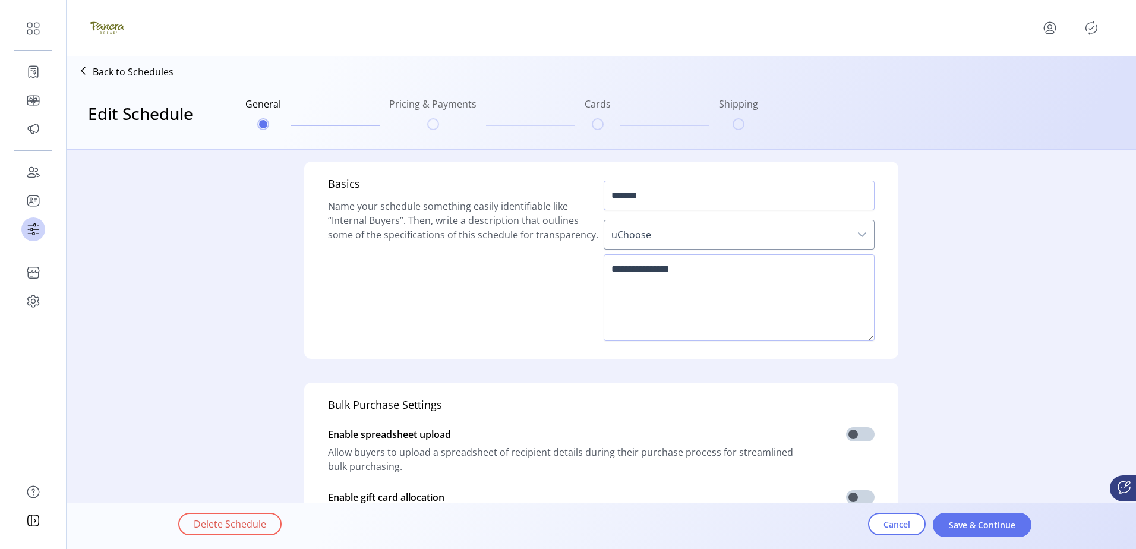
click at [211, 223] on div "Basics Name your schedule something easily identifiable like “Internal Buyers”.…" at bounding box center [601, 455] width 913 height 610
click at [683, 316] on textarea at bounding box center [739, 297] width 271 height 87
click at [545, 306] on div "Basics Name your schedule something easily identifiable like “Internal Buyers”.…" at bounding box center [463, 260] width 271 height 169
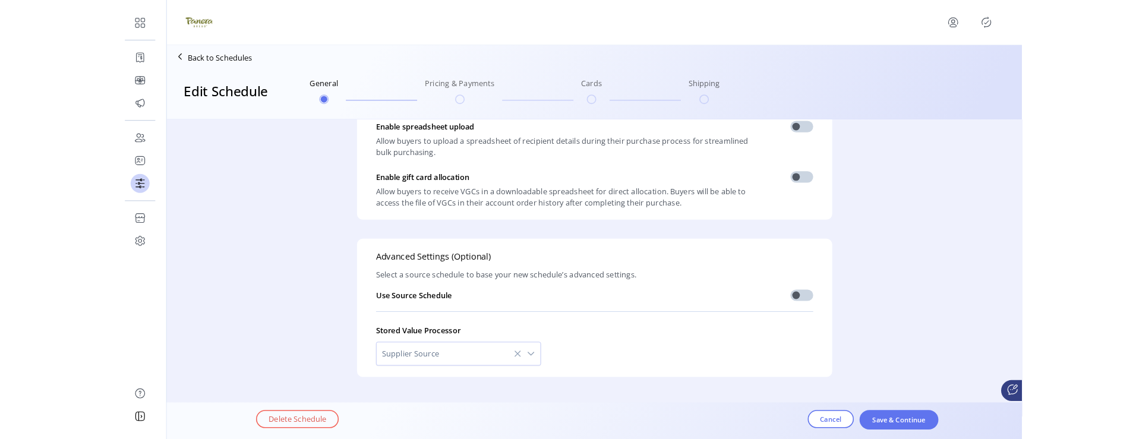
scroll to position [298, 0]
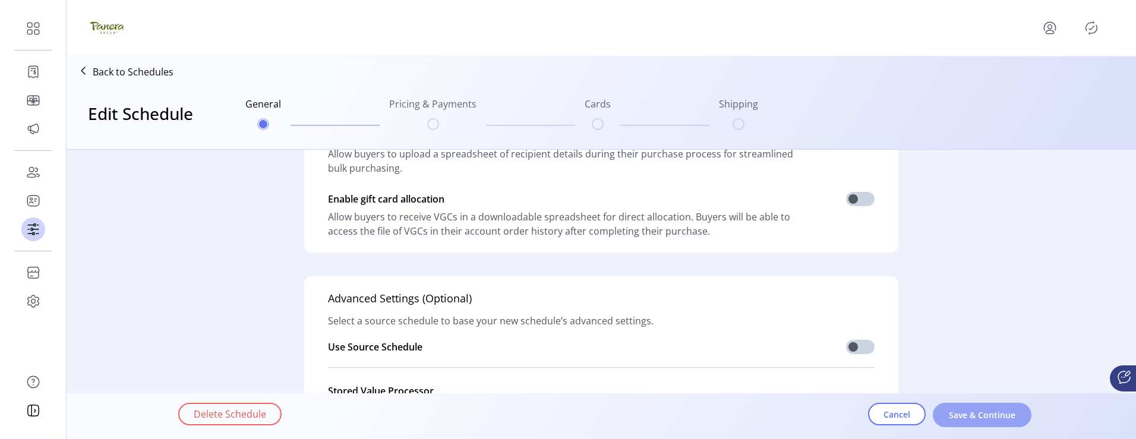
click at [1002, 420] on span "Save & Continue" at bounding box center [982, 415] width 68 height 12
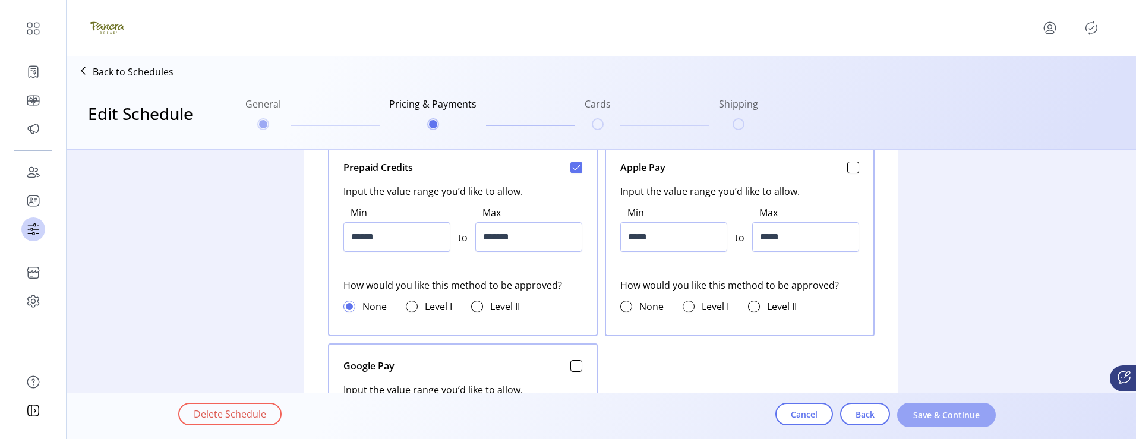
click at [929, 418] on span "Save & Continue" at bounding box center [947, 415] width 68 height 12
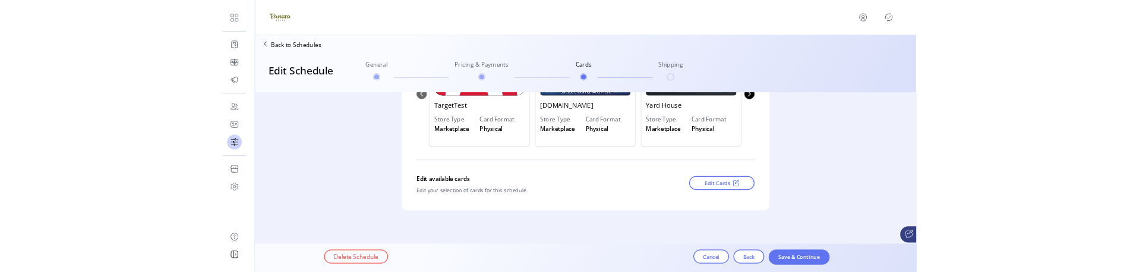
scroll to position [243, 0]
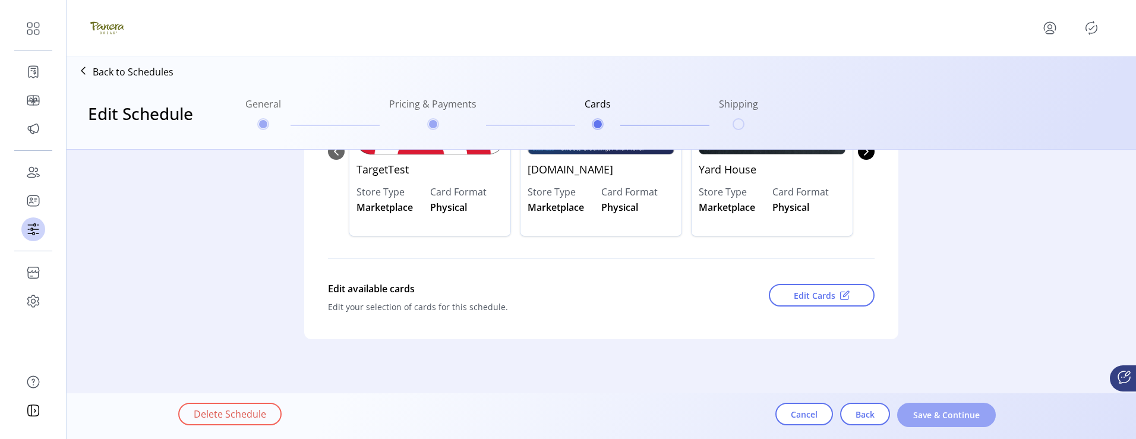
click at [968, 417] on span "Save & Continue" at bounding box center [947, 415] width 68 height 12
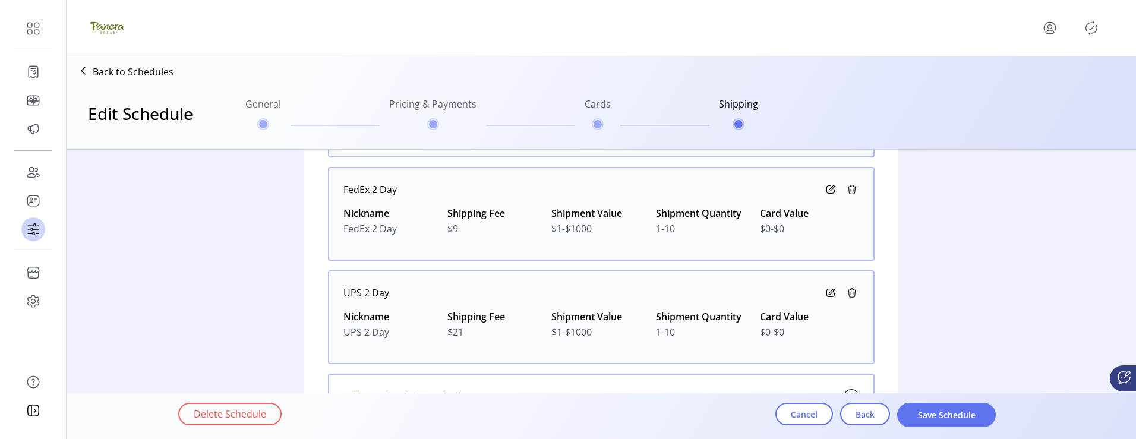
click at [968, 417] on span "Save Schedule" at bounding box center [947, 415] width 68 height 12
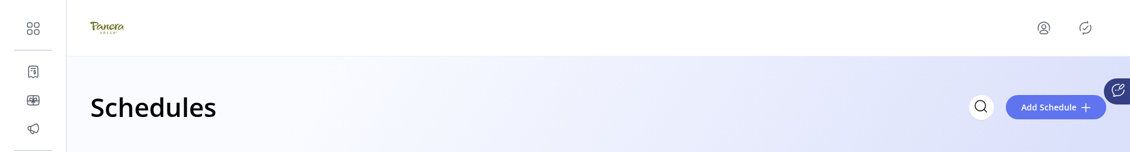
click at [1091, 25] on icon "Publisher Panel" at bounding box center [1085, 27] width 19 height 19
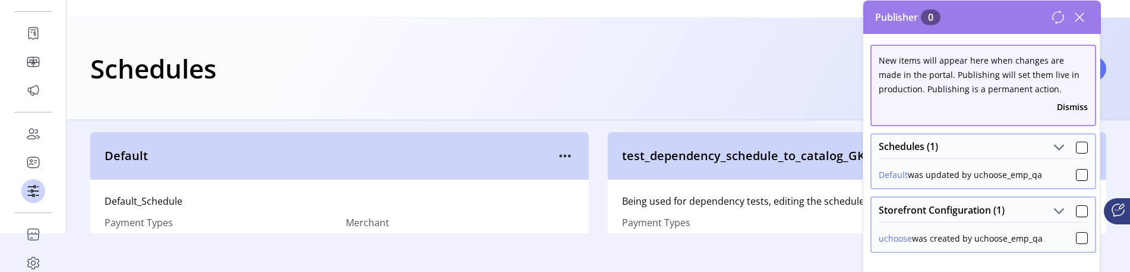
scroll to position [59, 0]
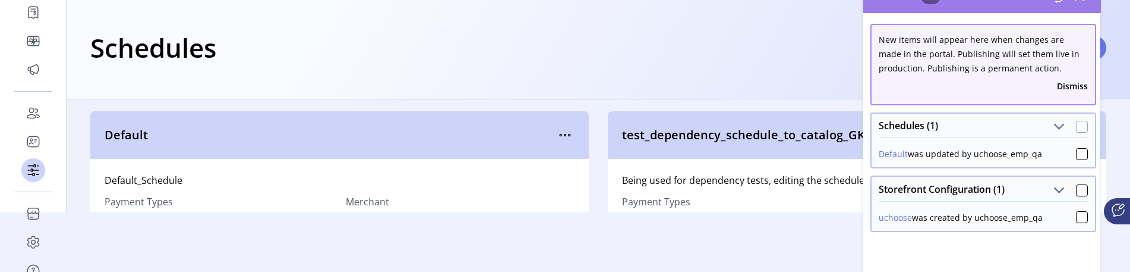
click at [1082, 128] on div at bounding box center [1082, 127] width 12 height 12
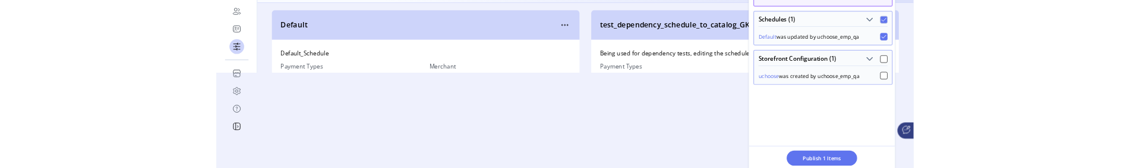
scroll to position [158, 0]
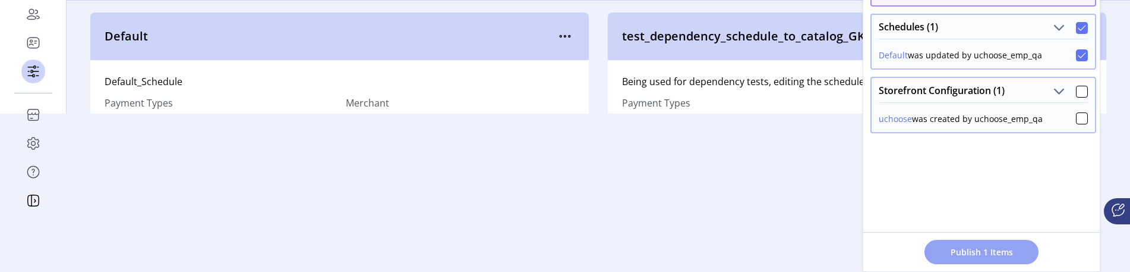
click at [1001, 246] on span "Publish 1 Items" at bounding box center [981, 251] width 83 height 12
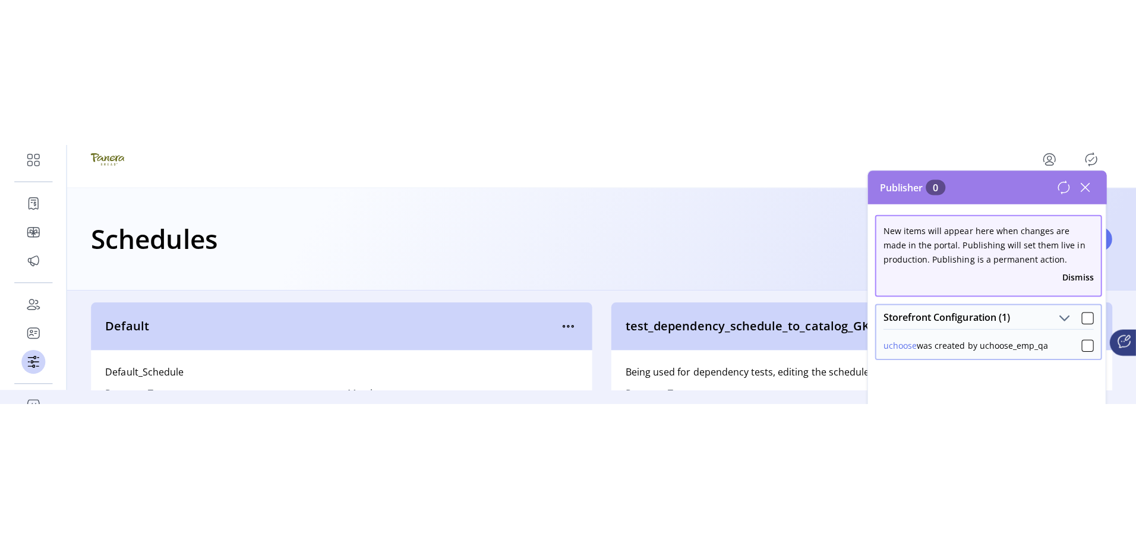
scroll to position [0, 0]
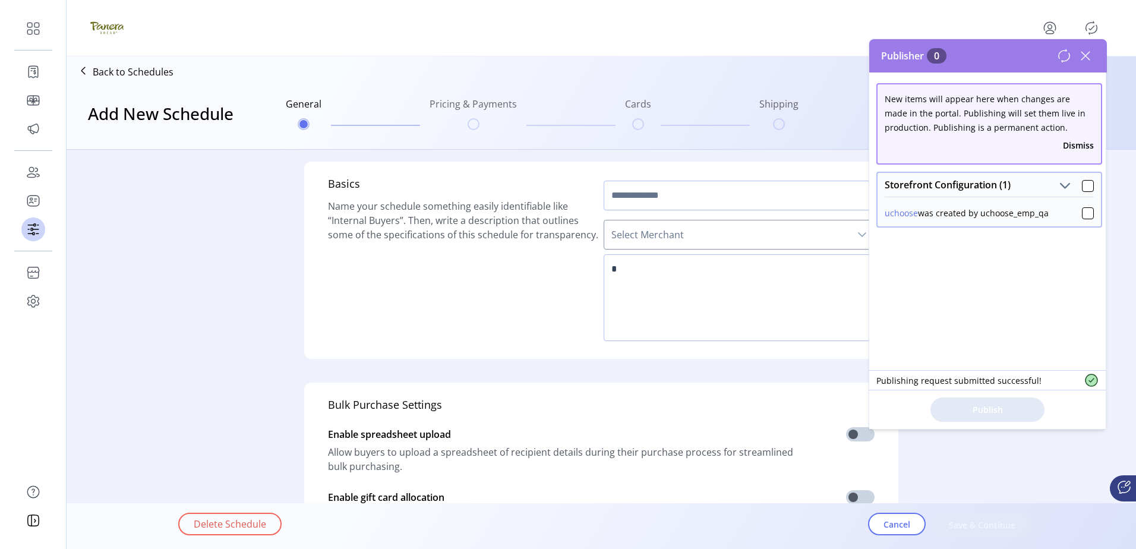
type input "*******"
type textarea "**********"
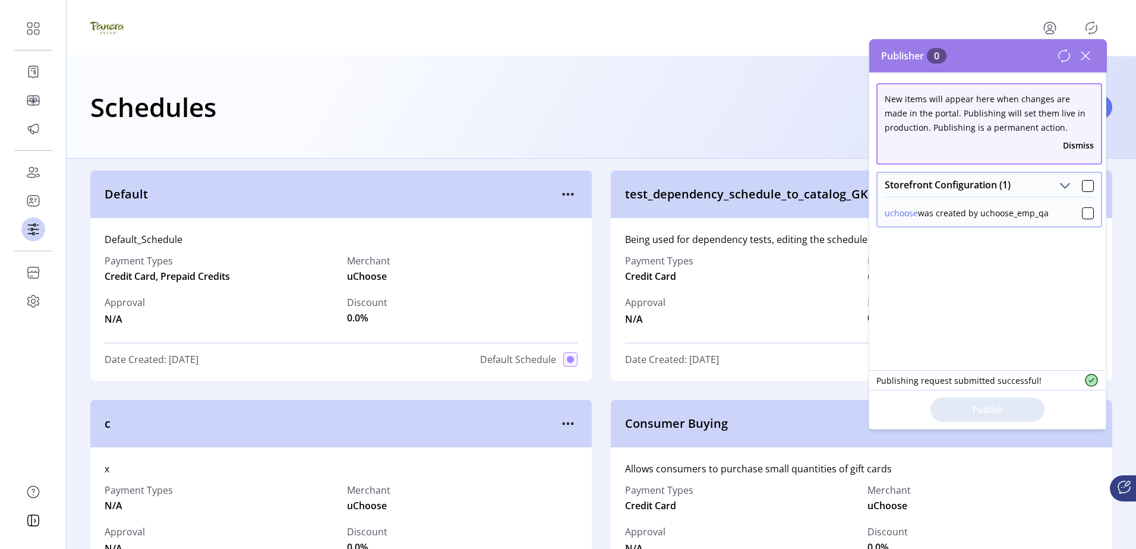
click at [1063, 20] on div at bounding box center [1076, 27] width 72 height 19
click at [1056, 23] on icon "menu" at bounding box center [1049, 27] width 19 height 19
click at [1011, 78] on span "Sign Out" at bounding box center [1007, 75] width 89 height 10
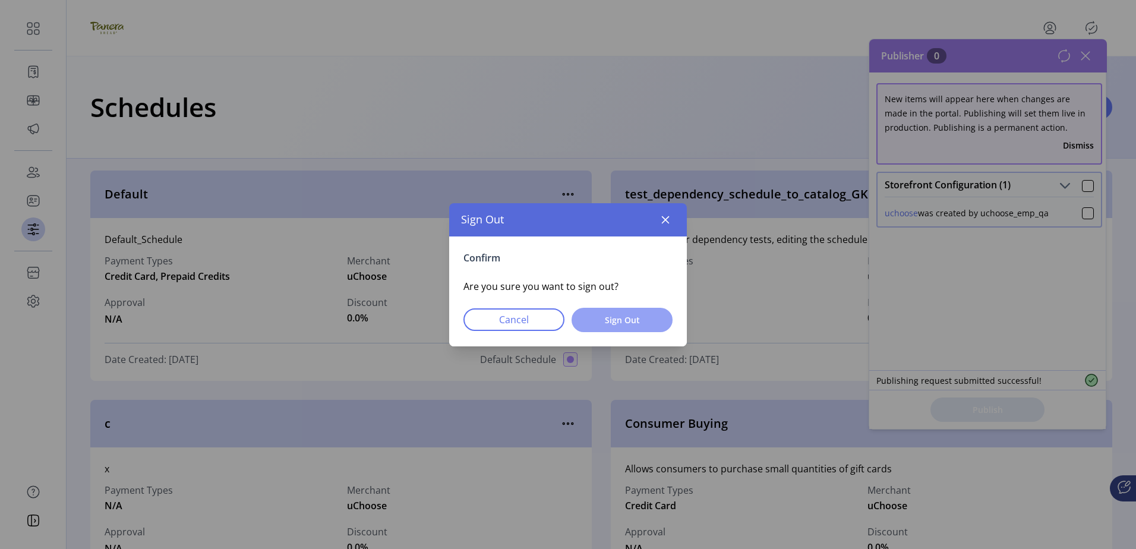
click at [592, 315] on span "Sign Out" at bounding box center [622, 320] width 70 height 12
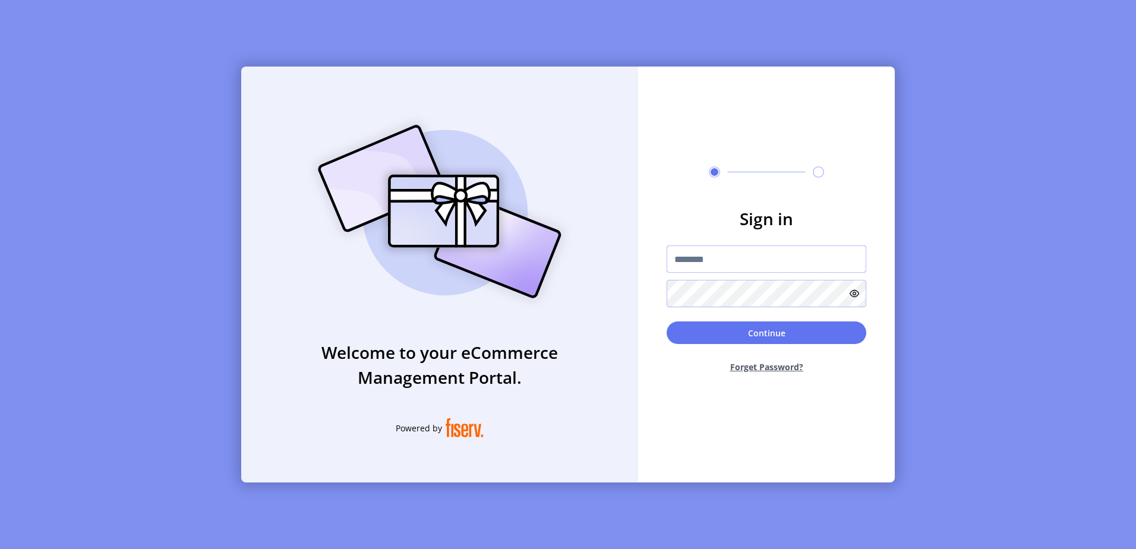
click at [720, 266] on input "text" at bounding box center [767, 258] width 200 height 27
type input "*"
drag, startPoint x: 770, startPoint y: 250, endPoint x: 777, endPoint y: 250, distance: 6.5
click at [772, 250] on input "**********" at bounding box center [767, 258] width 200 height 27
type input "**********"
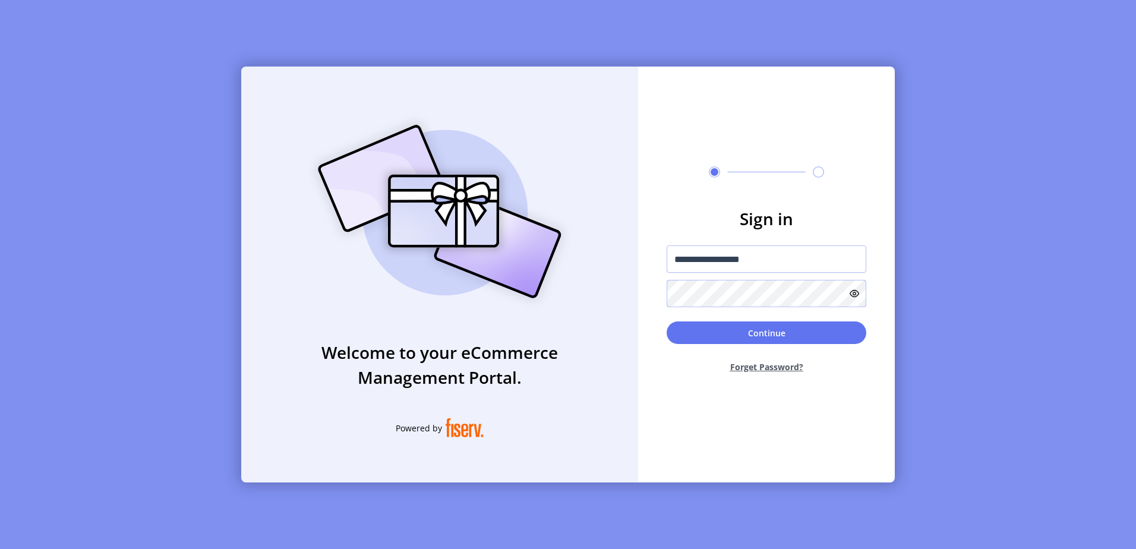
click at [667, 321] on button "Continue" at bounding box center [767, 332] width 200 height 23
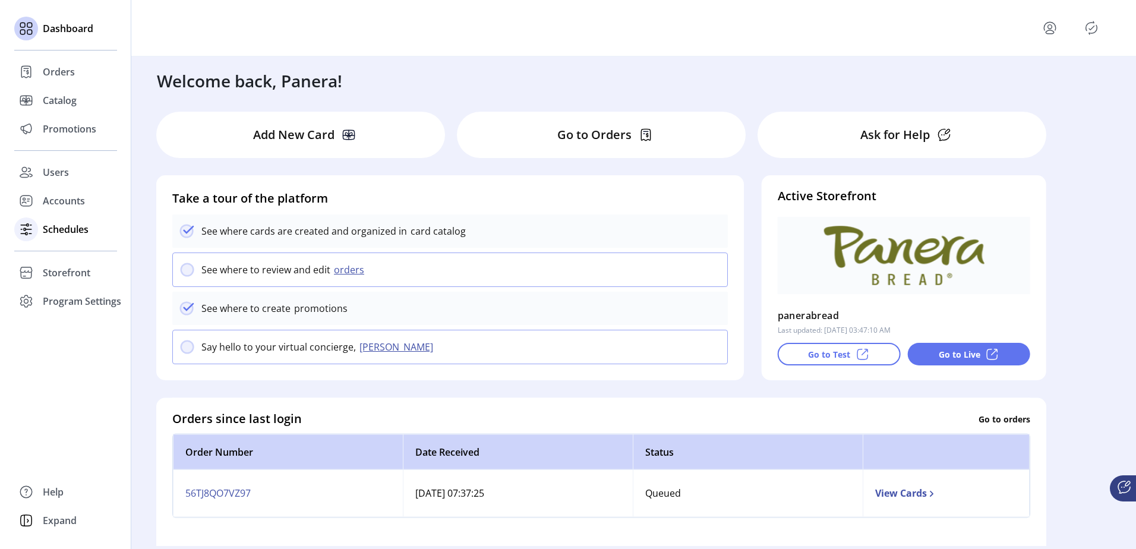
click at [68, 221] on div "Schedules" at bounding box center [65, 229] width 103 height 29
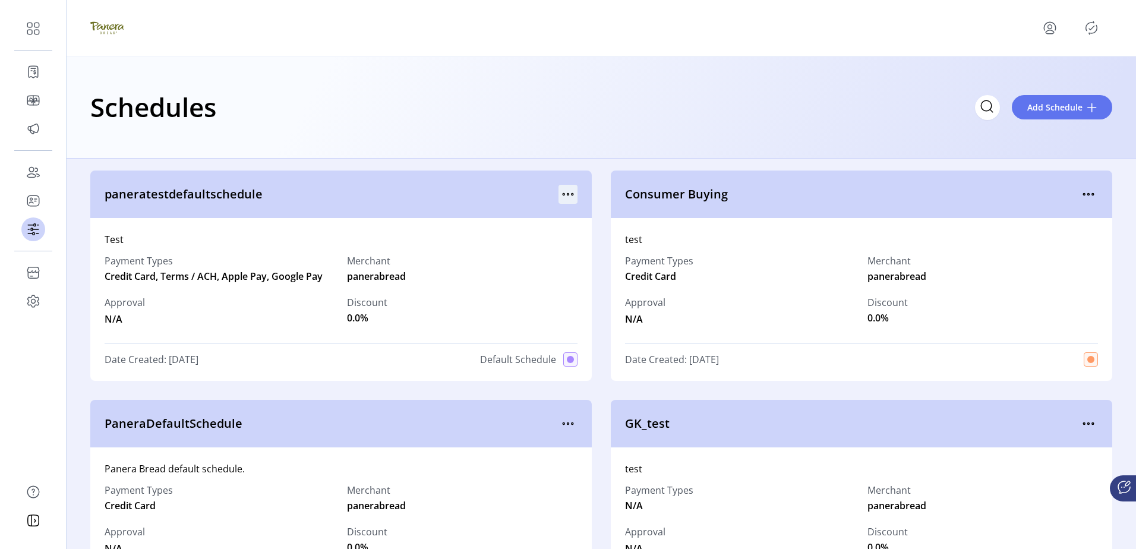
click at [569, 188] on icon "menu" at bounding box center [568, 194] width 19 height 19
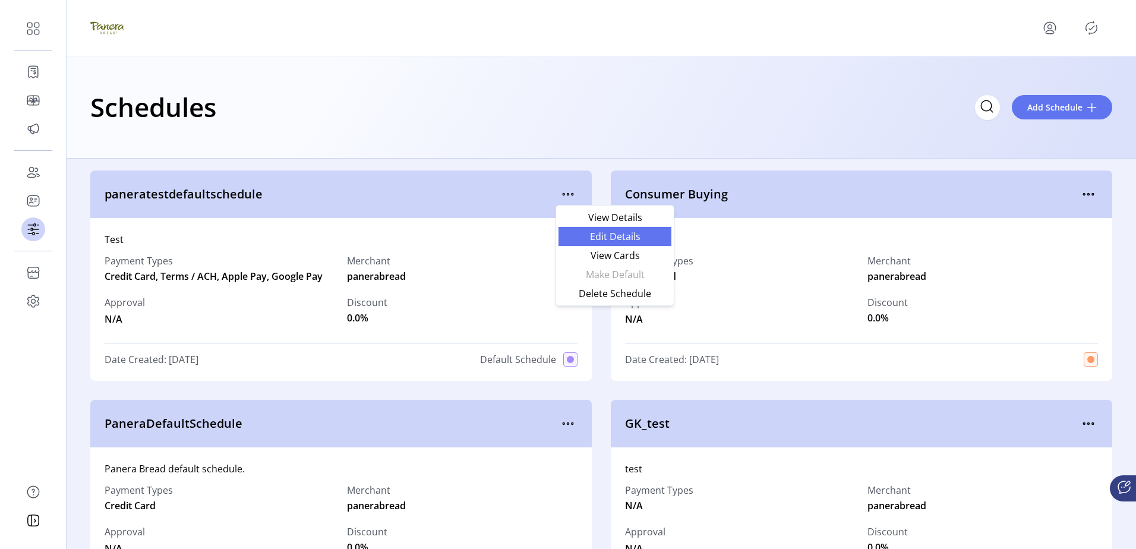
click at [605, 232] on span "Edit Details" at bounding box center [615, 237] width 99 height 10
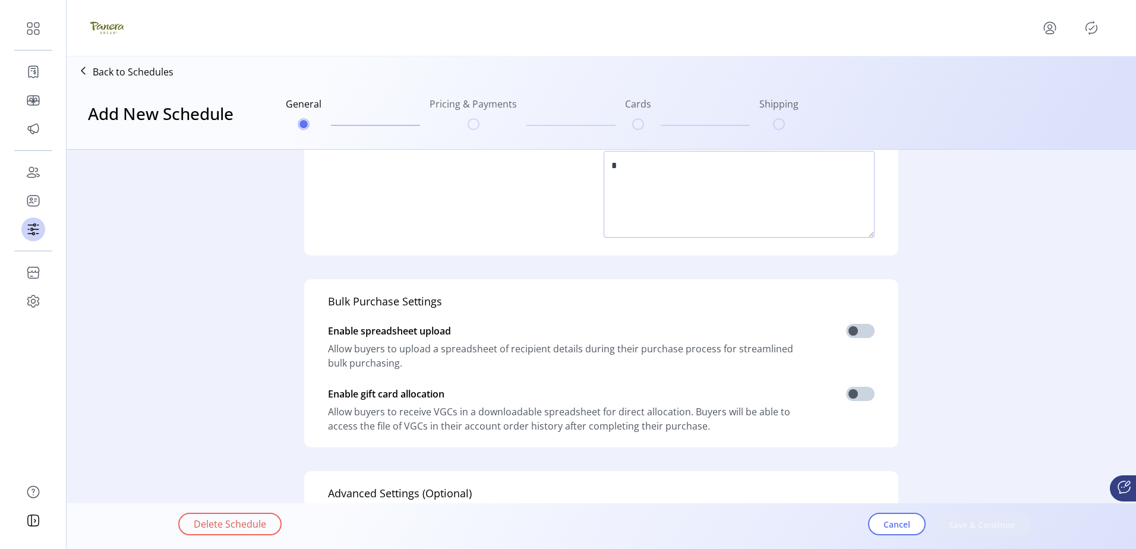
scroll to position [298, 0]
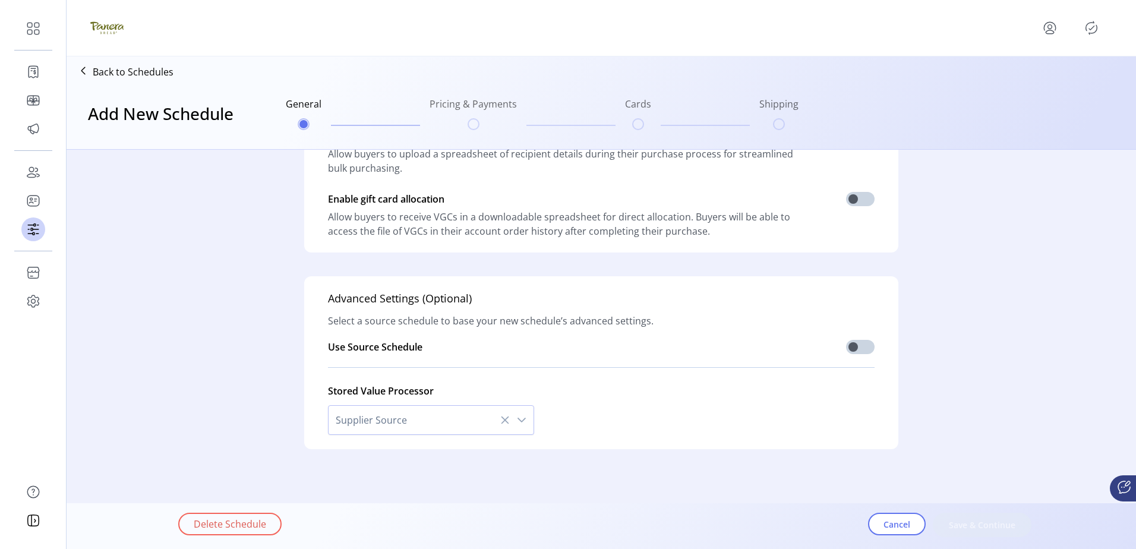
type input "**********"
type textarea "****"
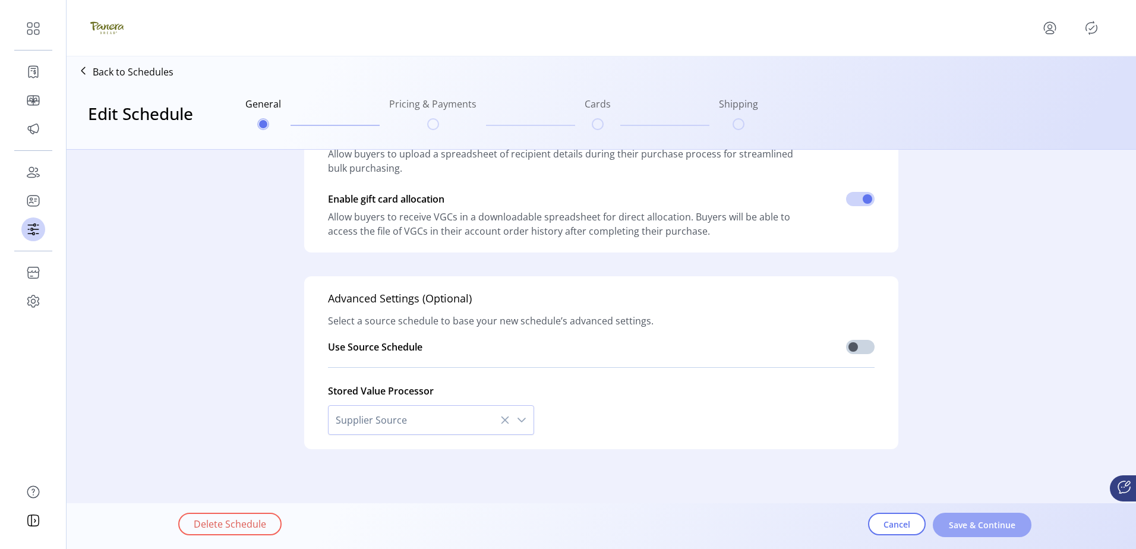
click at [971, 523] on span "Save & Continue" at bounding box center [982, 525] width 68 height 12
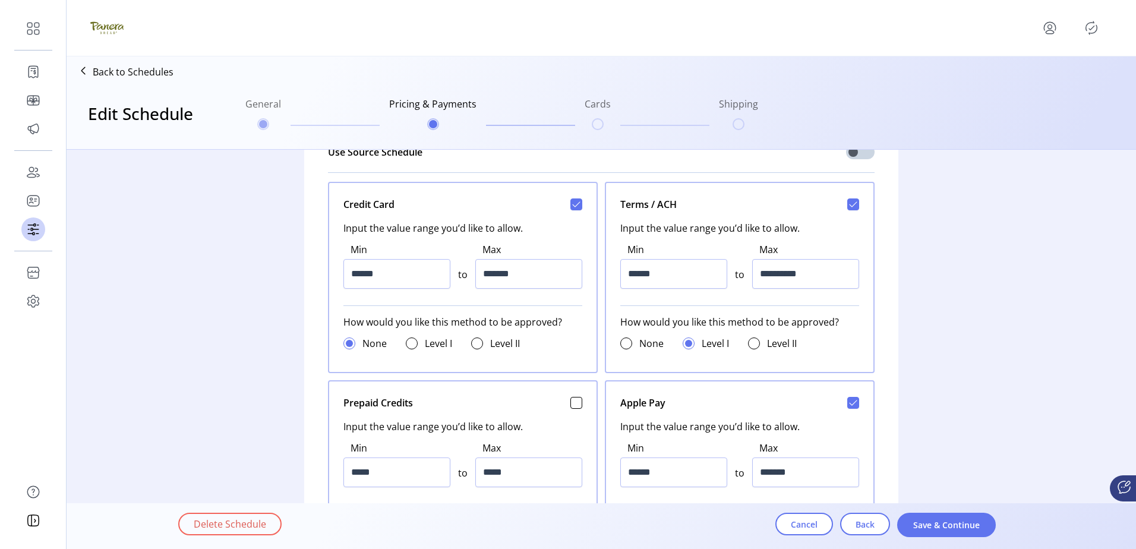
scroll to position [477, 0]
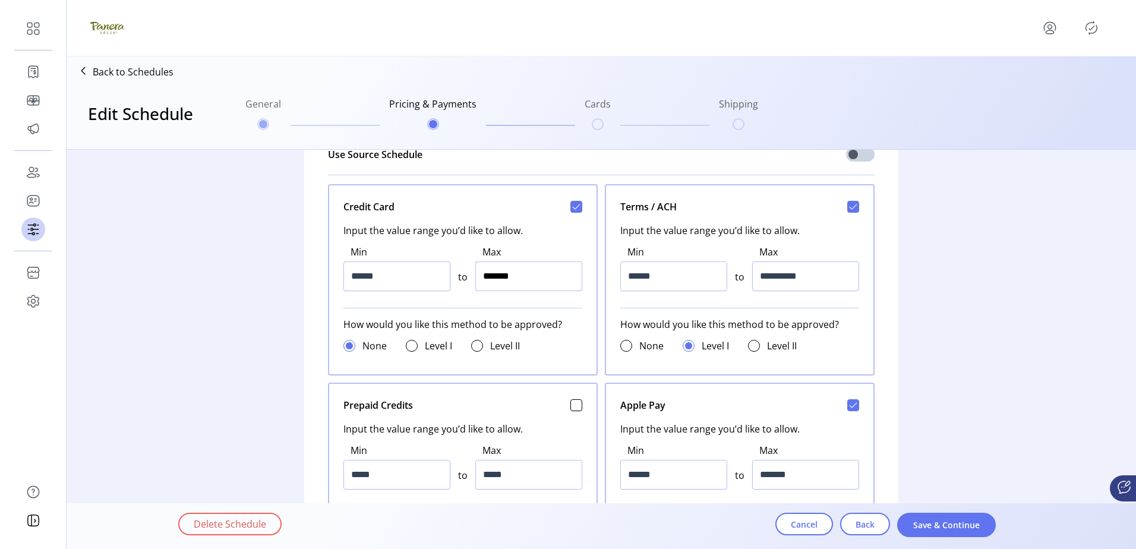
drag, startPoint x: 490, startPoint y: 278, endPoint x: 595, endPoint y: 273, distance: 104.7
click at [593, 273] on div "Credit Card Input the value range you’d like to allow. Min ****** to Max ******…" at bounding box center [463, 279] width 270 height 191
type input "*****"
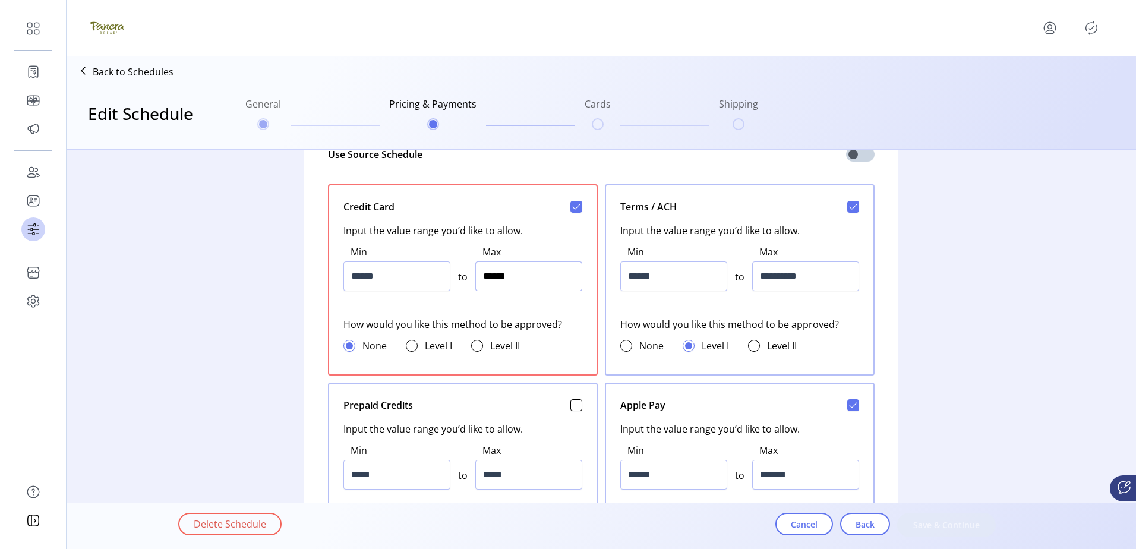
type input "*******"
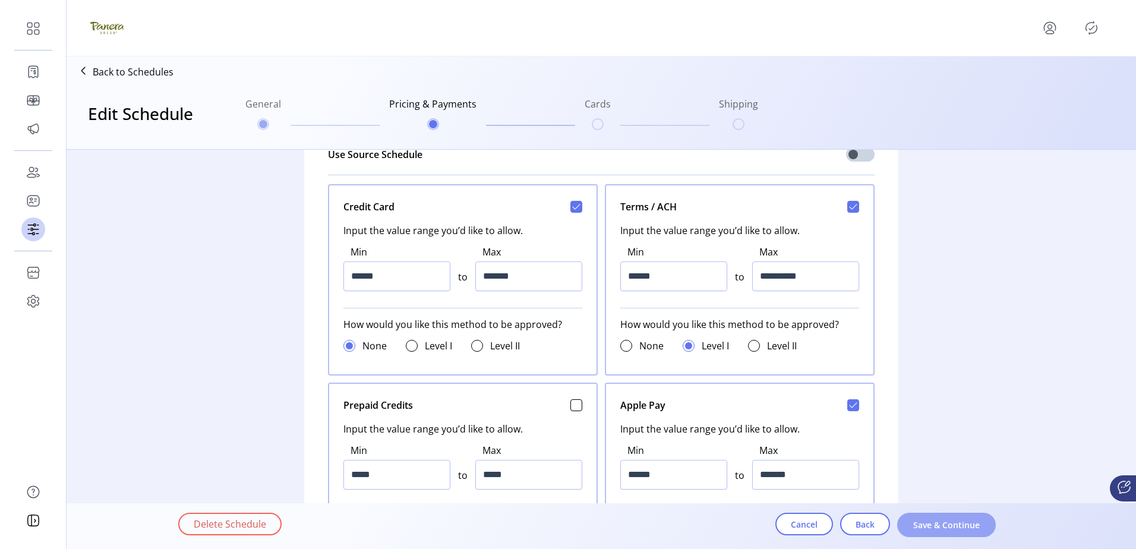
click at [942, 526] on span "Save & Continue" at bounding box center [947, 525] width 68 height 12
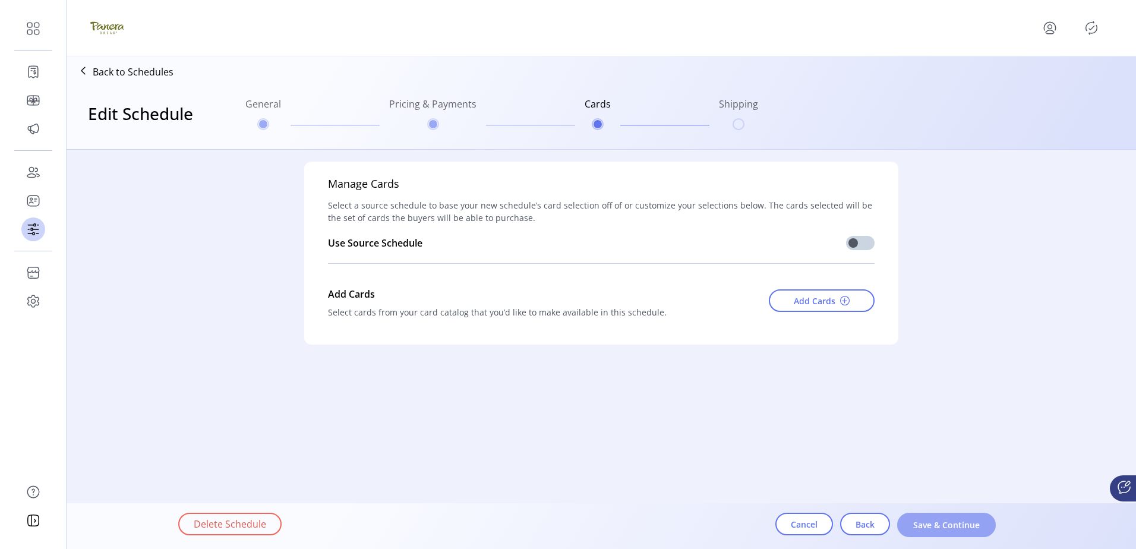
click at [955, 525] on span "Save & Continue" at bounding box center [947, 525] width 68 height 12
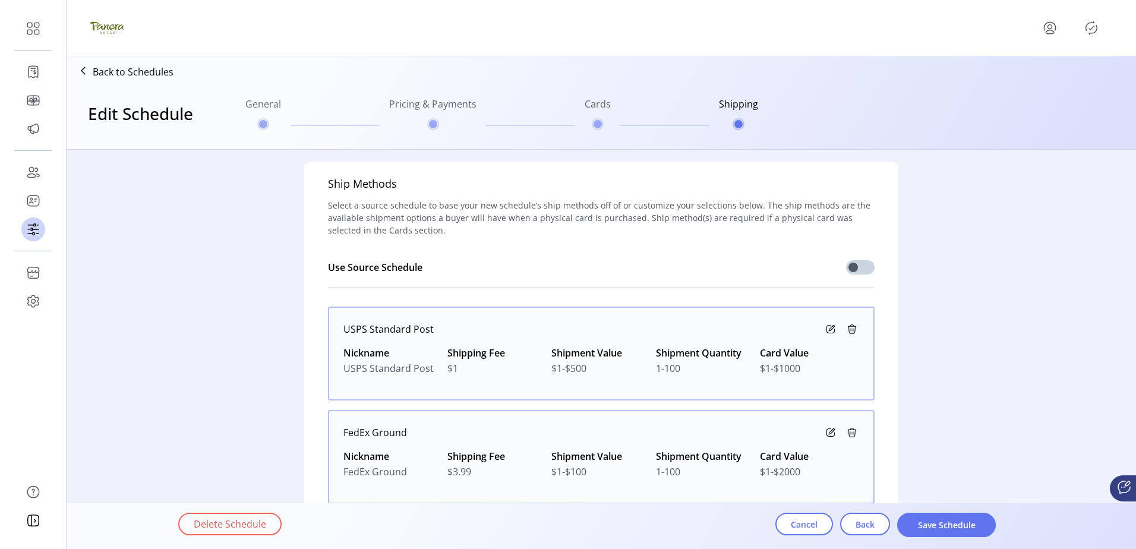
click at [955, 525] on span "Save Schedule" at bounding box center [947, 525] width 68 height 12
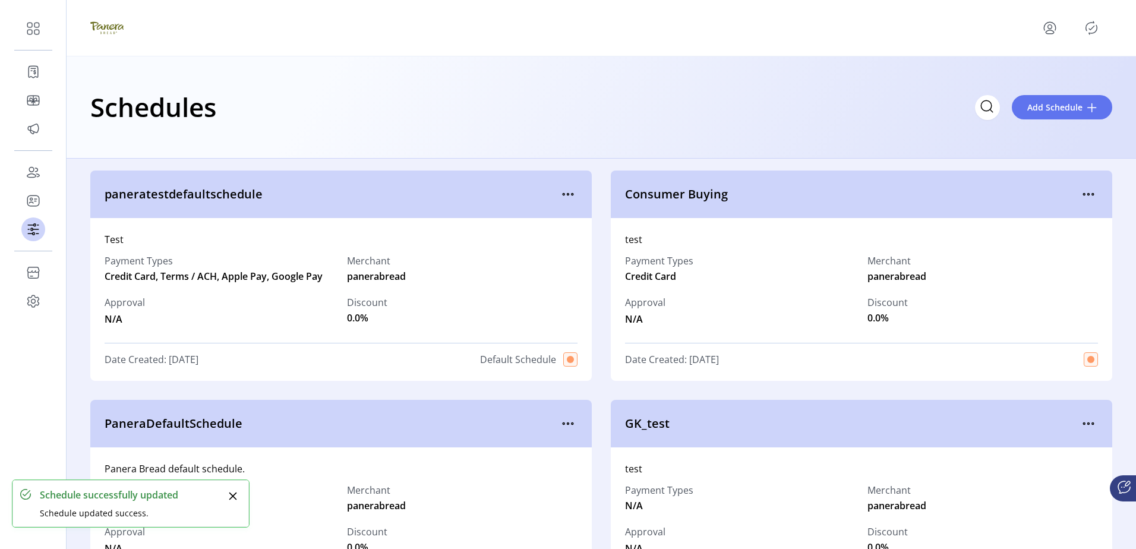
click at [1087, 22] on icon "Publisher Panel" at bounding box center [1091, 27] width 19 height 19
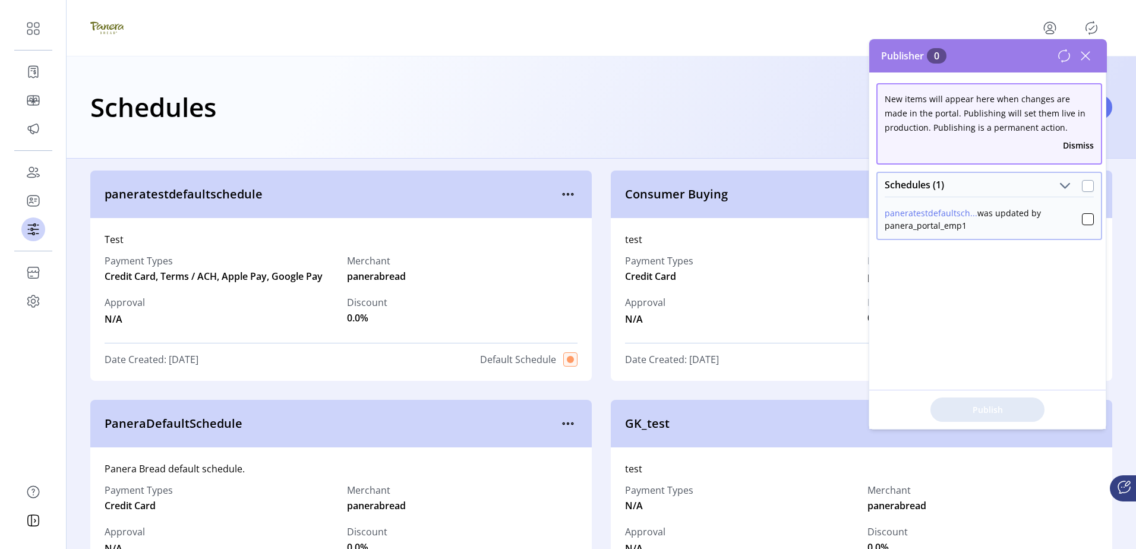
click at [1082, 186] on div at bounding box center [1088, 186] width 12 height 12
click at [1015, 403] on span "Publish 1 Items" at bounding box center [987, 409] width 83 height 12
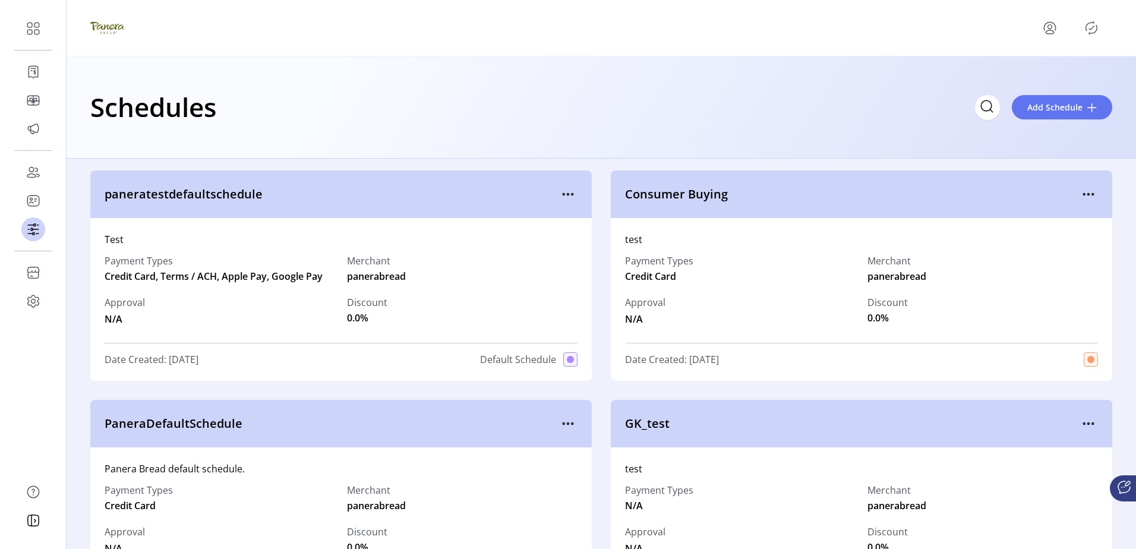
click at [903, 98] on div "Schedules Add Schedule" at bounding box center [601, 107] width 1022 height 42
click at [1093, 21] on icon "Publisher Panel" at bounding box center [1091, 27] width 11 height 13
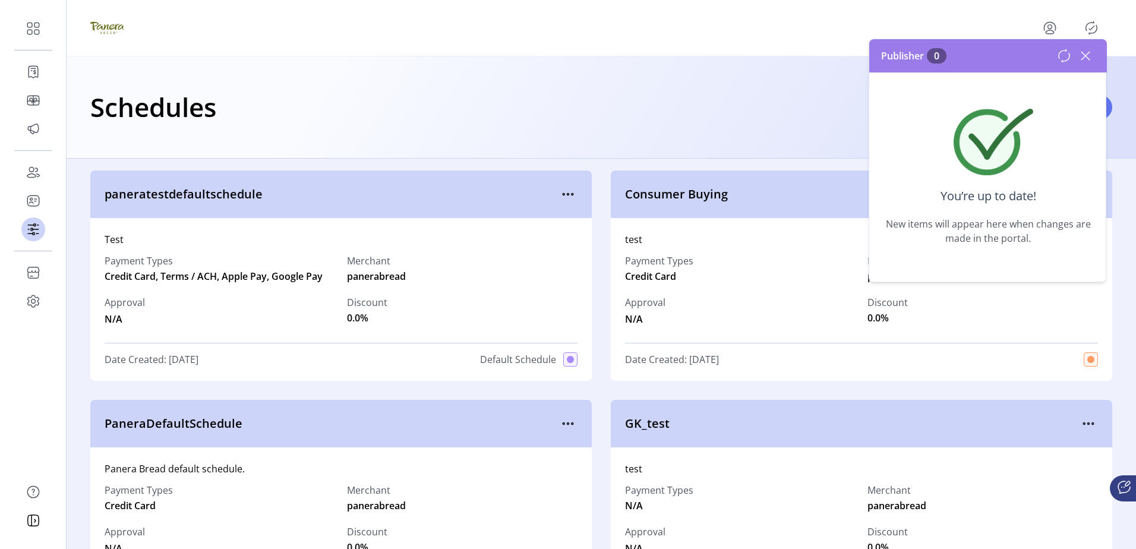
click at [311, 55] on div at bounding box center [602, 28] width 1070 height 56
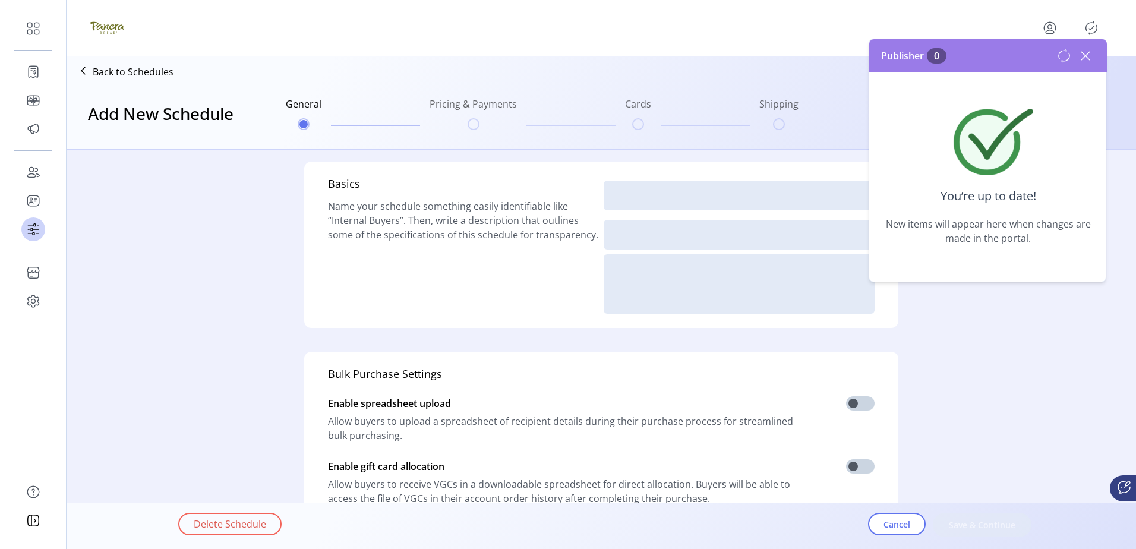
click at [1043, 20] on p-button at bounding box center [1049, 27] width 19 height 19
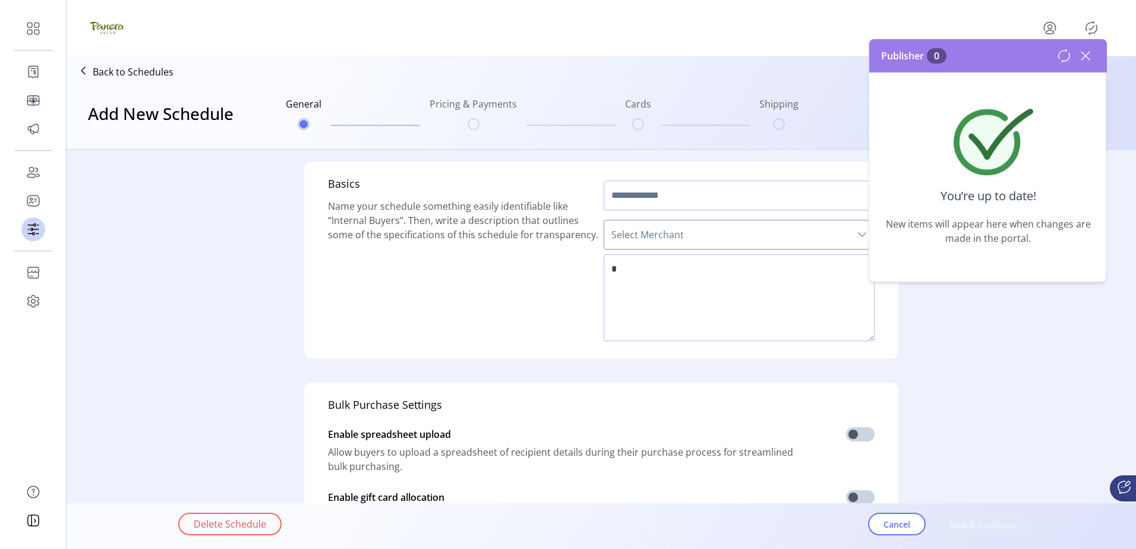
click at [1048, 26] on icon "menu" at bounding box center [1050, 27] width 4 height 4
click at [1013, 75] on span "Sign Out" at bounding box center [1007, 75] width 89 height 10
type input "**********"
type textarea "****"
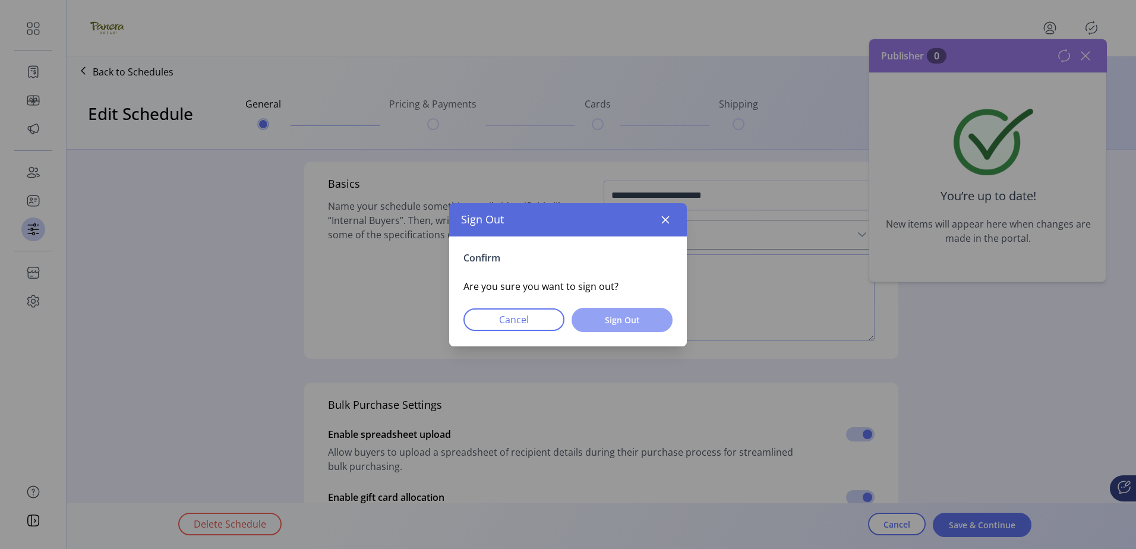
click at [607, 320] on span "Sign Out" at bounding box center [622, 320] width 70 height 12
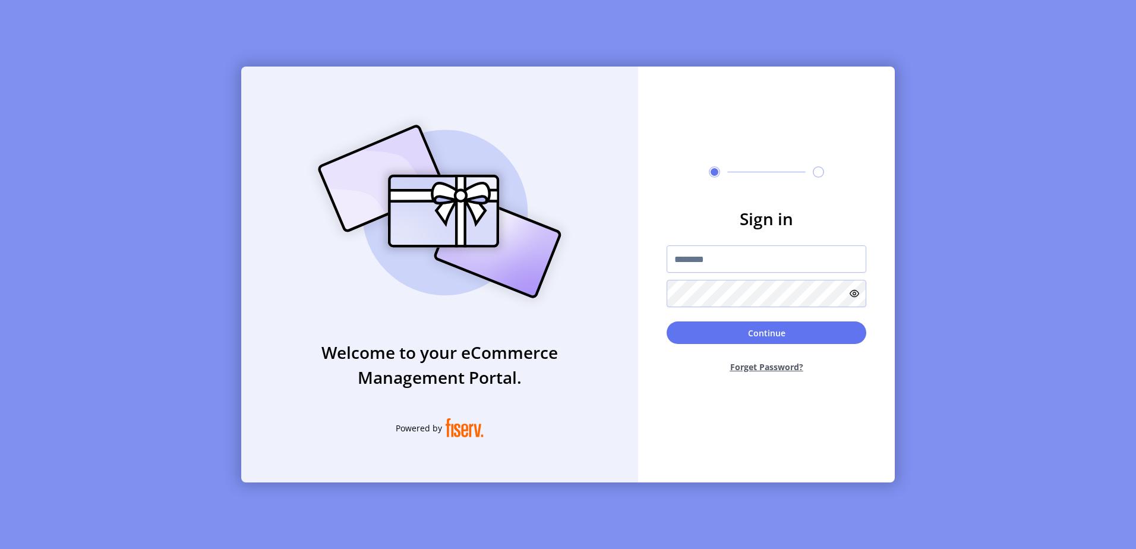
click at [743, 240] on form "Sign in Continue Forget Password?" at bounding box center [766, 294] width 257 height 176
click at [742, 252] on input "text" at bounding box center [767, 258] width 200 height 27
paste input "**********"
type input "**********"
click at [667, 321] on button "Continue" at bounding box center [767, 332] width 200 height 23
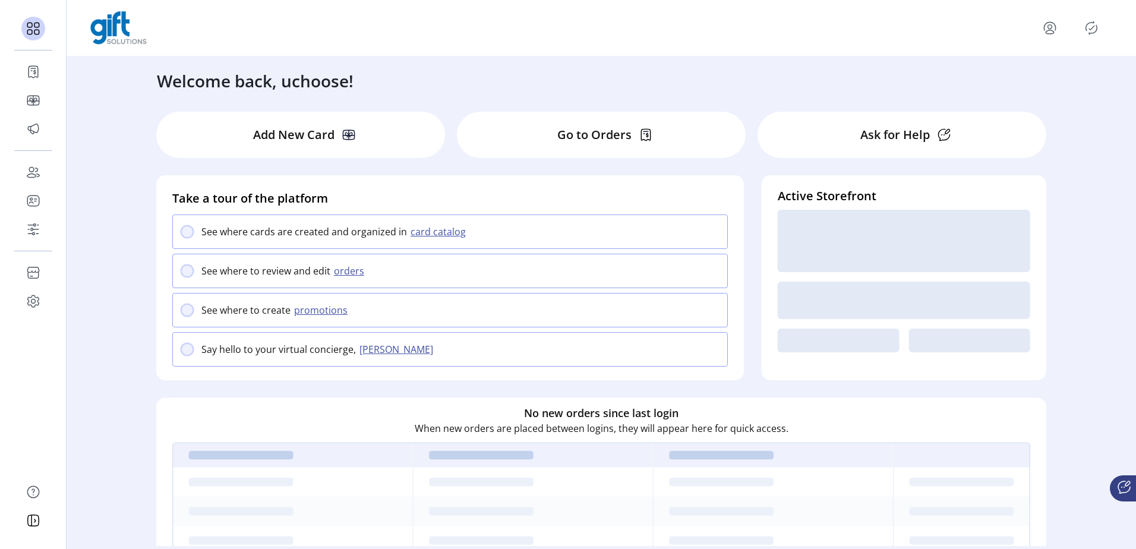
click at [1088, 29] on icon "Publisher Panel" at bounding box center [1091, 27] width 19 height 19
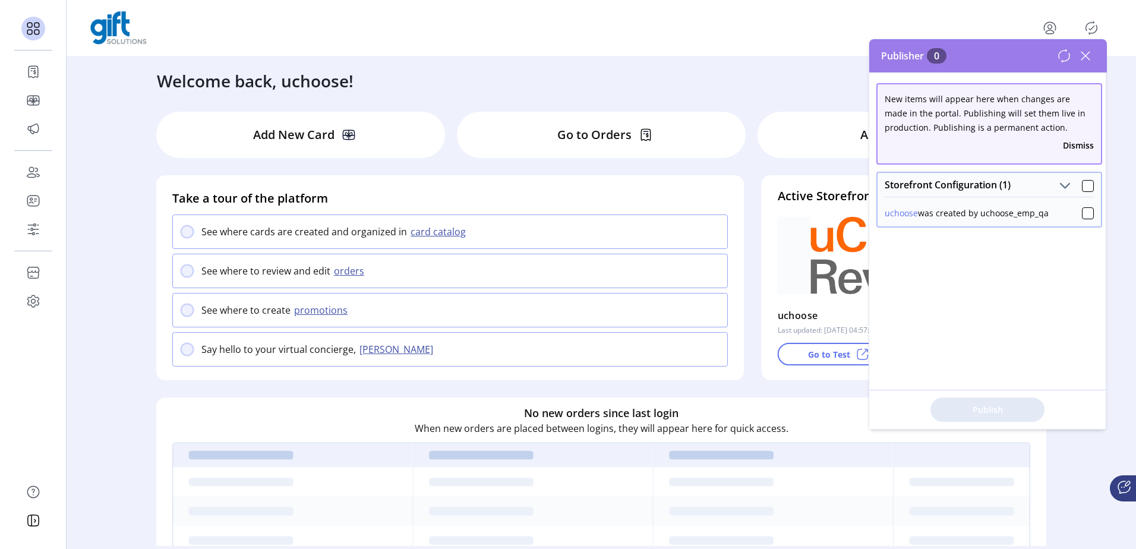
click at [1089, 26] on icon "Publisher Panel" at bounding box center [1091, 27] width 19 height 19
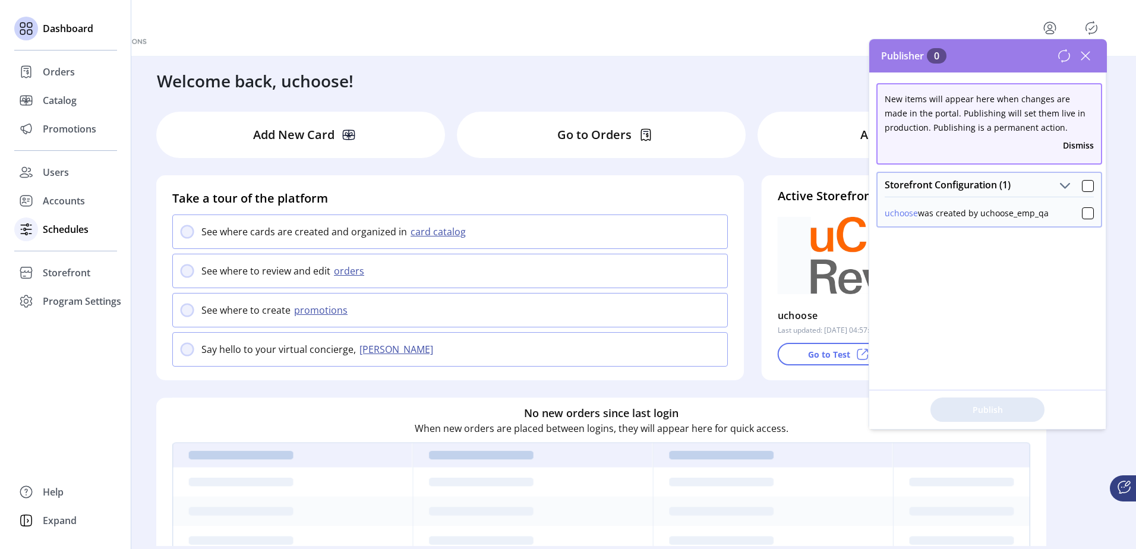
click at [71, 232] on span "Schedules" at bounding box center [66, 229] width 46 height 14
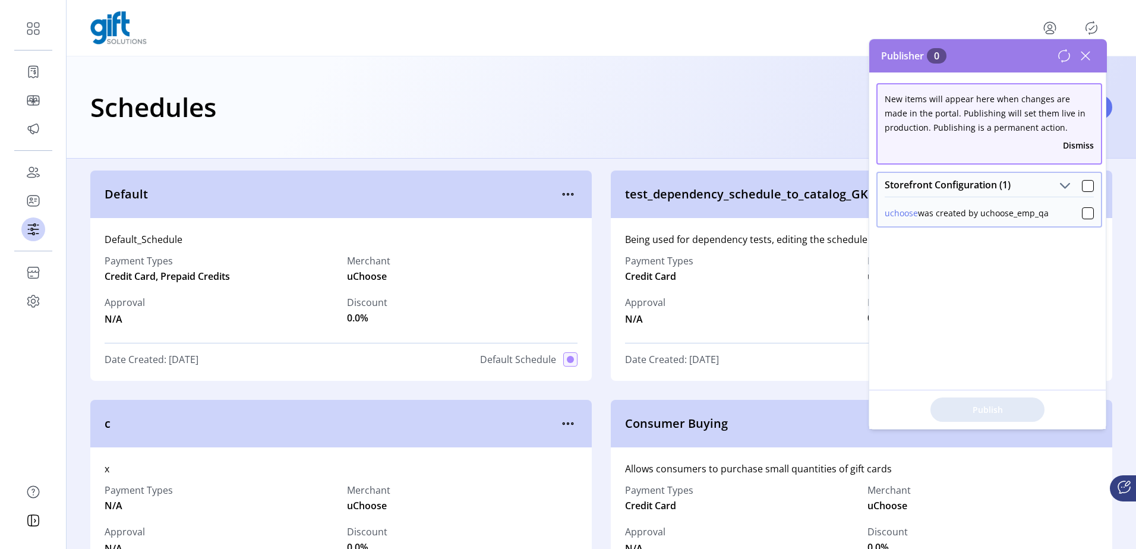
click at [600, 248] on div "Default Default_Schedule Payment Types Credit Card, Prepaid Credits Merchant uC…" at bounding box center [601, 505] width 1022 height 669
drag, startPoint x: 1082, startPoint y: 52, endPoint x: 1008, endPoint y: 74, distance: 77.5
click at [1083, 52] on icon at bounding box center [1085, 55] width 19 height 19
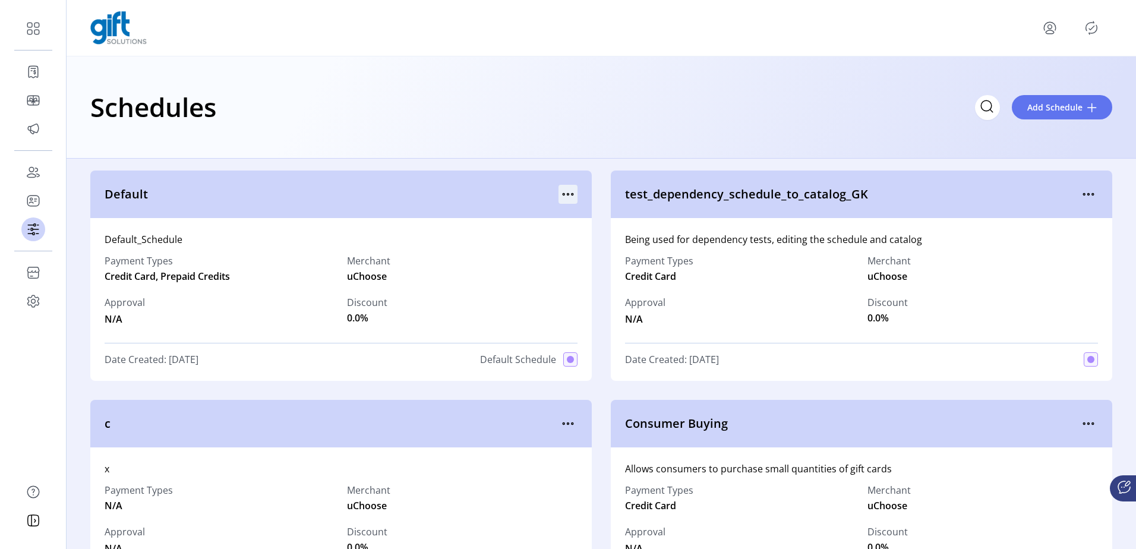
click at [567, 194] on icon "menu" at bounding box center [568, 194] width 19 height 19
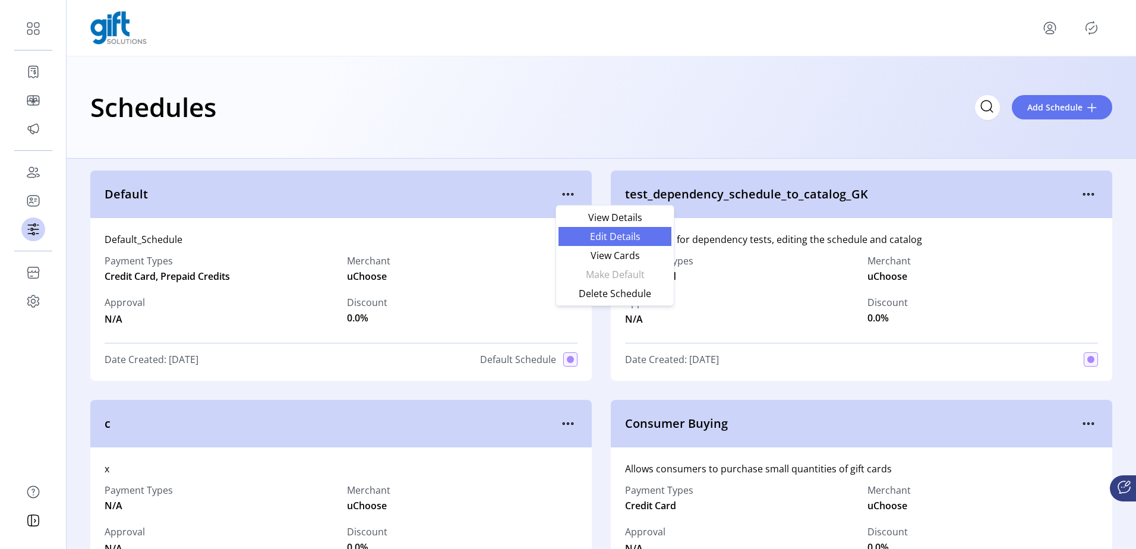
click at [596, 229] on link "Edit Details" at bounding box center [615, 236] width 113 height 19
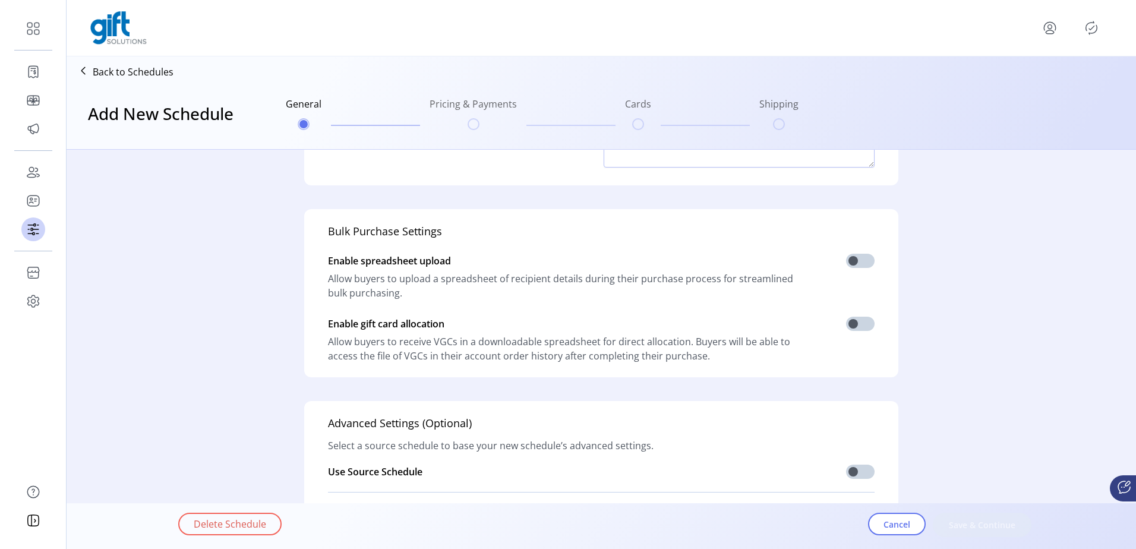
type input "*******"
type textarea "**********"
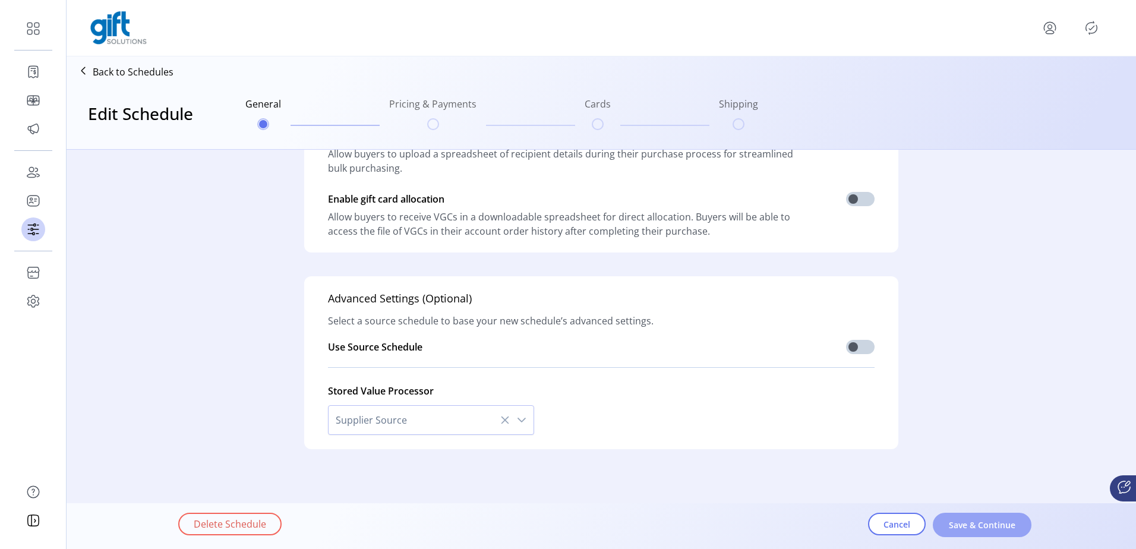
click at [964, 522] on span "Save & Continue" at bounding box center [982, 525] width 68 height 12
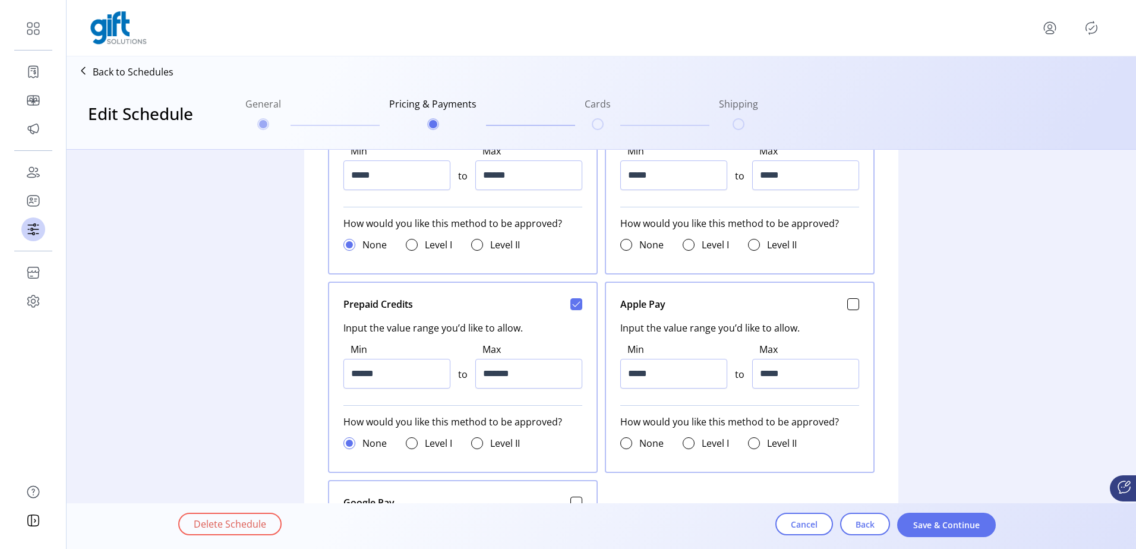
scroll to position [595, 0]
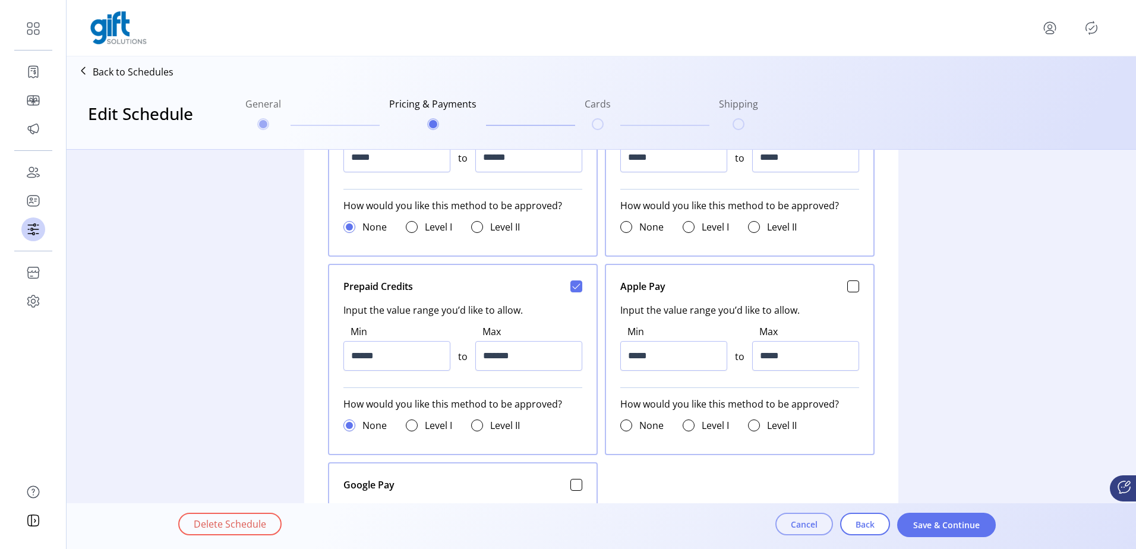
click at [787, 524] on button "Cancel" at bounding box center [804, 524] width 58 height 23
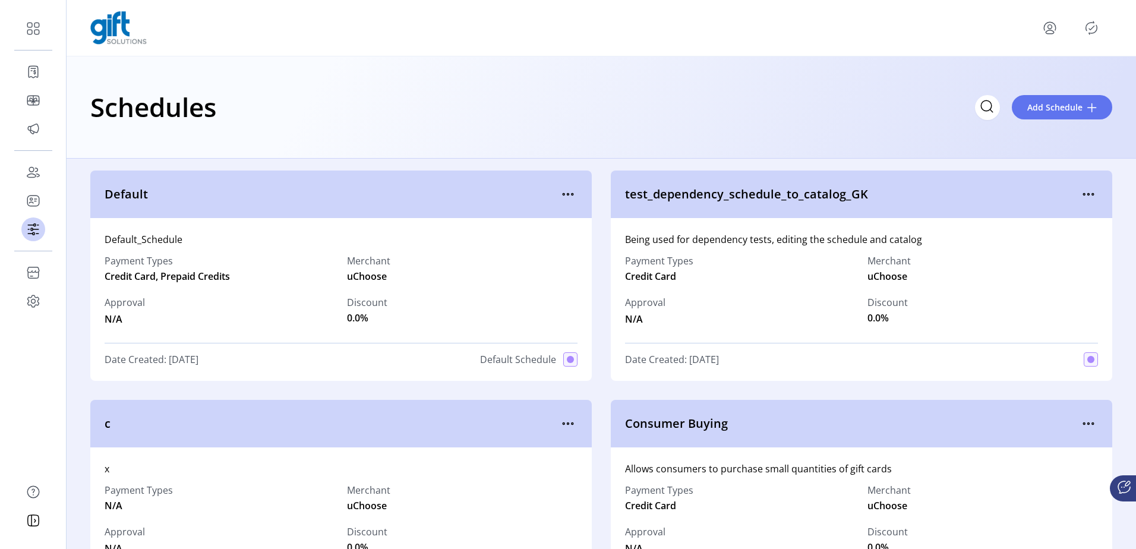
click at [1044, 26] on icon "menu" at bounding box center [1049, 26] width 11 height 8
click at [1007, 78] on span "Sign Out" at bounding box center [1007, 75] width 89 height 10
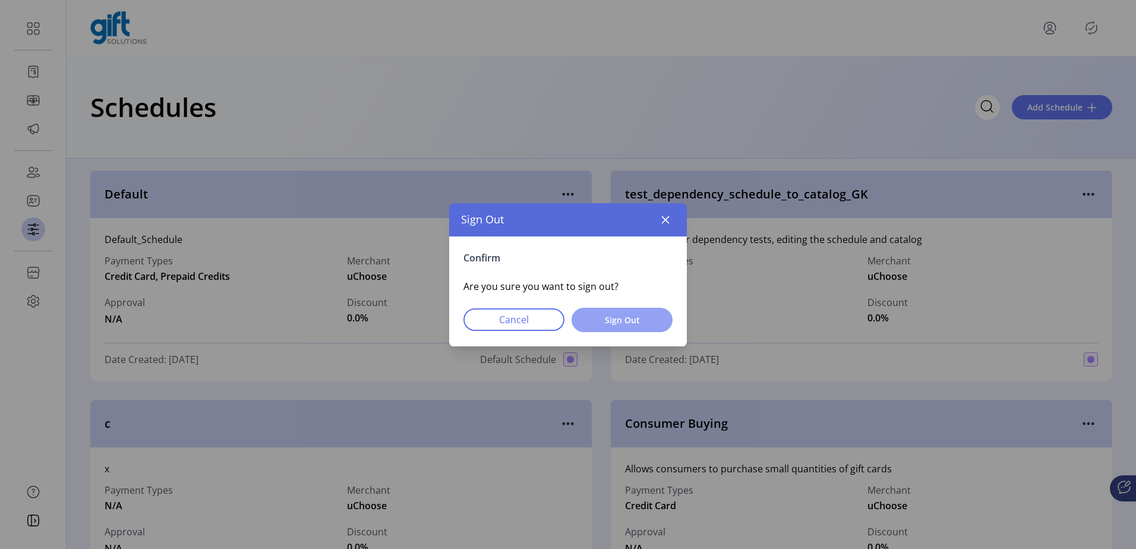
click at [640, 321] on span "Sign Out" at bounding box center [622, 320] width 70 height 12
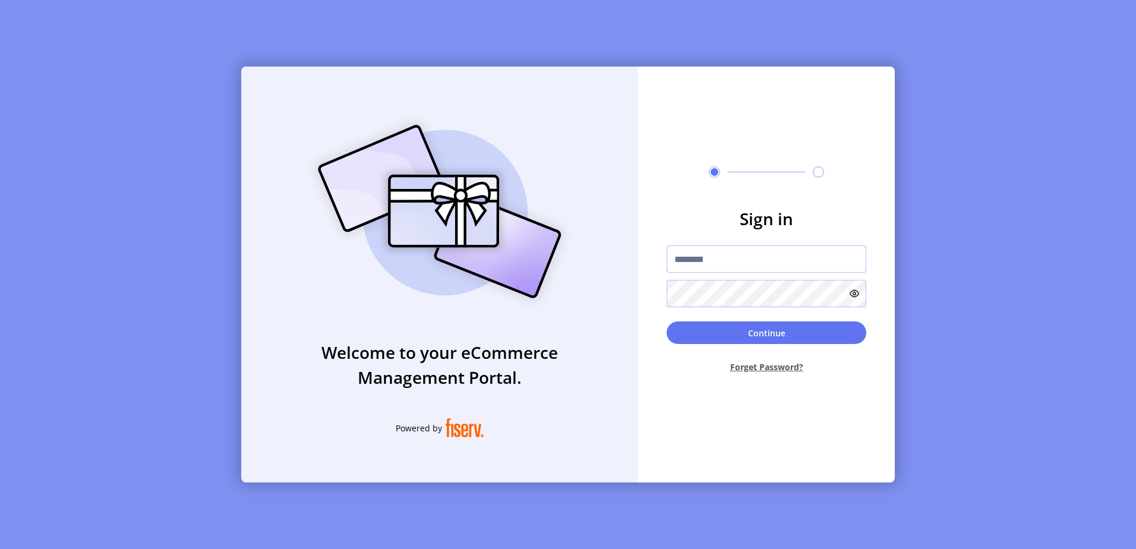
click at [689, 267] on input "text" at bounding box center [767, 258] width 200 height 27
click at [728, 273] on div at bounding box center [767, 276] width 200 height 62
click at [726, 251] on input "text" at bounding box center [767, 258] width 200 height 27
click at [690, 253] on input "text" at bounding box center [767, 258] width 200 height 27
click at [800, 249] on input "**********" at bounding box center [767, 258] width 200 height 27
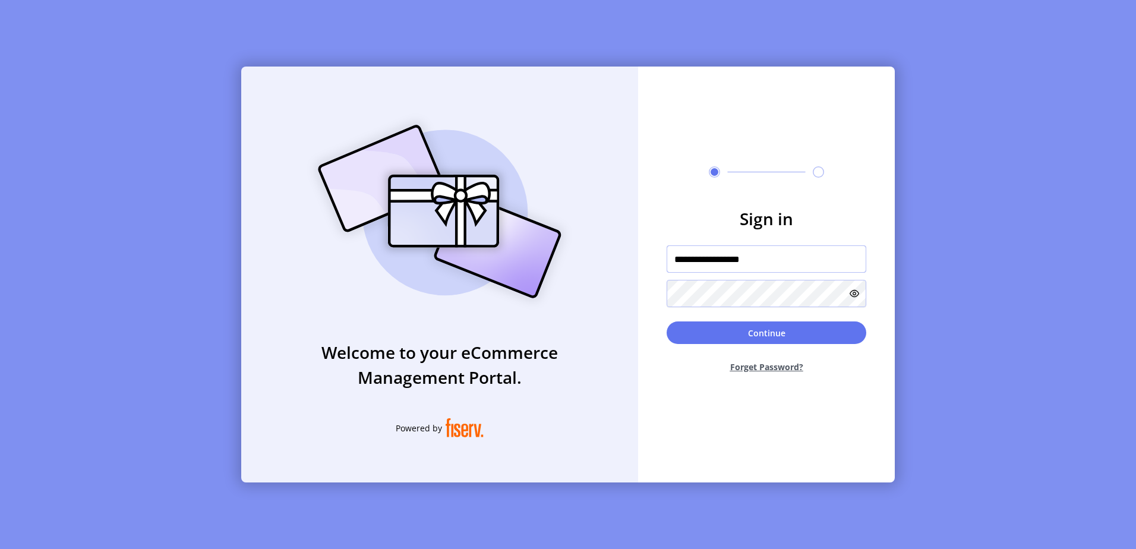
type input "**********"
click at [667, 321] on button "Continue" at bounding box center [767, 332] width 200 height 23
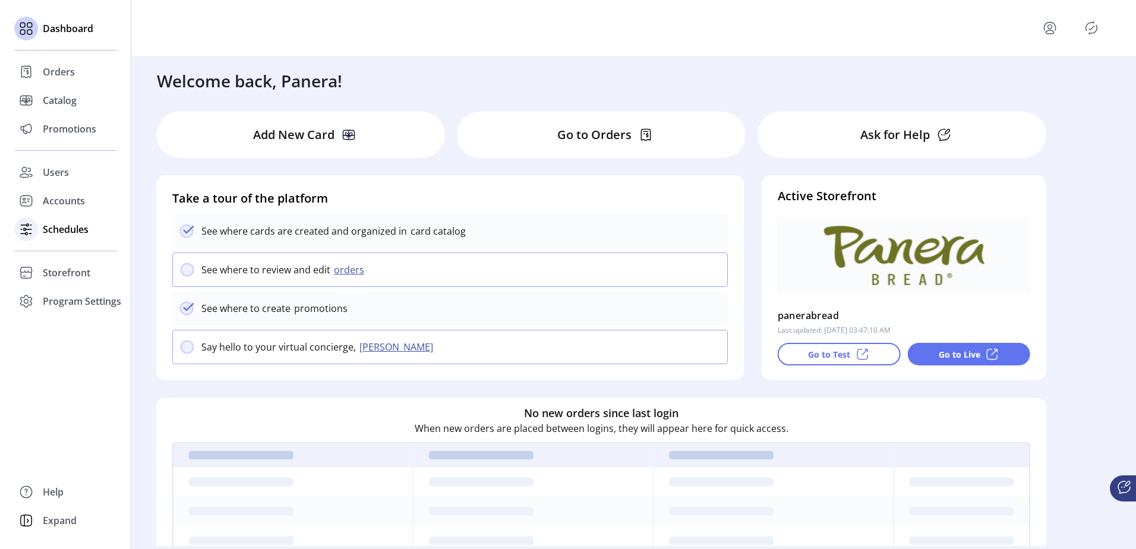
click at [62, 228] on span "Schedules" at bounding box center [66, 229] width 46 height 14
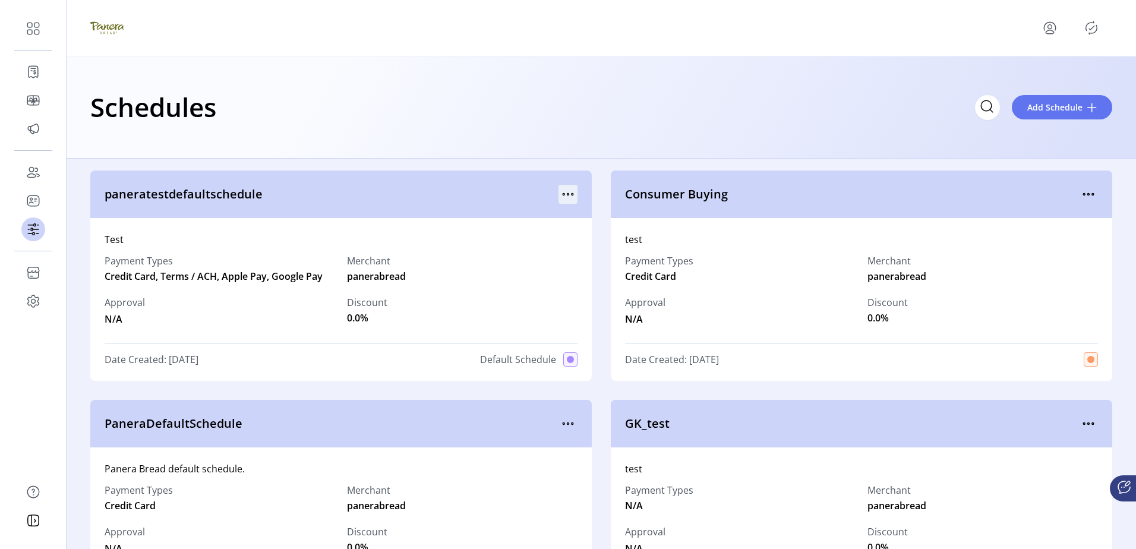
click at [570, 189] on icon "menu" at bounding box center [568, 194] width 19 height 19
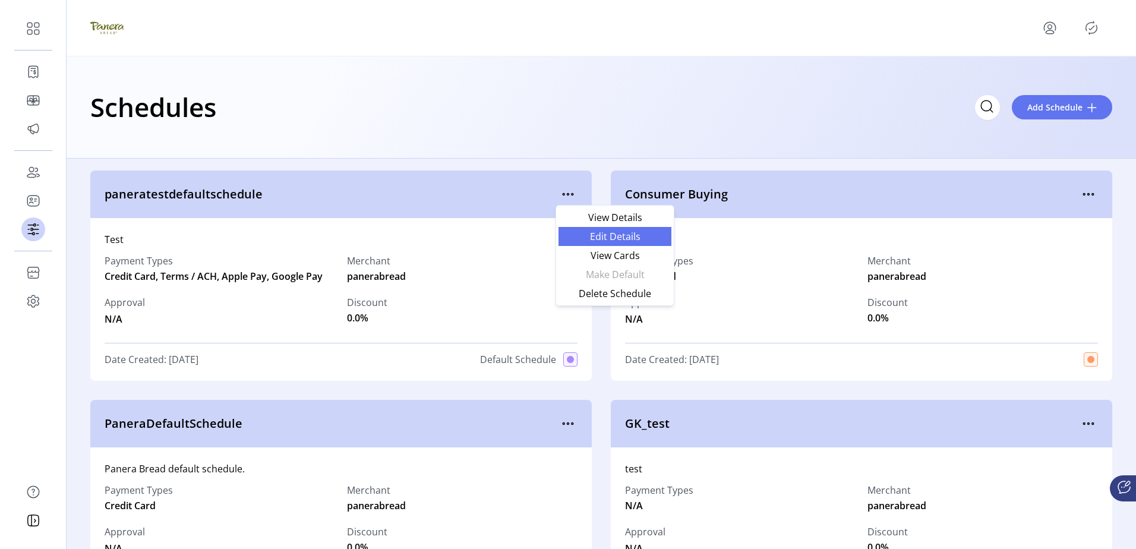
click at [592, 234] on span "Edit Details" at bounding box center [615, 237] width 99 height 10
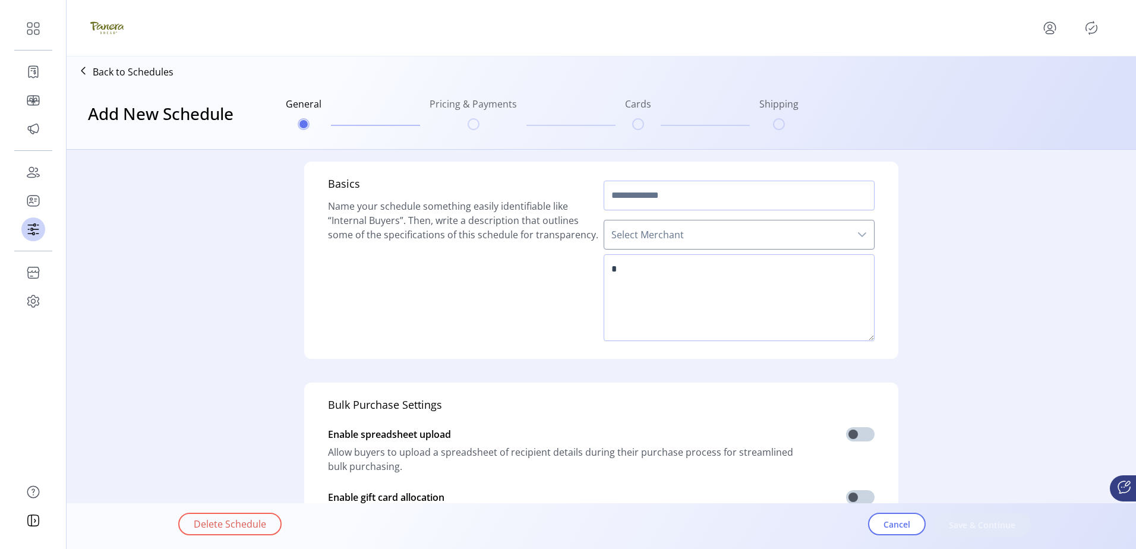
type input "**********"
type textarea "****"
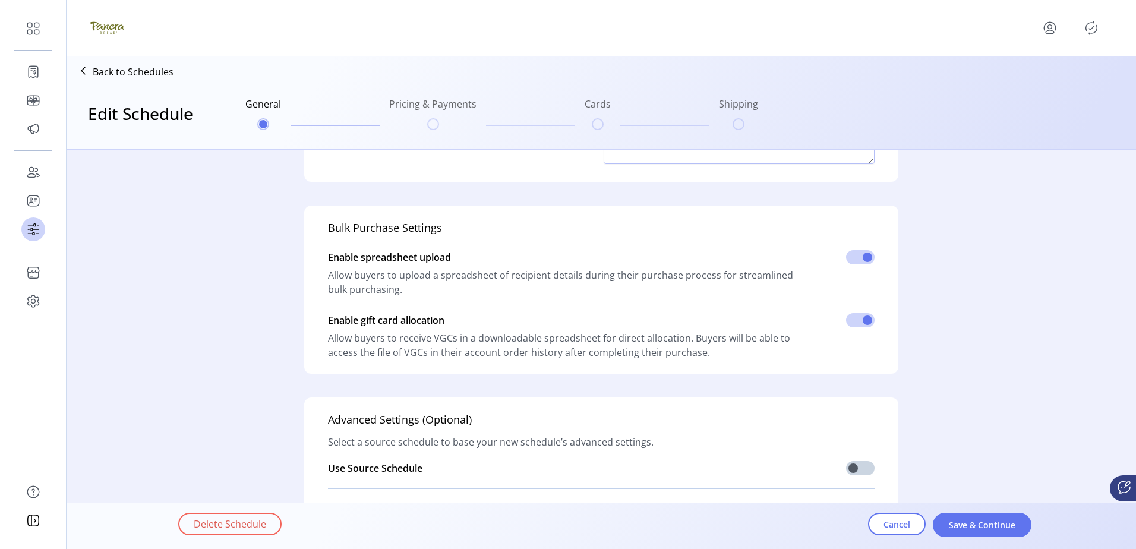
scroll to position [178, 0]
click at [950, 512] on div "Delete Schedule Cancel Save & Continue" at bounding box center [634, 526] width 913 height 41
click at [954, 516] on button "Save & Continue" at bounding box center [982, 525] width 99 height 24
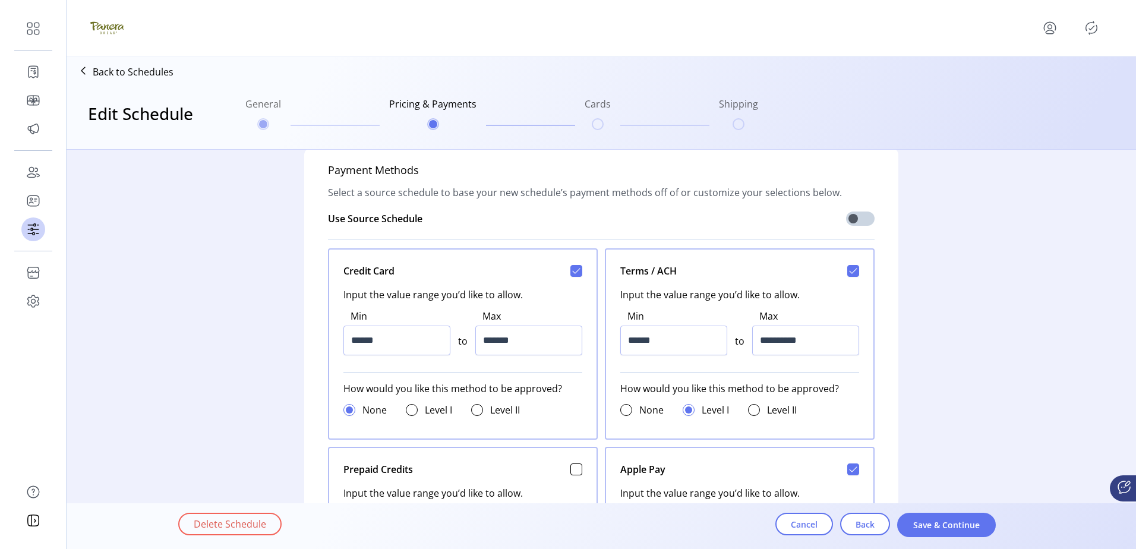
scroll to position [416, 0]
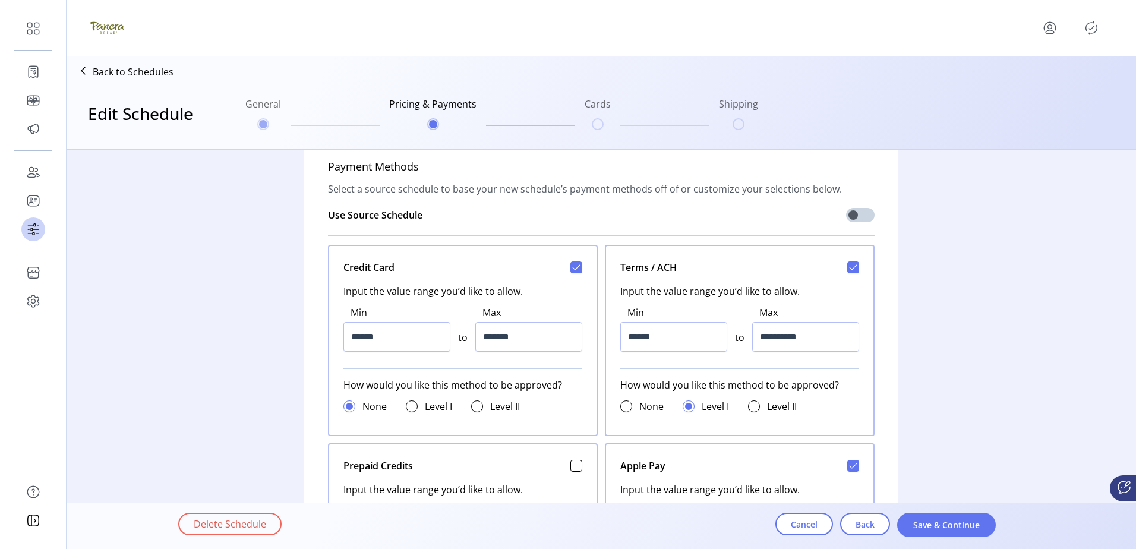
click at [579, 264] on div at bounding box center [576, 267] width 12 height 12
type input "*****"
click at [849, 267] on icon at bounding box center [853, 267] width 8 height 8
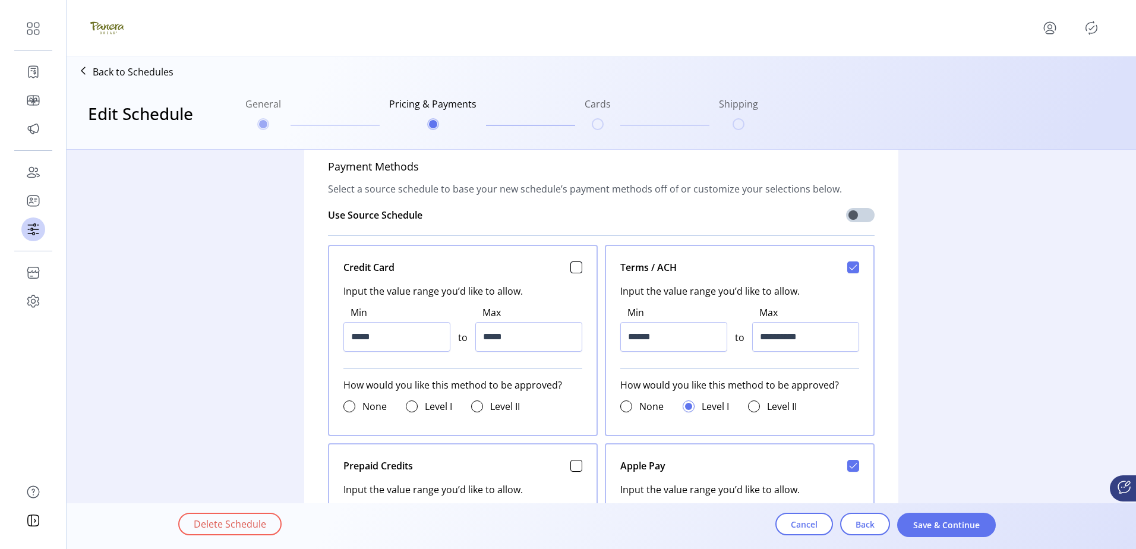
type input "*****"
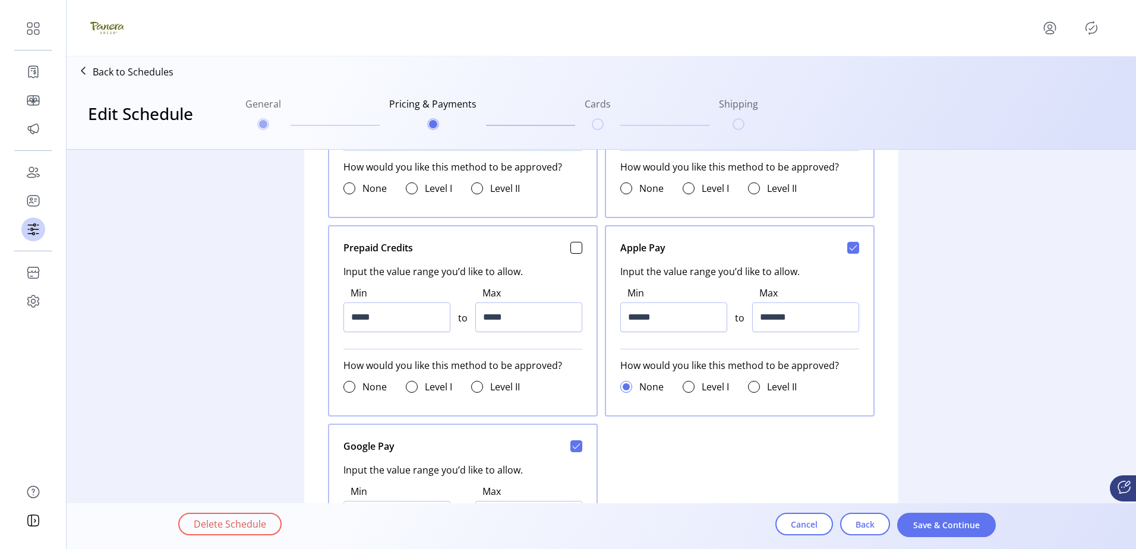
scroll to position [654, 0]
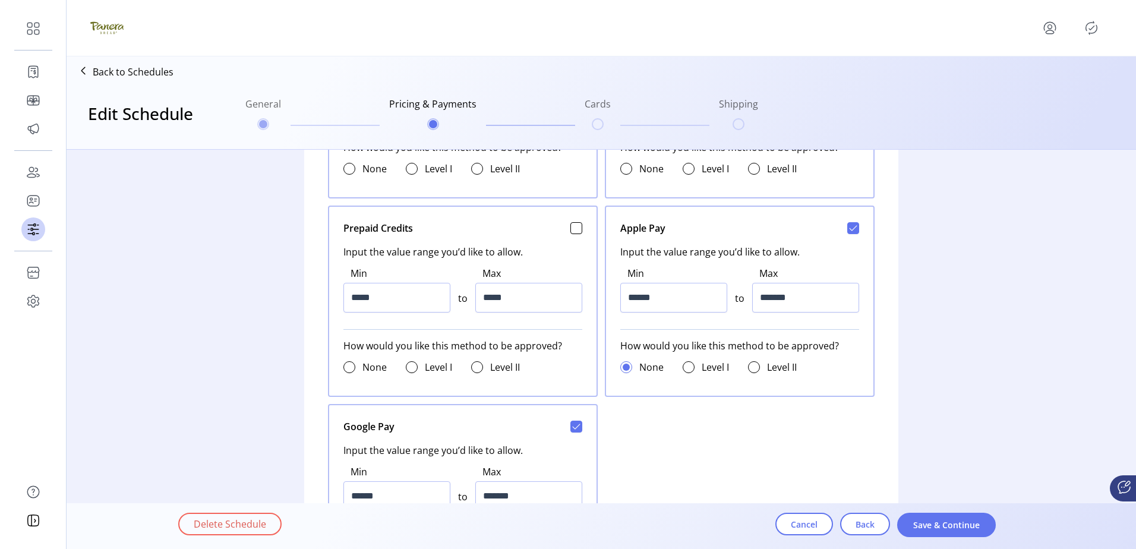
click at [572, 427] on icon at bounding box center [576, 426] width 8 height 8
type input "*****"
click at [948, 531] on button "Save & Continue" at bounding box center [946, 525] width 99 height 24
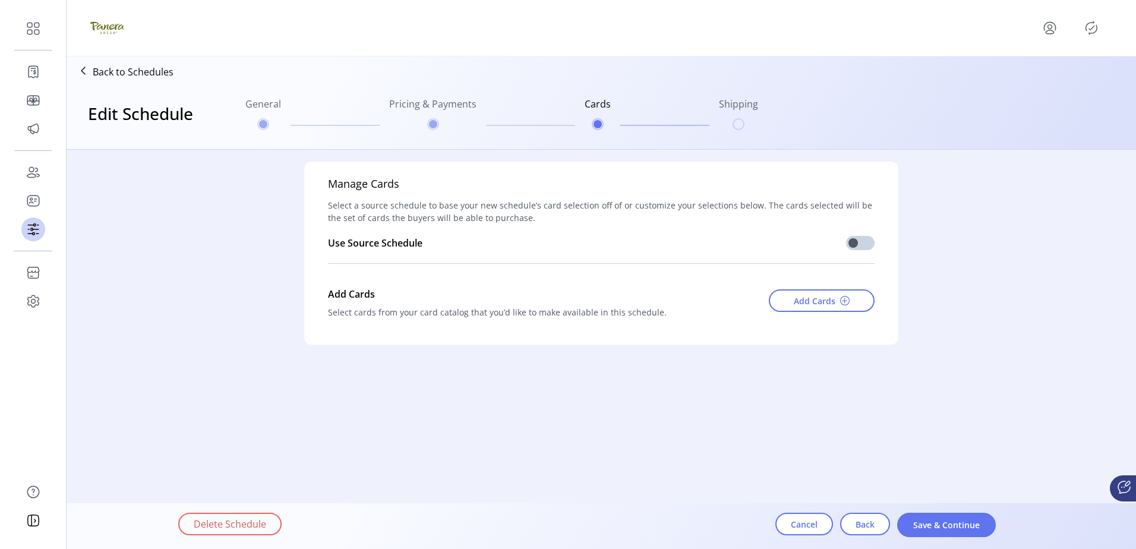
click at [948, 531] on button "Save & Continue" at bounding box center [946, 525] width 99 height 24
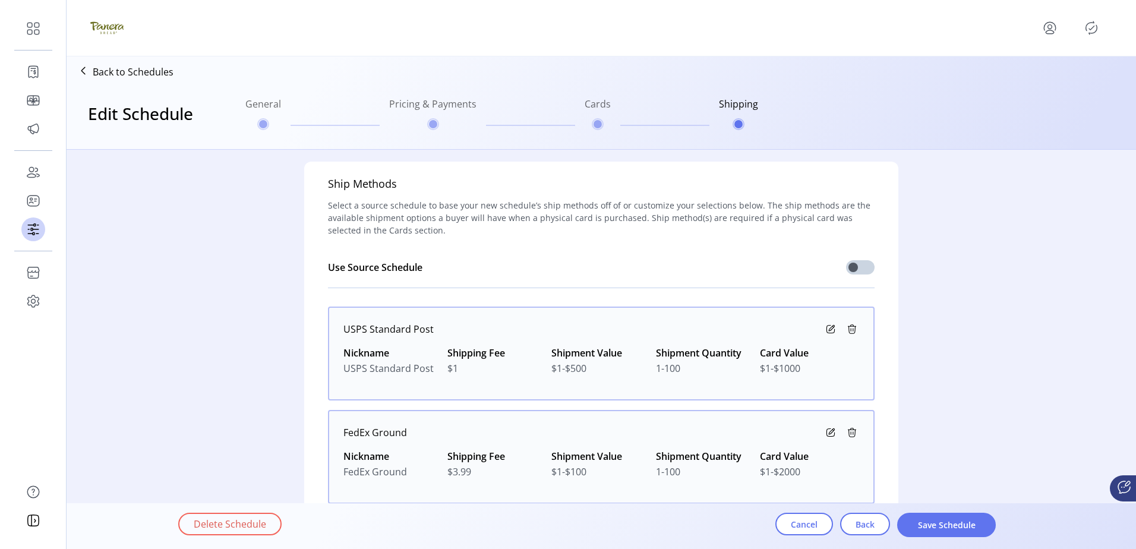
click at [948, 531] on button "Save Schedule" at bounding box center [946, 525] width 99 height 24
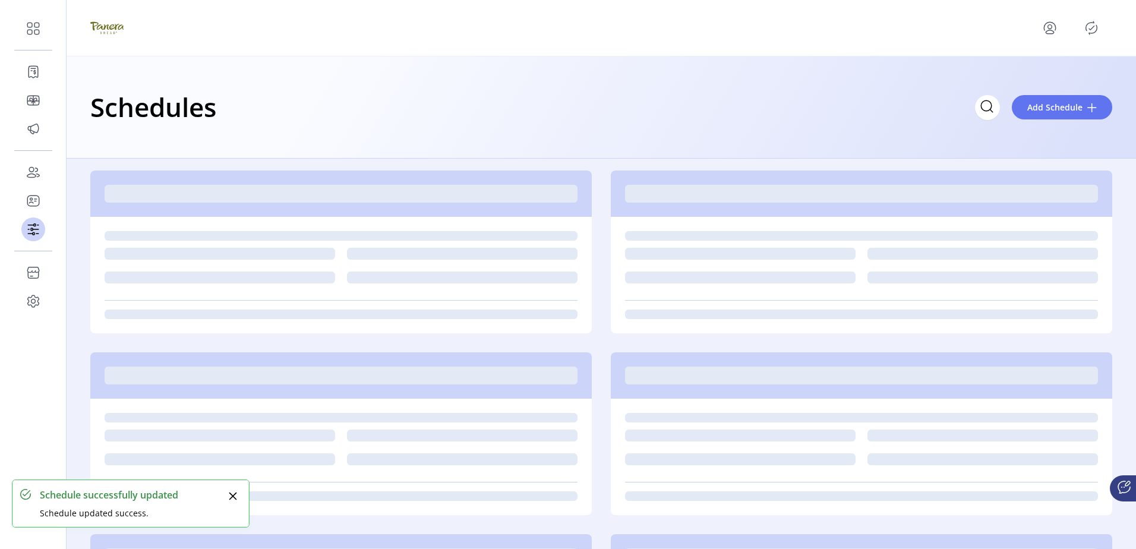
click at [1083, 33] on p-button at bounding box center [1091, 27] width 19 height 19
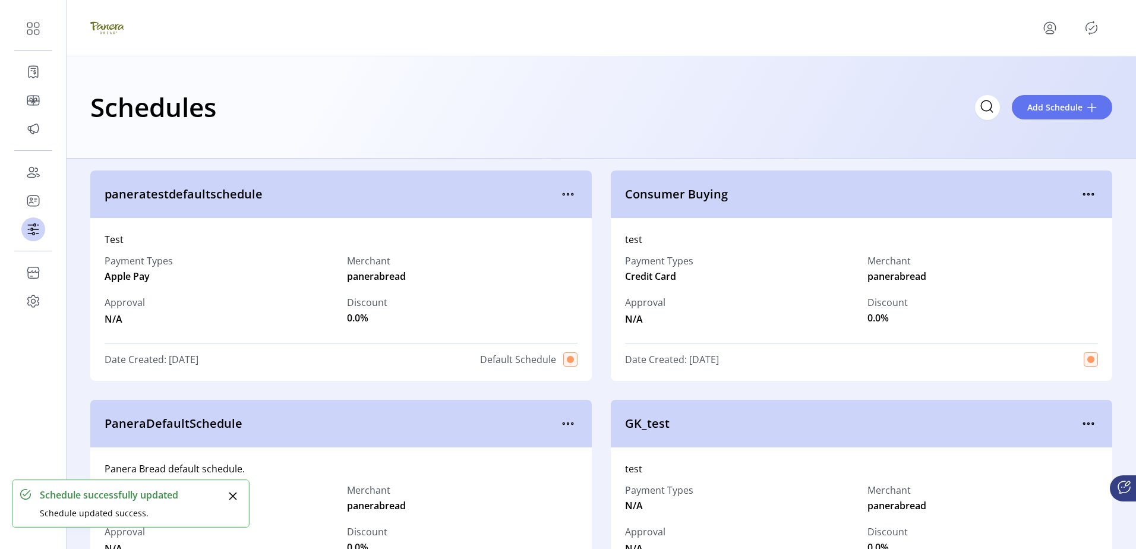
click at [1089, 25] on icon "Publisher Panel" at bounding box center [1091, 27] width 19 height 19
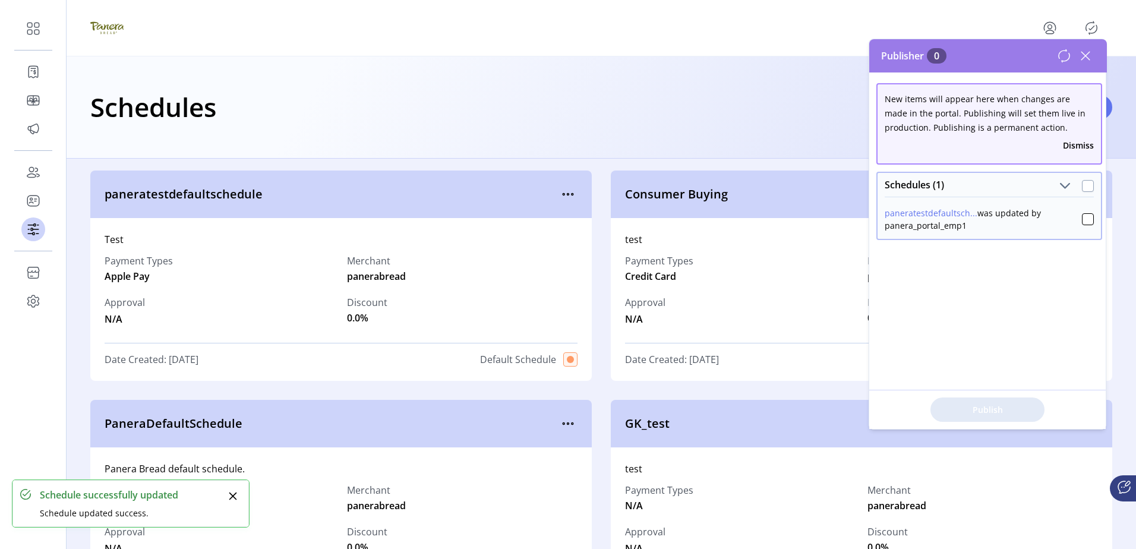
click at [1083, 180] on div at bounding box center [1088, 186] width 12 height 12
click at [1005, 404] on span "Publish 1 Items" at bounding box center [987, 409] width 83 height 12
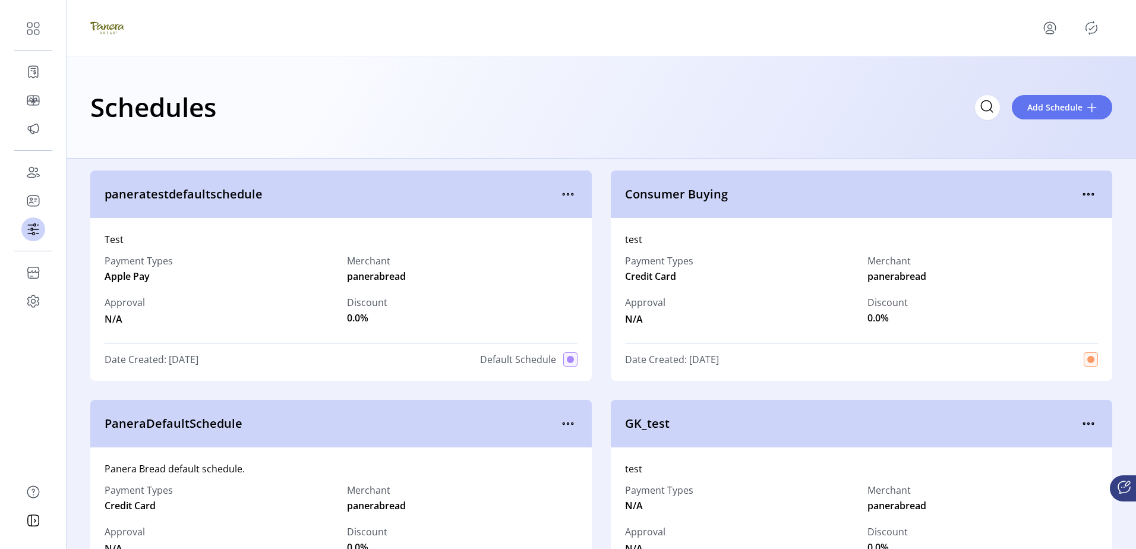
click at [472, 80] on div "Schedules Add Schedule" at bounding box center [602, 107] width 1070 height 102
